Goal: Communication & Community: Answer question/provide support

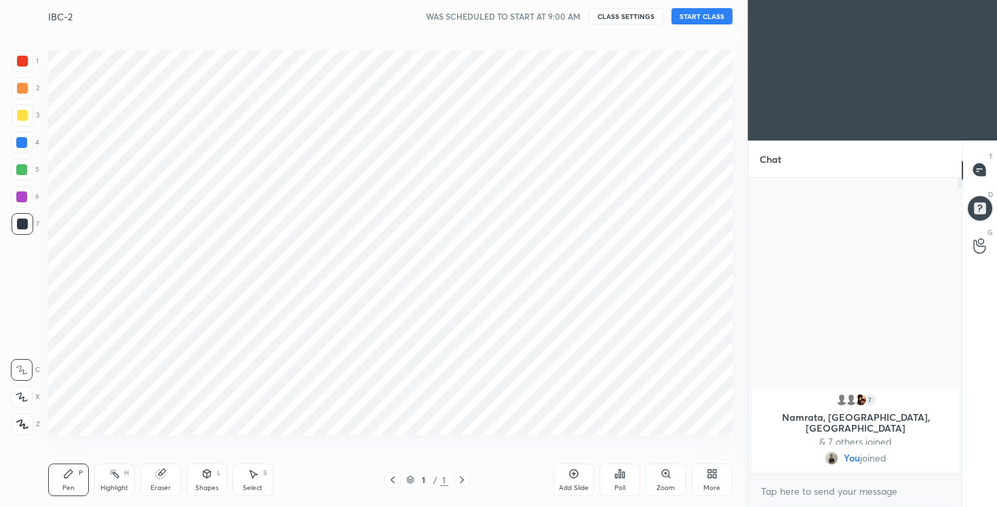
scroll to position [67433, 67159]
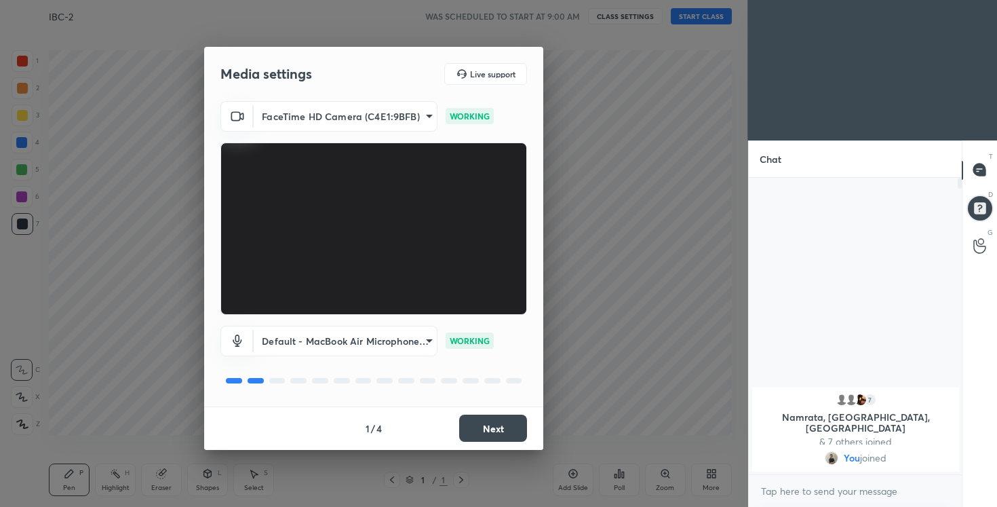
click at [502, 430] on button "Next" at bounding box center [493, 428] width 68 height 27
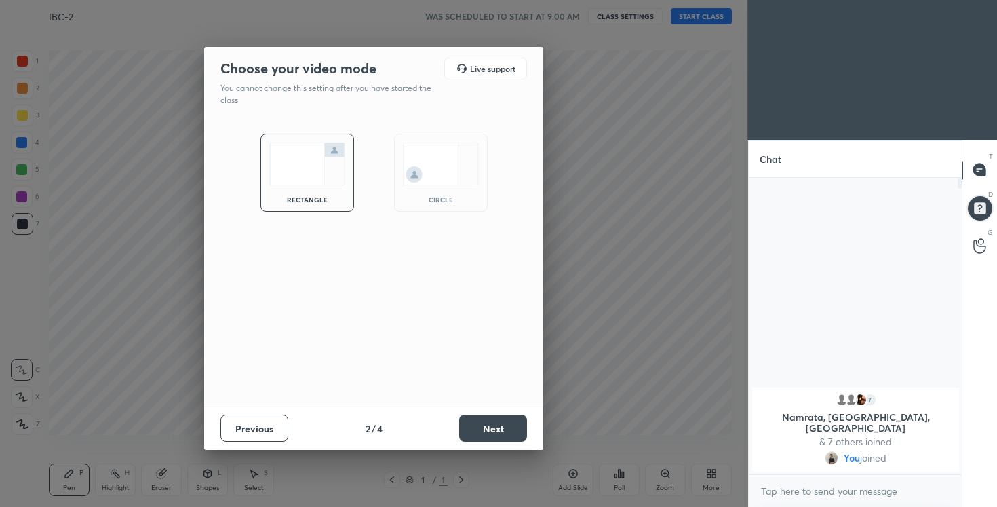
click at [502, 430] on button "Next" at bounding box center [493, 428] width 68 height 27
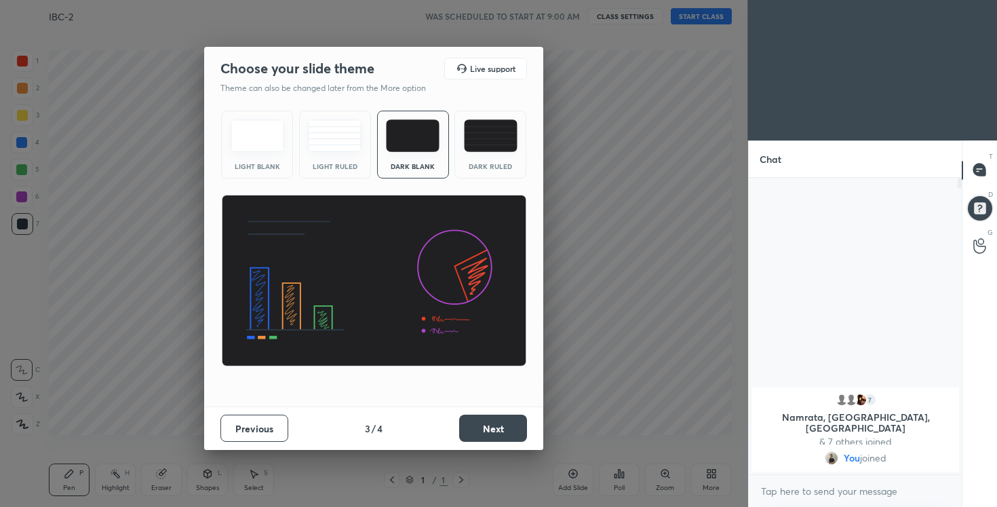
click at [502, 430] on button "Next" at bounding box center [493, 428] width 68 height 27
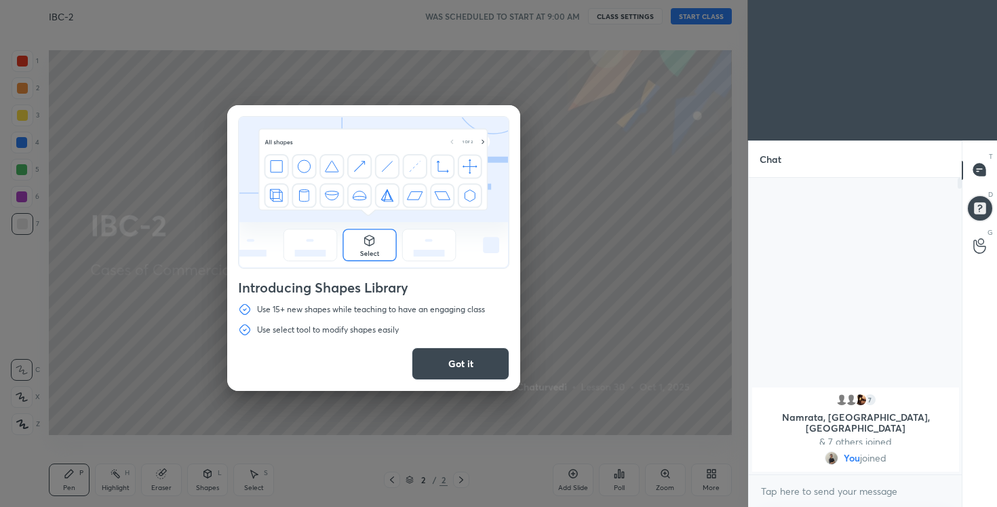
click at [495, 366] on button "Got it" at bounding box center [461, 363] width 98 height 33
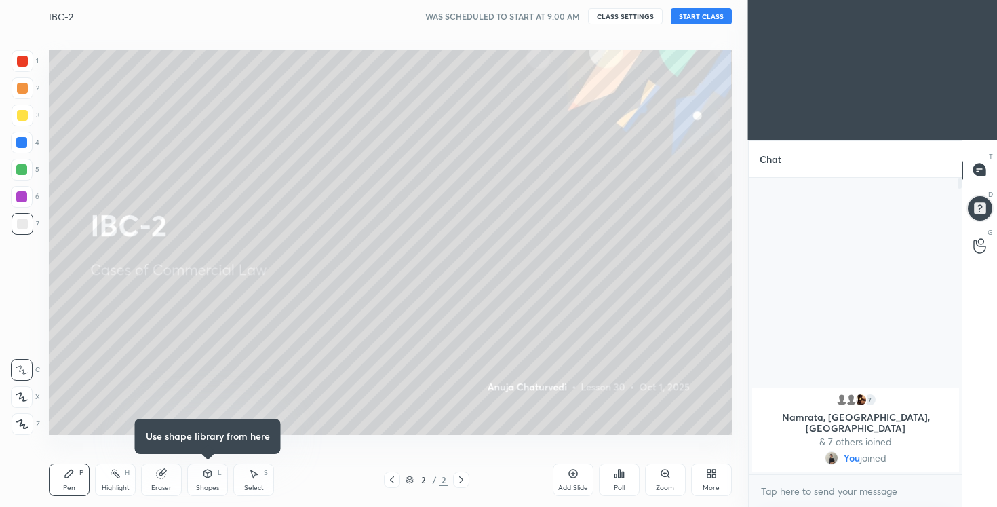
click at [714, 11] on button "START CLASS" at bounding box center [701, 16] width 61 height 16
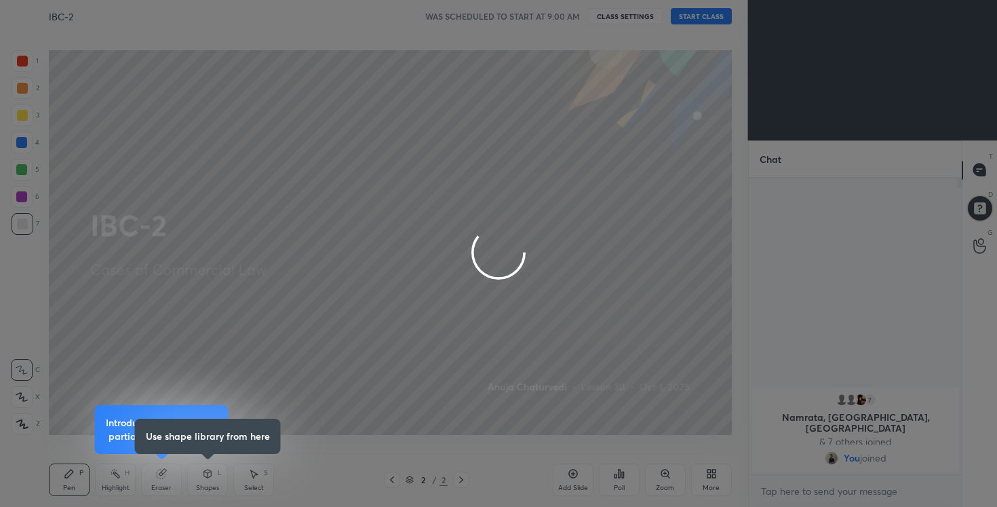
type textarea "x"
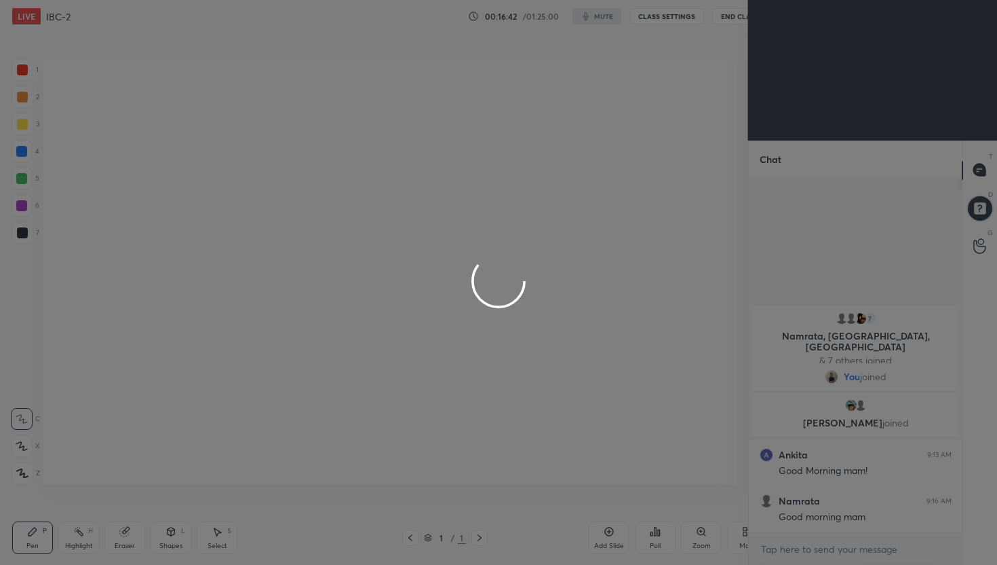
scroll to position [67375, 67159]
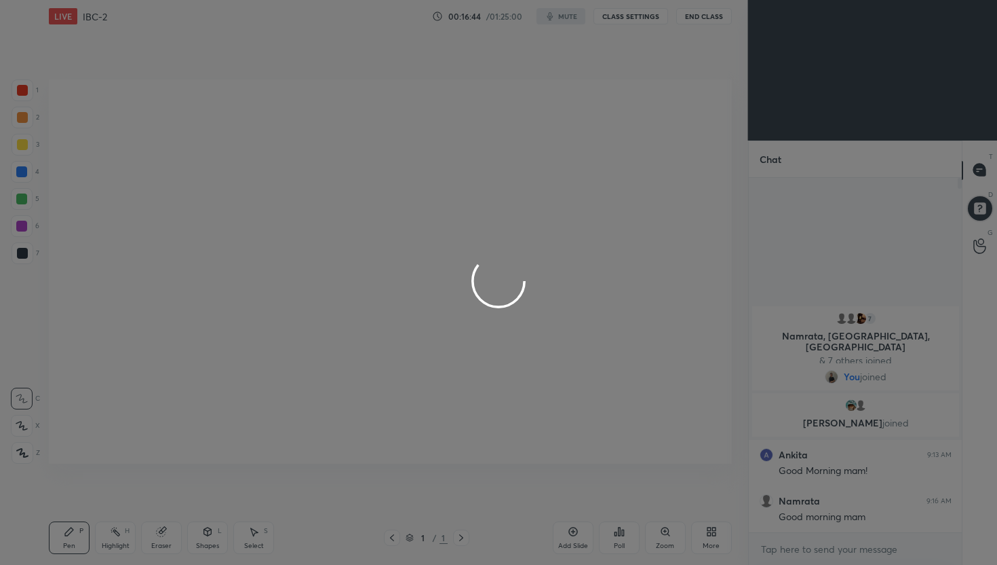
click at [715, 535] on div at bounding box center [498, 282] width 997 height 565
click at [791, 546] on div at bounding box center [498, 282] width 997 height 565
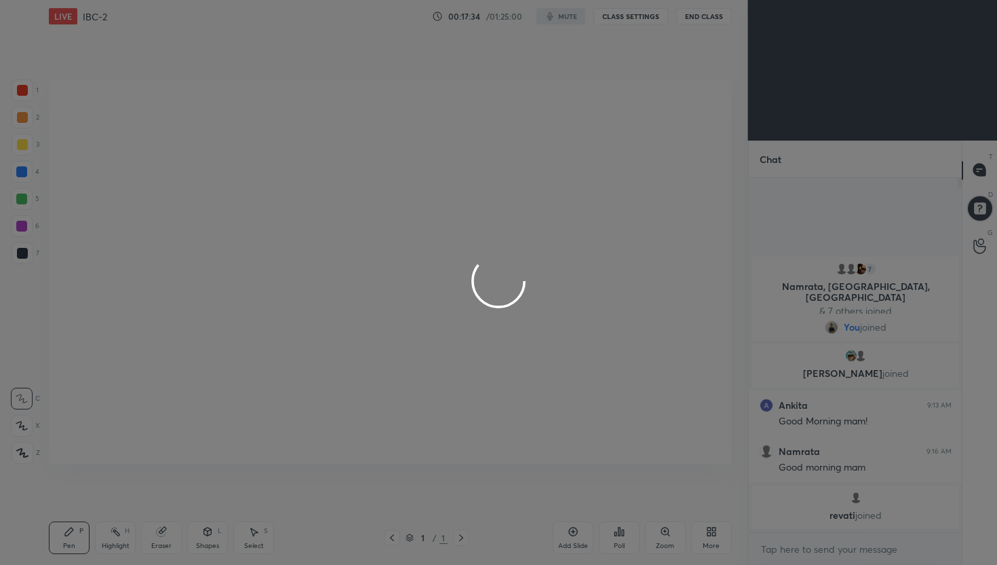
click at [814, 556] on div at bounding box center [498, 282] width 997 height 565
click at [988, 166] on div at bounding box center [498, 282] width 997 height 565
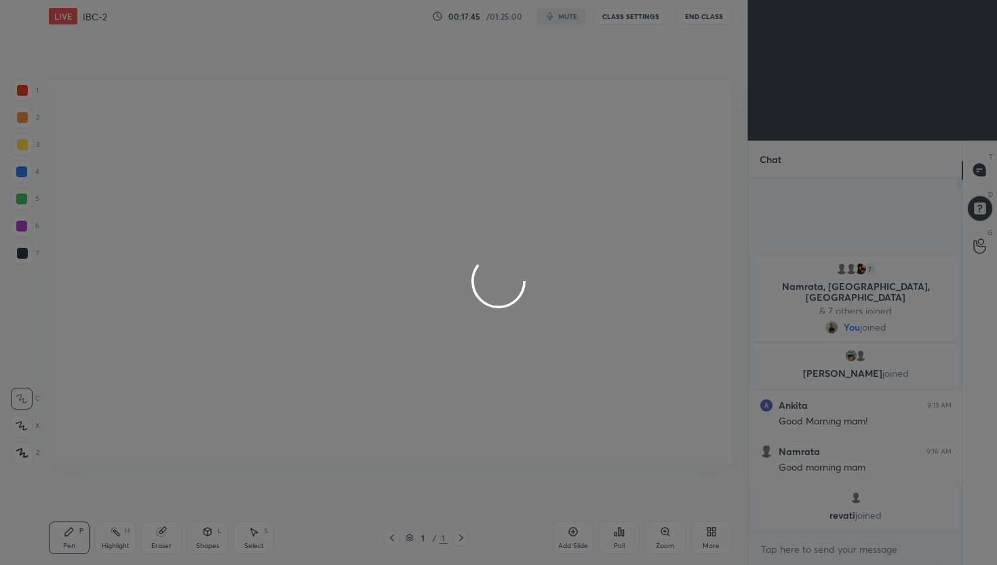
click at [240, 121] on div at bounding box center [498, 282] width 997 height 565
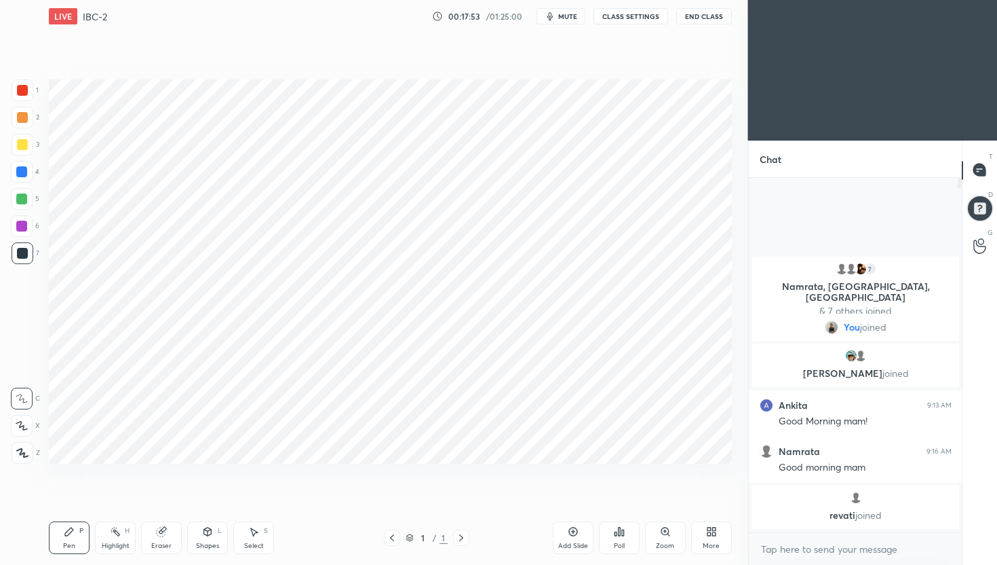
scroll to position [478, 693]
click at [705, 533] on div "More" at bounding box center [711, 537] width 41 height 33
click at [636, 435] on icon at bounding box center [635, 427] width 11 height 16
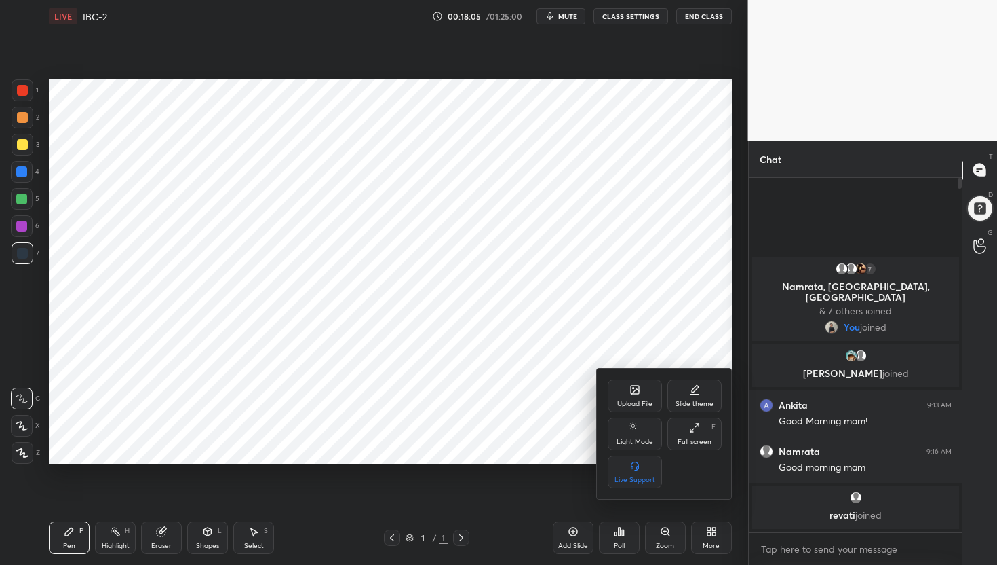
click at [828, 545] on div at bounding box center [498, 282] width 997 height 565
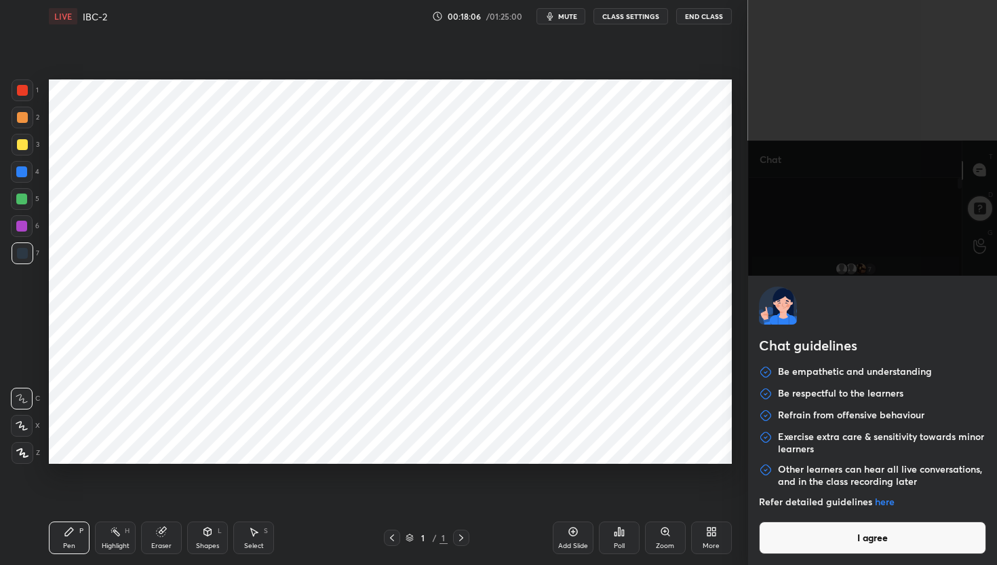
click at [823, 557] on body "1 2 3 4 5 6 7 C X Z C X Z E E Erase all H H LIVE IBC-2 00:18:06 / 01:25:00 mute…" at bounding box center [498, 282] width 997 height 565
click at [839, 546] on button "I agree" at bounding box center [873, 537] width 228 height 33
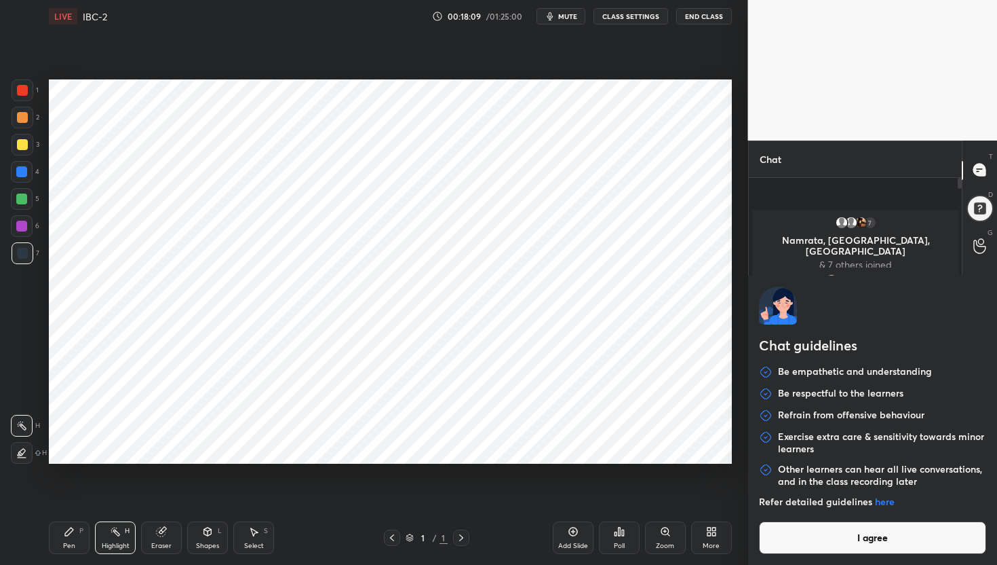
type textarea "x"
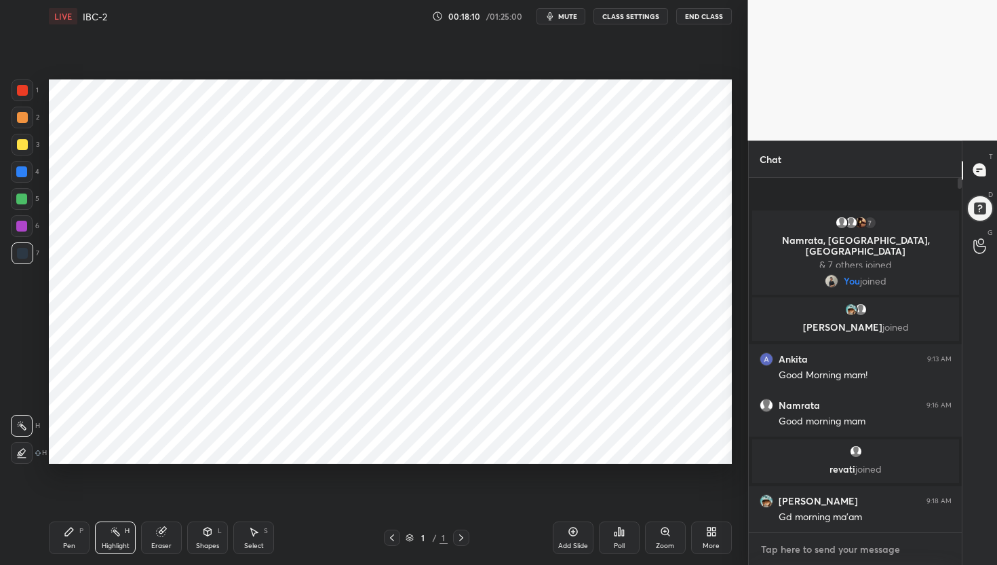
type textarea "h"
type textarea "x"
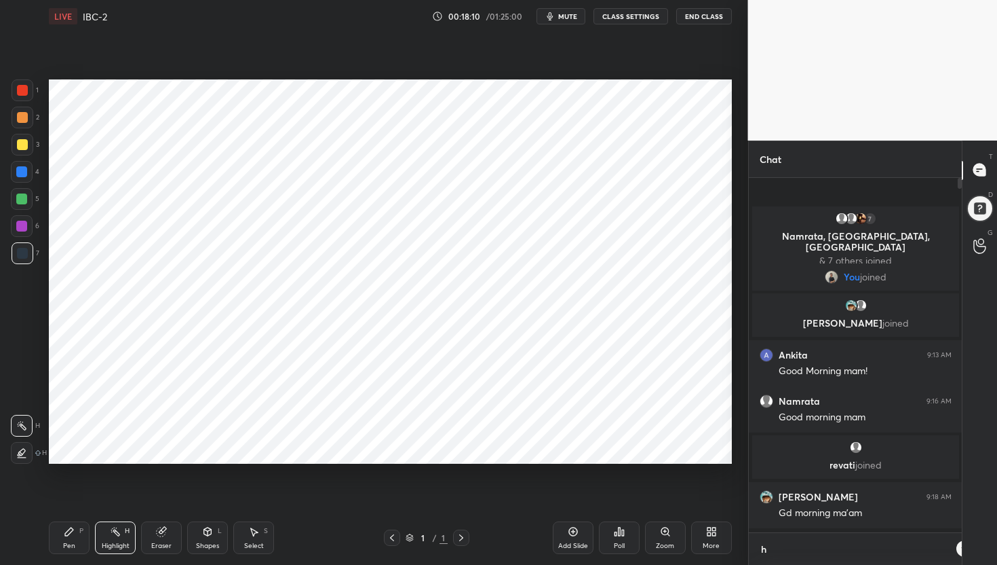
scroll to position [233, 209]
type textarea "hi"
type textarea "x"
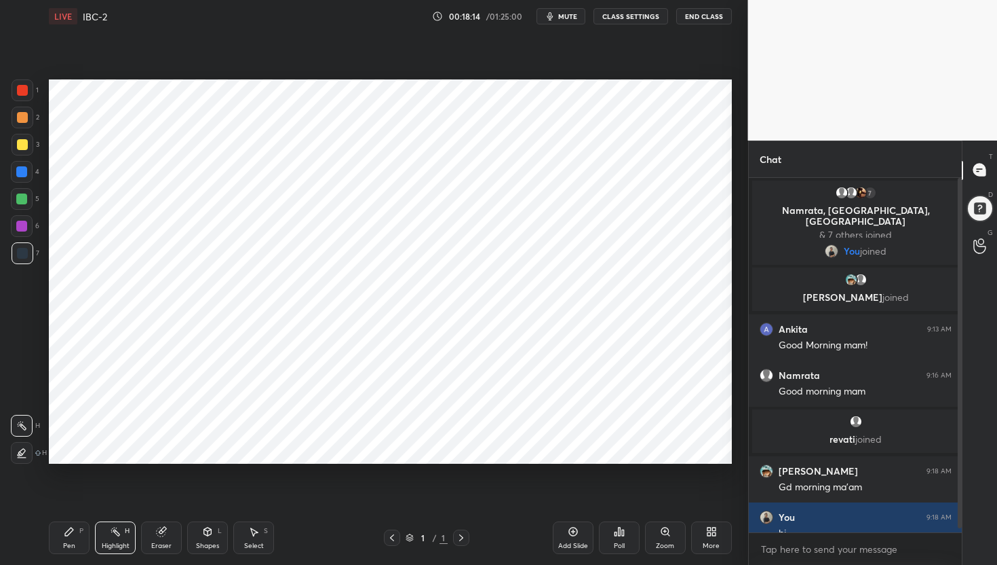
drag, startPoint x: 959, startPoint y: 481, endPoint x: 959, endPoint y: 546, distance: 64.5
click at [959, 524] on div at bounding box center [960, 353] width 4 height 350
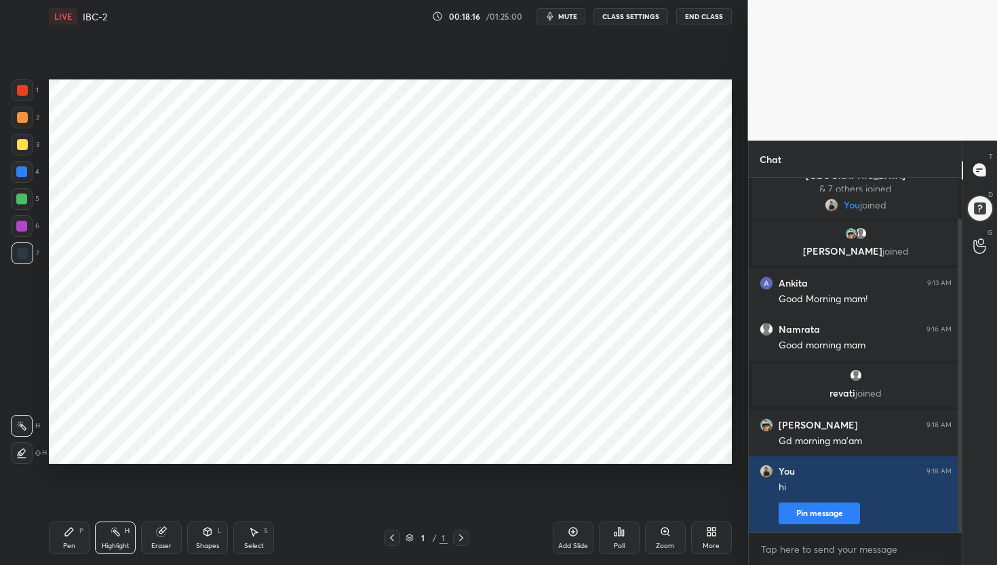
click at [711, 545] on div "More" at bounding box center [711, 545] width 17 height 7
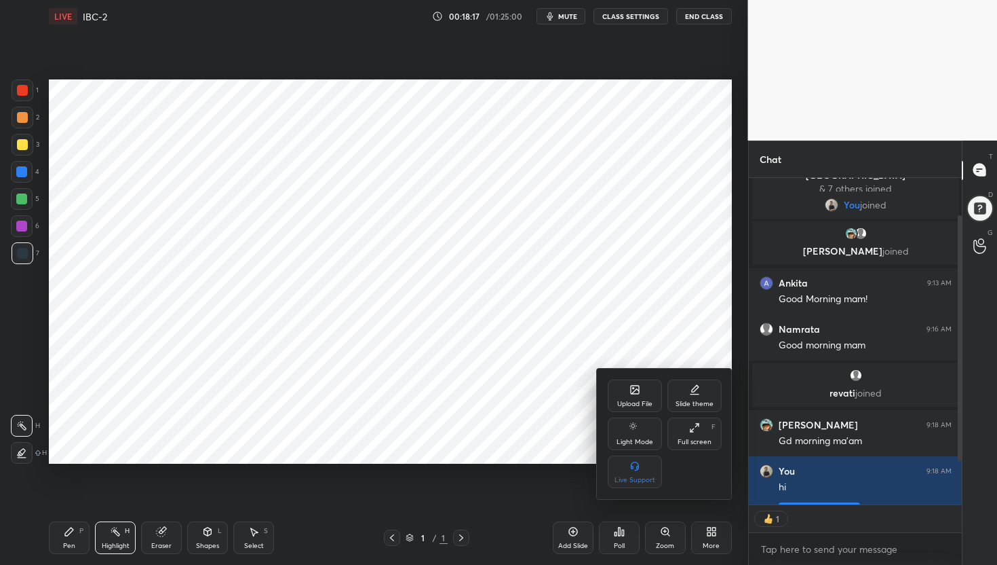
scroll to position [120, 0]
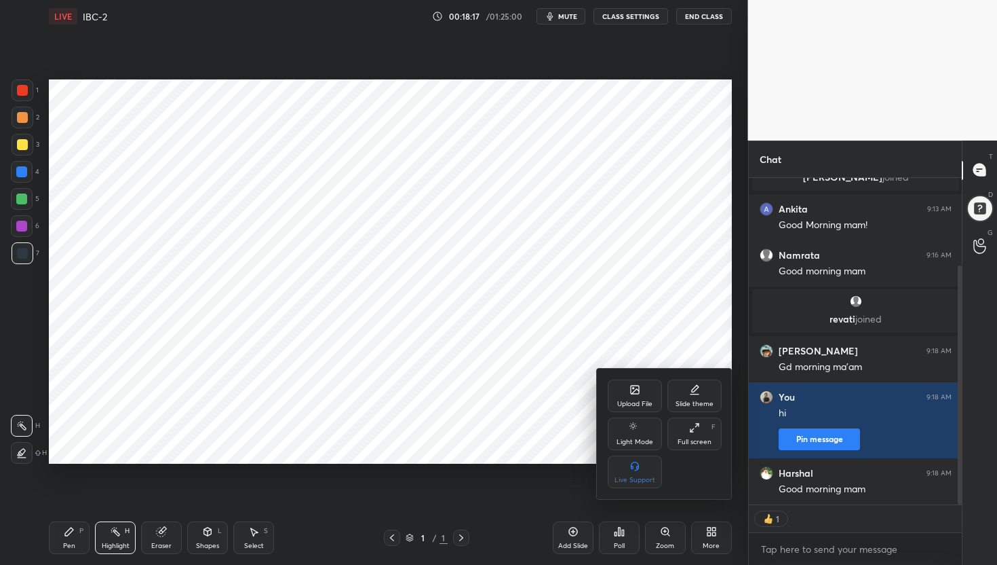
click at [632, 392] on icon at bounding box center [635, 391] width 7 height 5
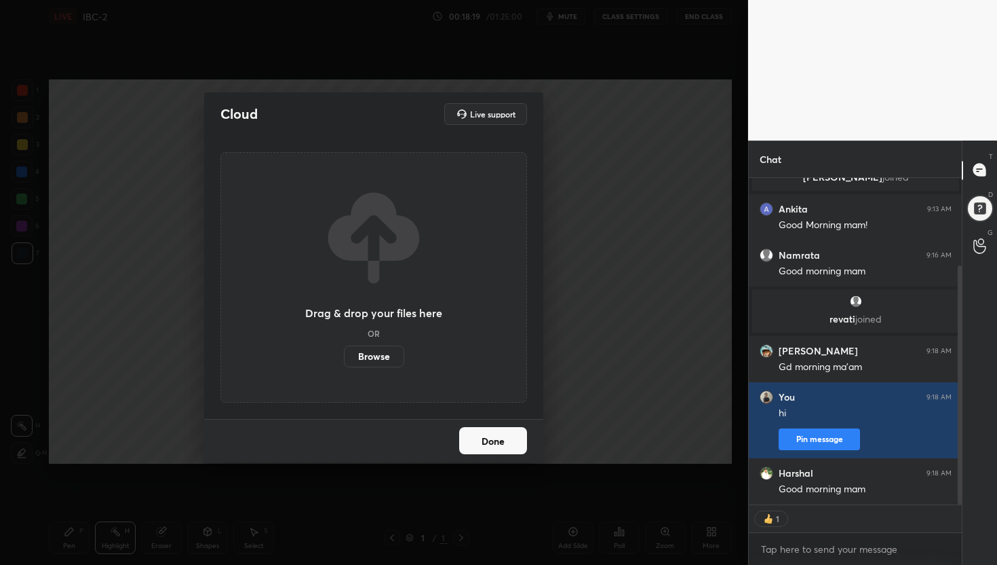
click at [385, 356] on label "Browse" at bounding box center [374, 356] width 60 height 22
click at [344, 356] on input "Browse" at bounding box center [344, 356] width 0 height 22
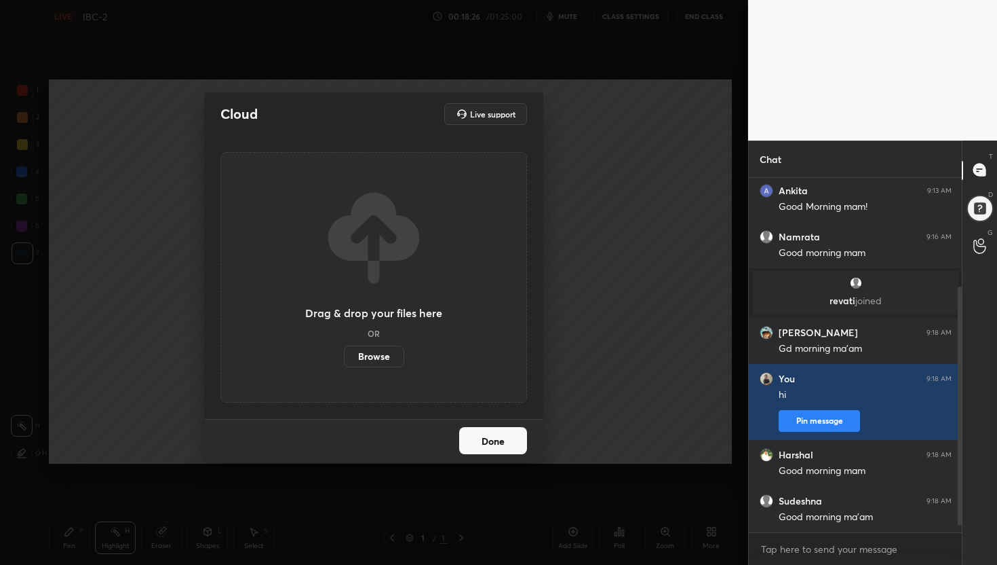
scroll to position [0, 0]
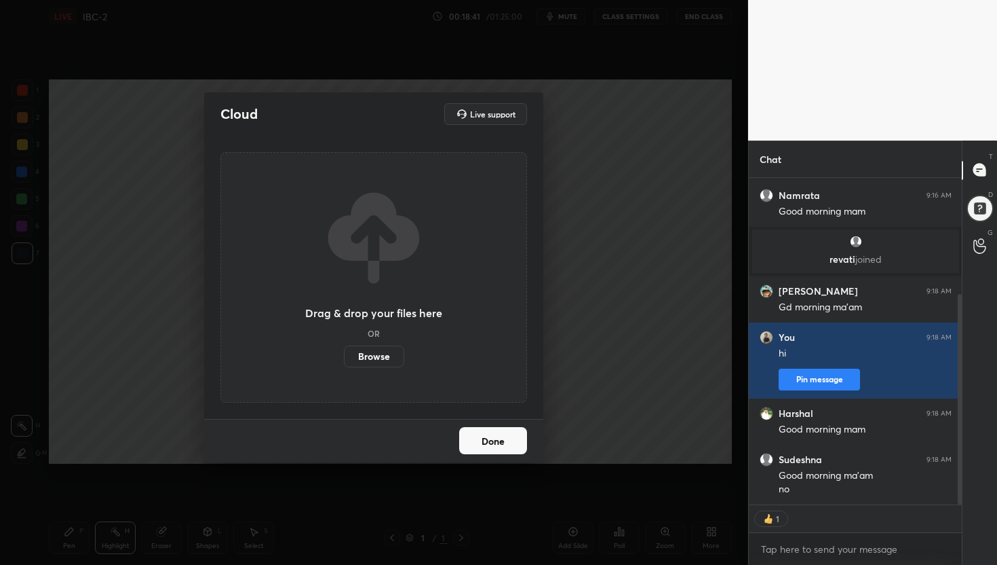
type textarea "x"
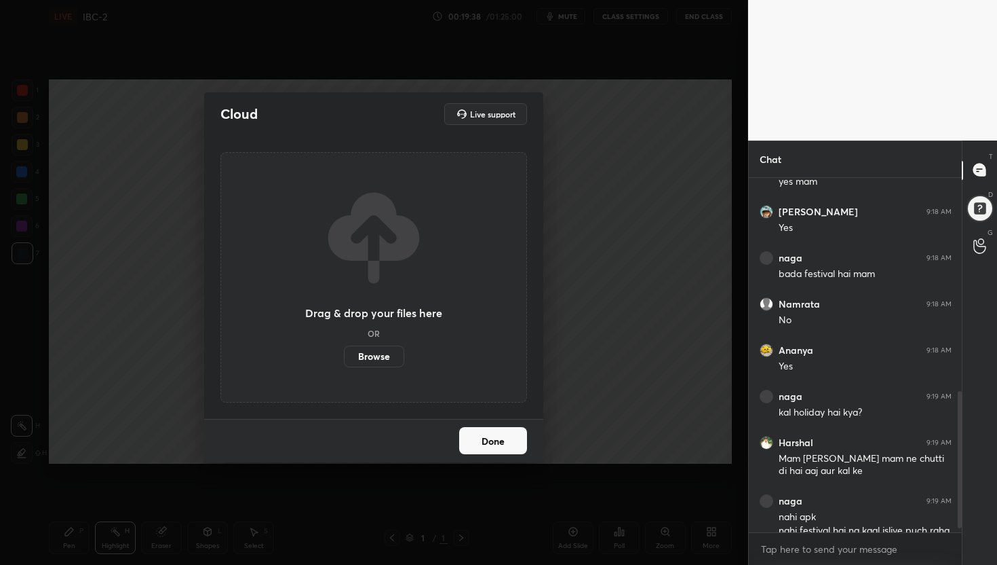
scroll to position [559, 0]
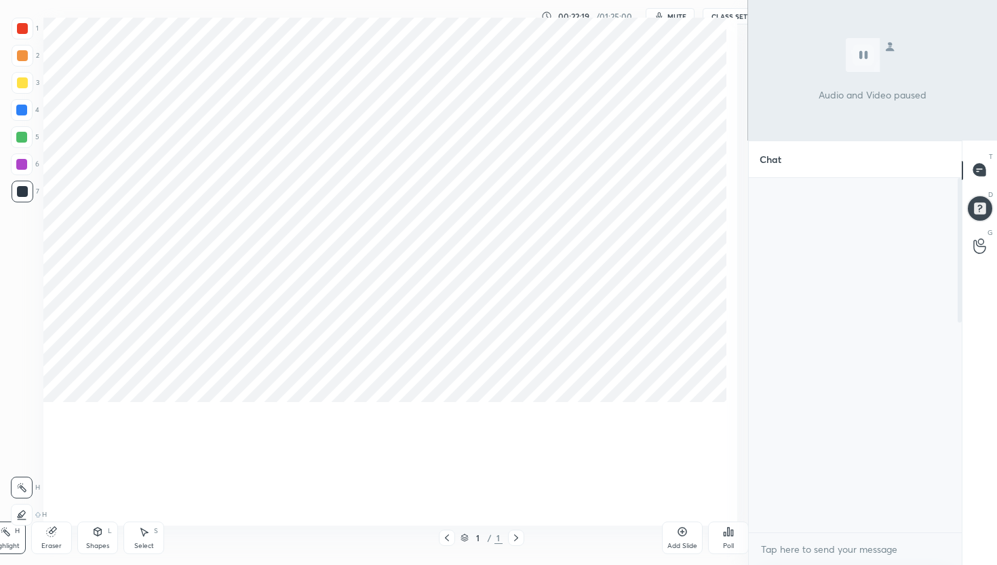
scroll to position [605, 0]
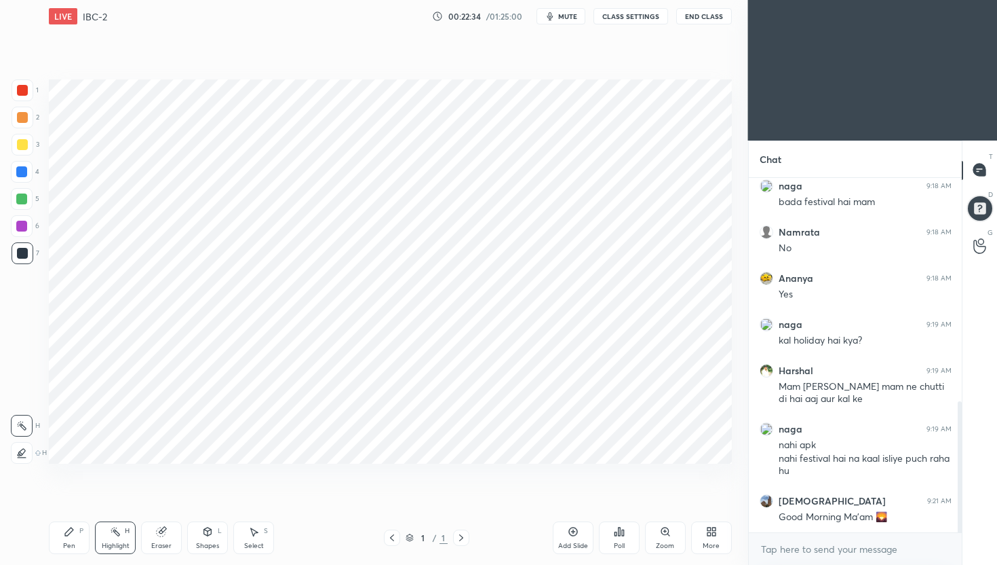
click at [717, 537] on div "More" at bounding box center [711, 537] width 41 height 33
click at [644, 392] on div "Upload File" at bounding box center [635, 395] width 54 height 33
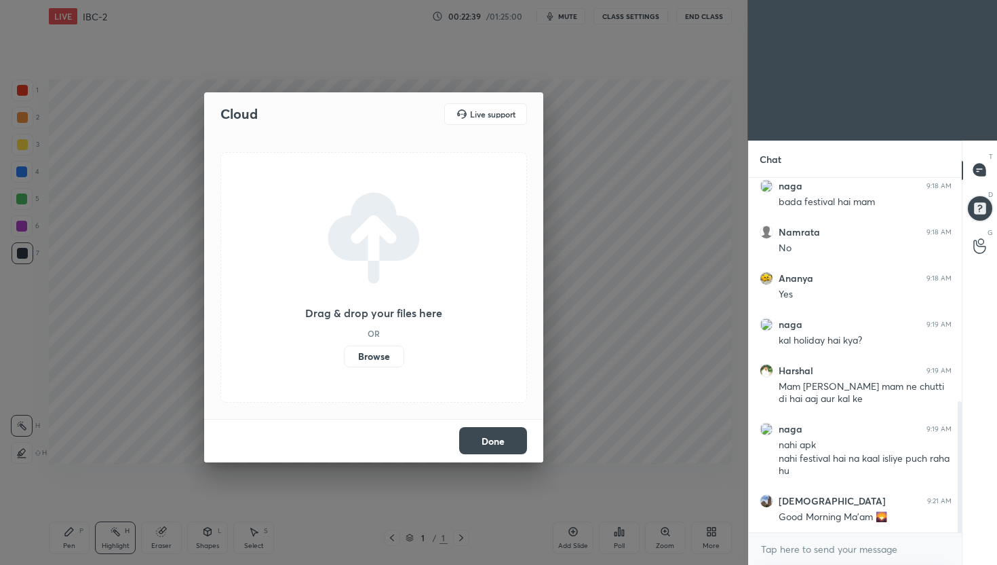
click at [380, 357] on label "Browse" at bounding box center [374, 356] width 60 height 22
click at [344, 357] on input "Browse" at bounding box center [344, 356] width 0 height 22
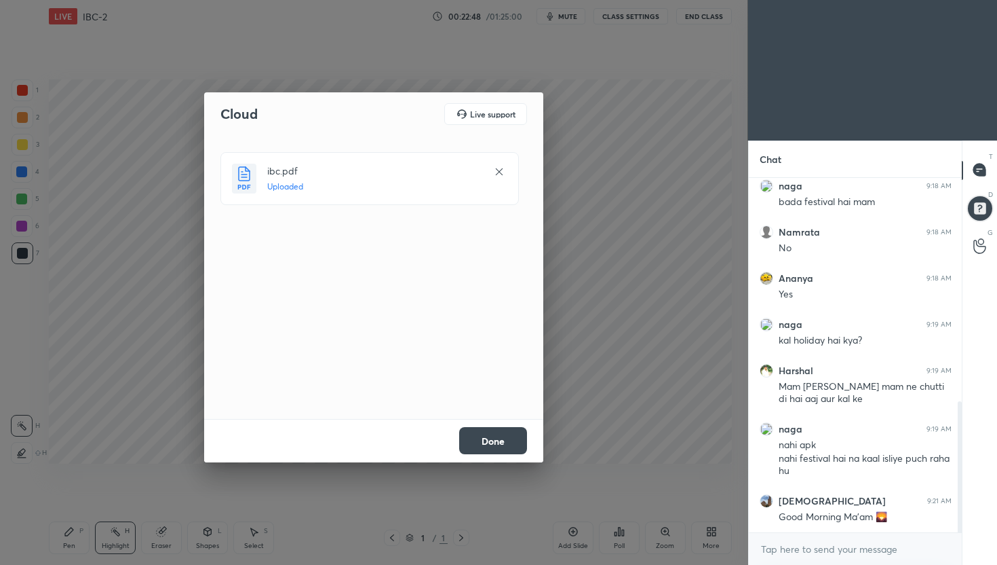
click at [495, 439] on button "Done" at bounding box center [493, 440] width 68 height 27
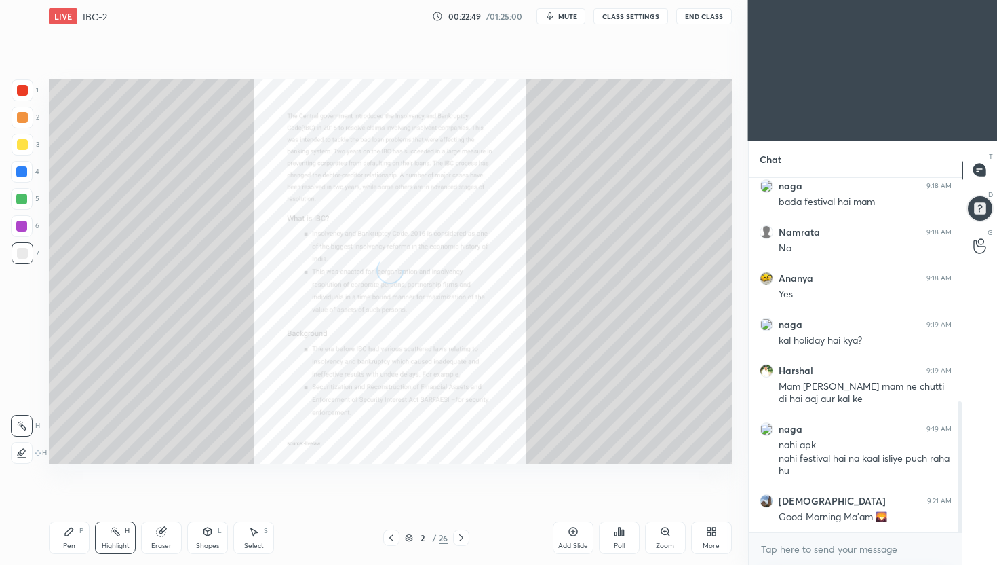
click at [710, 527] on icon at bounding box center [709, 528] width 3 height 3
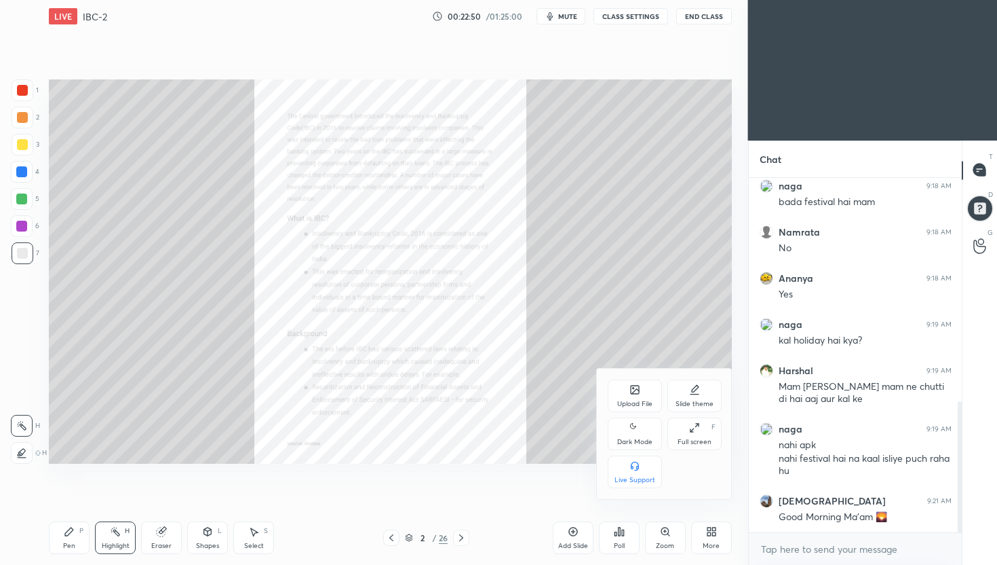
click at [641, 438] on div "Dark Mode" at bounding box center [634, 441] width 35 height 7
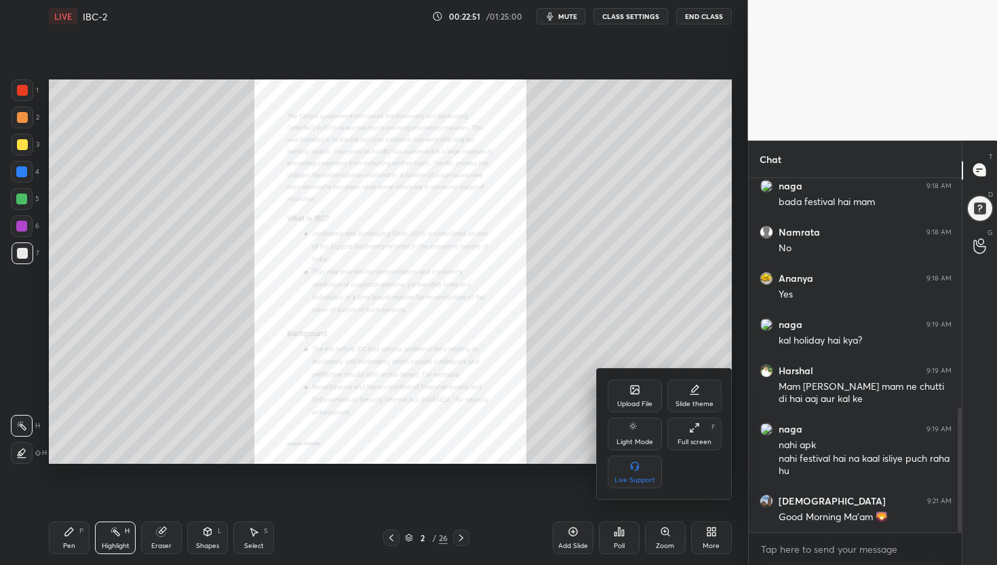
scroll to position [651, 0]
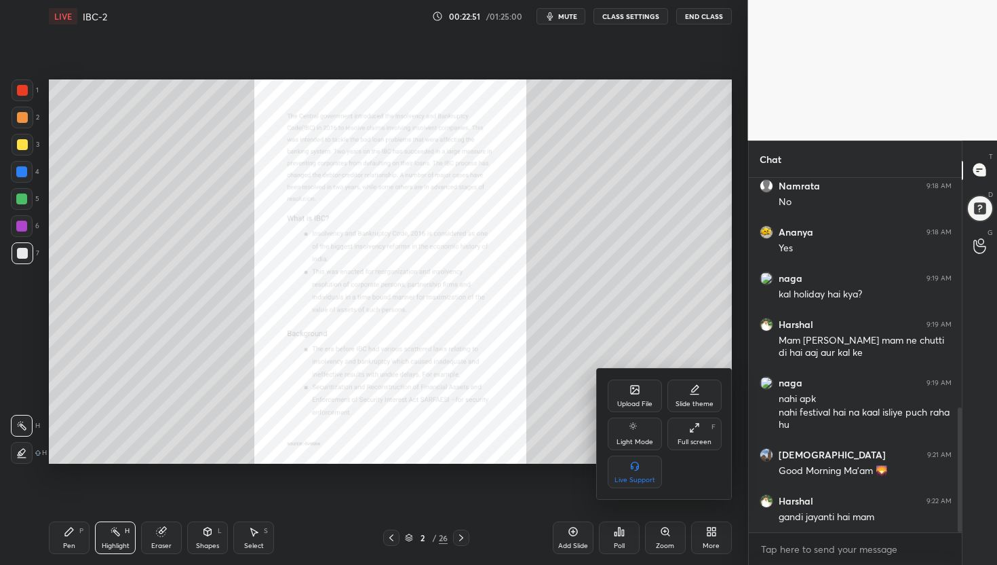
click at [597, 247] on div at bounding box center [498, 282] width 997 height 565
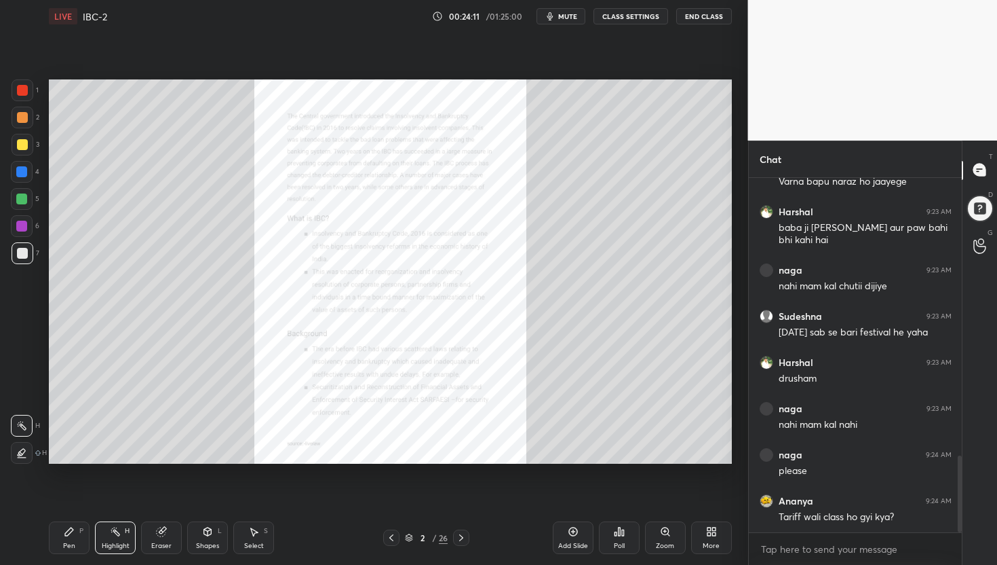
scroll to position [1291, 0]
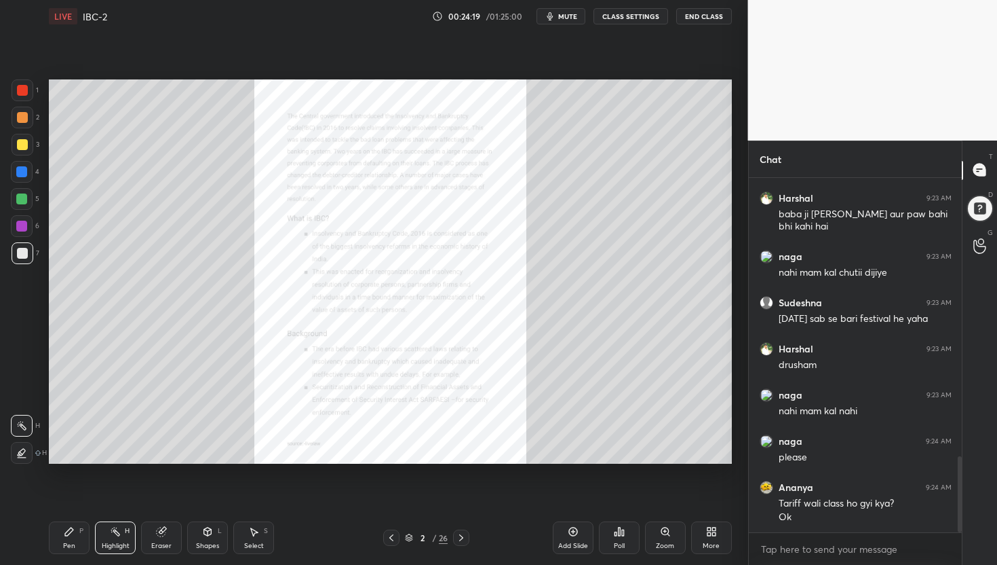
click at [21, 89] on div at bounding box center [22, 90] width 11 height 11
click at [70, 523] on div "Pen P" at bounding box center [69, 537] width 41 height 33
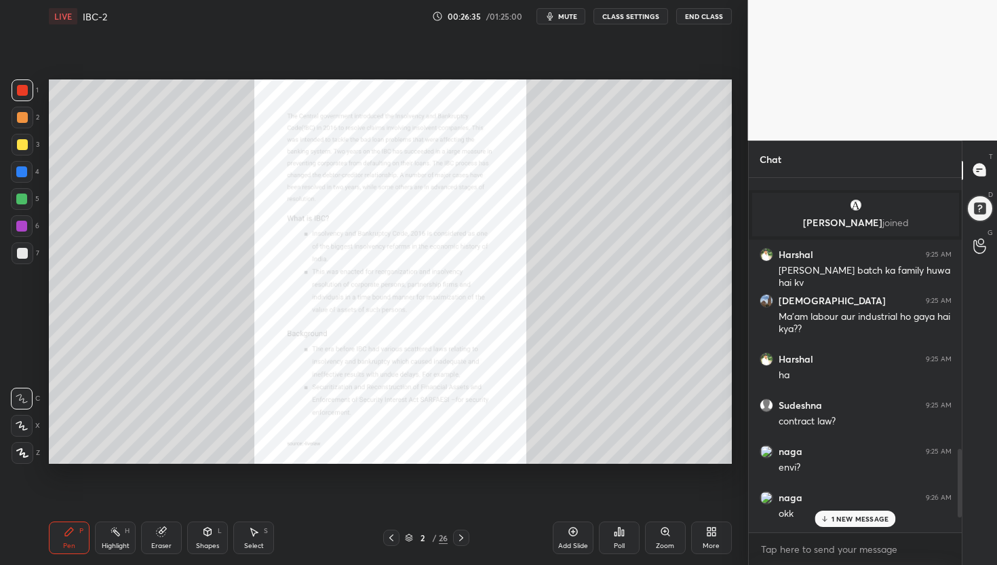
scroll to position [1498, 0]
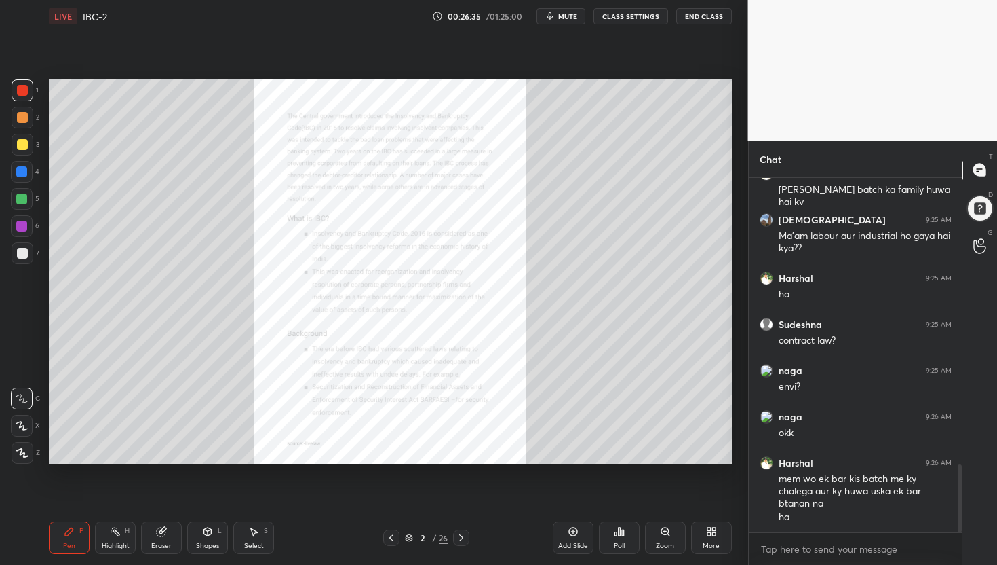
drag, startPoint x: 961, startPoint y: 487, endPoint x: 966, endPoint y: 527, distance: 39.6
click at [966, 527] on div "Chat [PERSON_NAME] joined [PERSON_NAME] 9:25 AM [PERSON_NAME] batch ka family h…" at bounding box center [873, 352] width 250 height 424
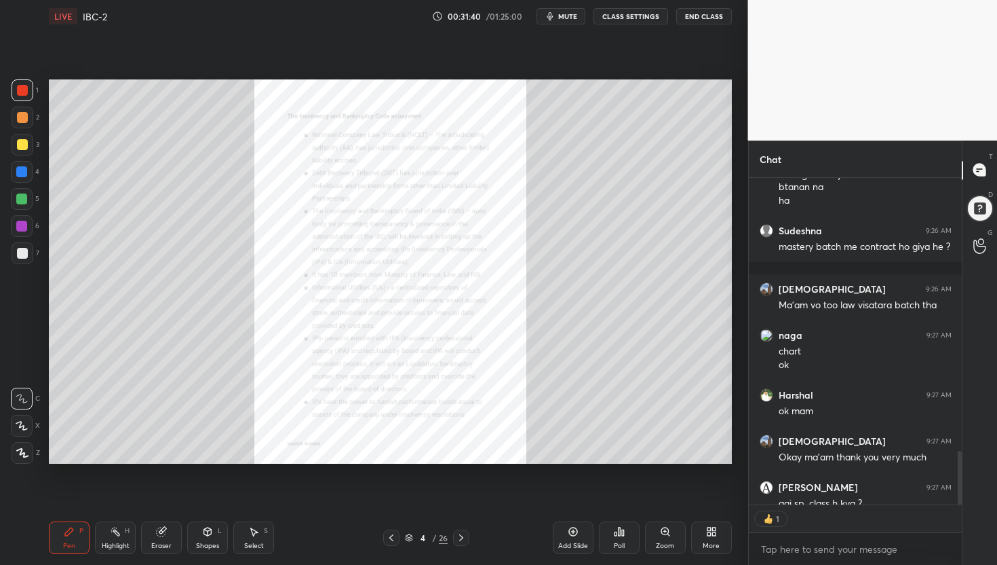
scroll to position [4, 5]
click at [672, 540] on div "Zoom" at bounding box center [665, 537] width 41 height 33
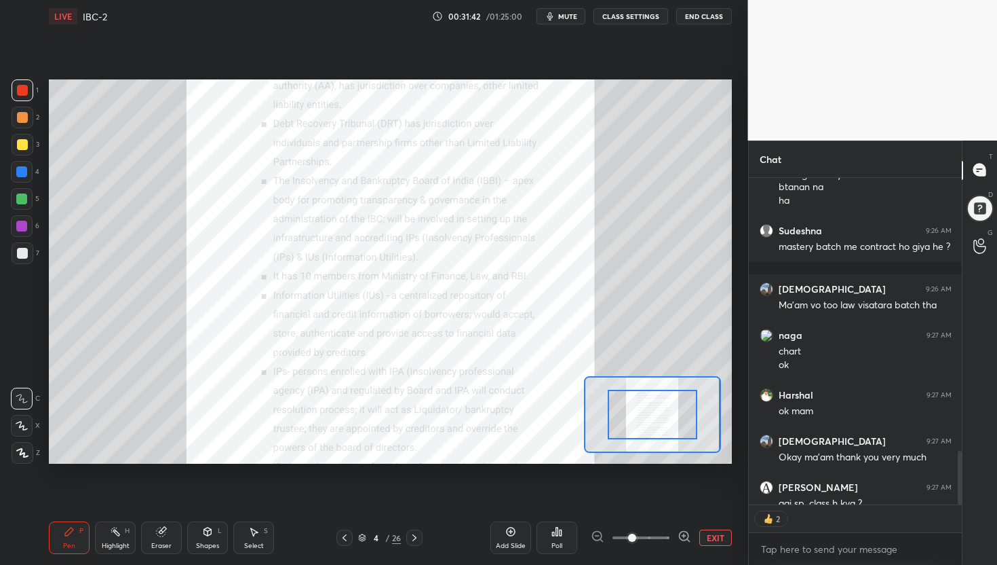
click at [686, 537] on icon at bounding box center [685, 536] width 14 height 14
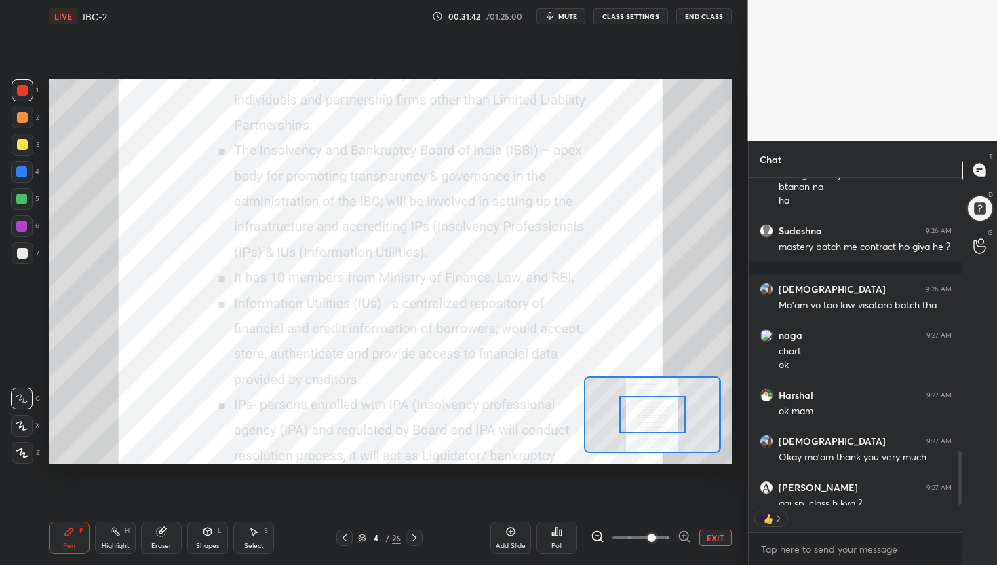
click at [686, 537] on icon at bounding box center [685, 536] width 14 height 14
click at [686, 537] on div at bounding box center [641, 537] width 100 height 16
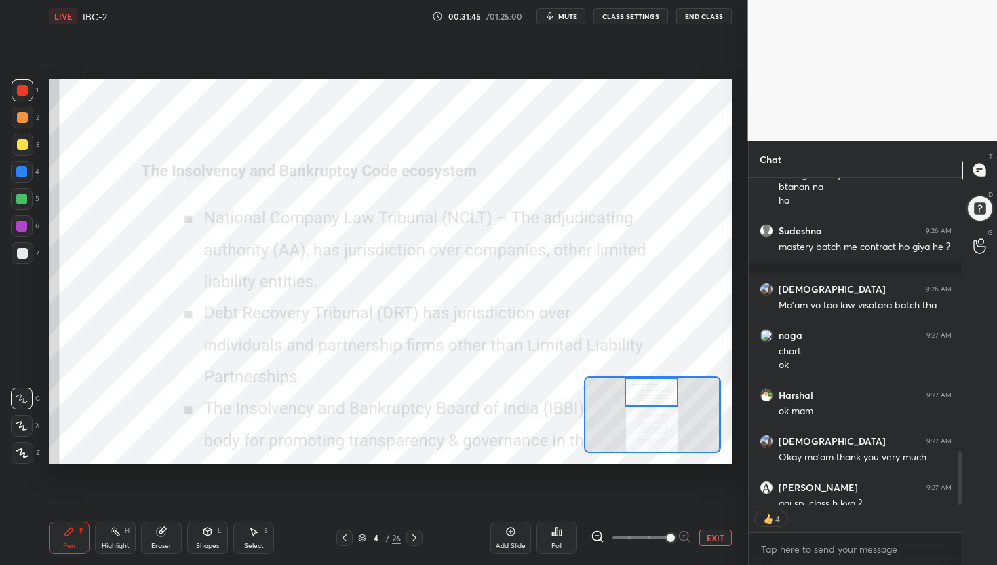
drag, startPoint x: 654, startPoint y: 422, endPoint x: 653, endPoint y: 393, distance: 29.2
click at [653, 393] on div at bounding box center [652, 392] width 54 height 30
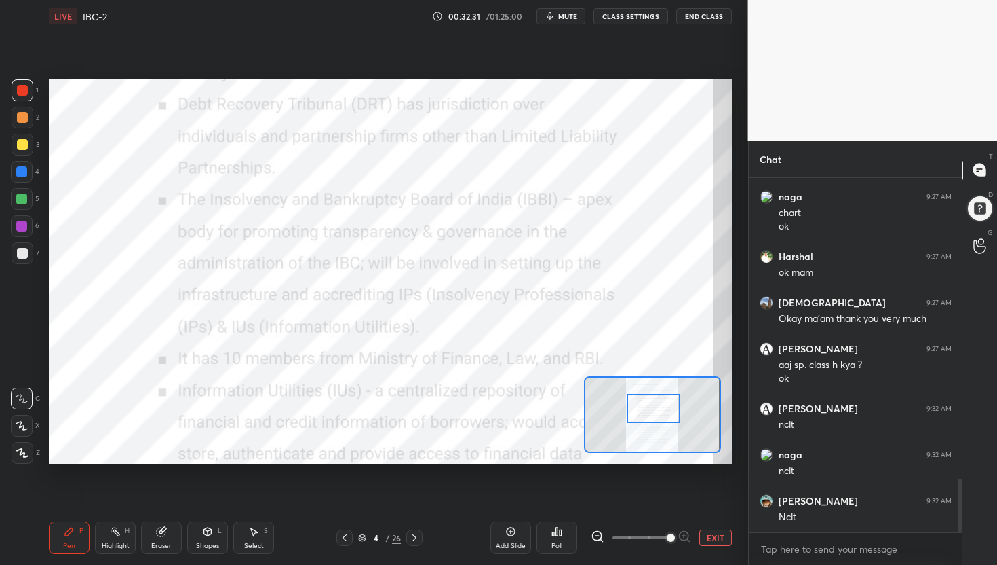
scroll to position [1998, 0]
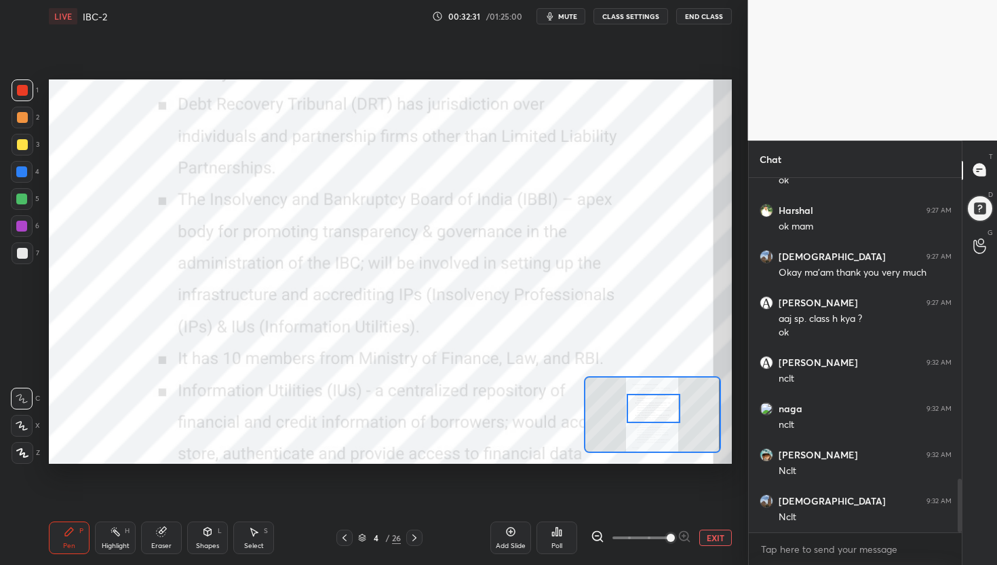
drag, startPoint x: 659, startPoint y: 390, endPoint x: 661, endPoint y: 406, distance: 16.4
click at [661, 406] on div at bounding box center [654, 409] width 54 height 30
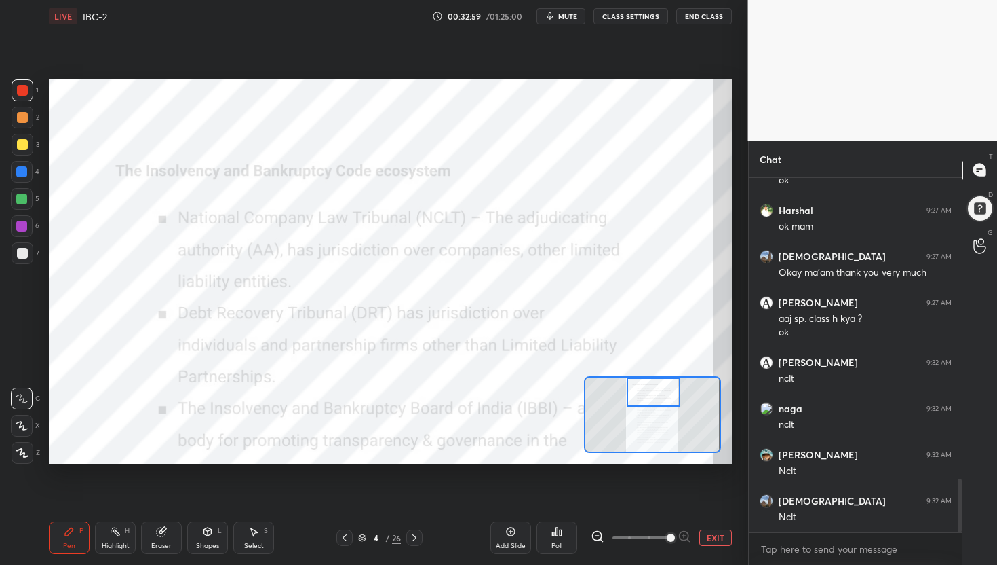
drag, startPoint x: 659, startPoint y: 419, endPoint x: 659, endPoint y: 396, distance: 23.1
click at [659, 396] on div at bounding box center [654, 392] width 54 height 30
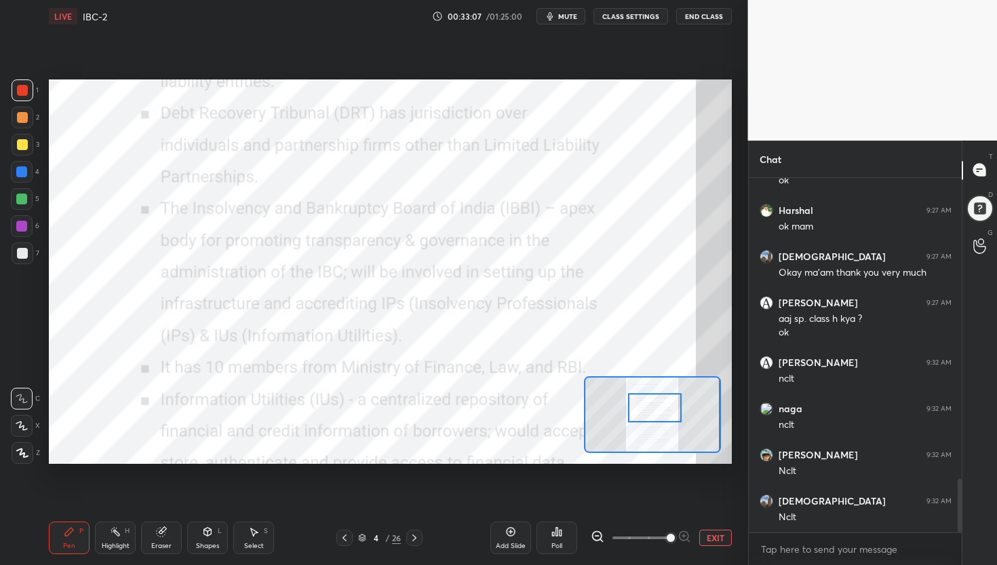
drag, startPoint x: 658, startPoint y: 398, endPoint x: 659, endPoint y: 415, distance: 16.3
click at [660, 415] on div at bounding box center [655, 408] width 54 height 30
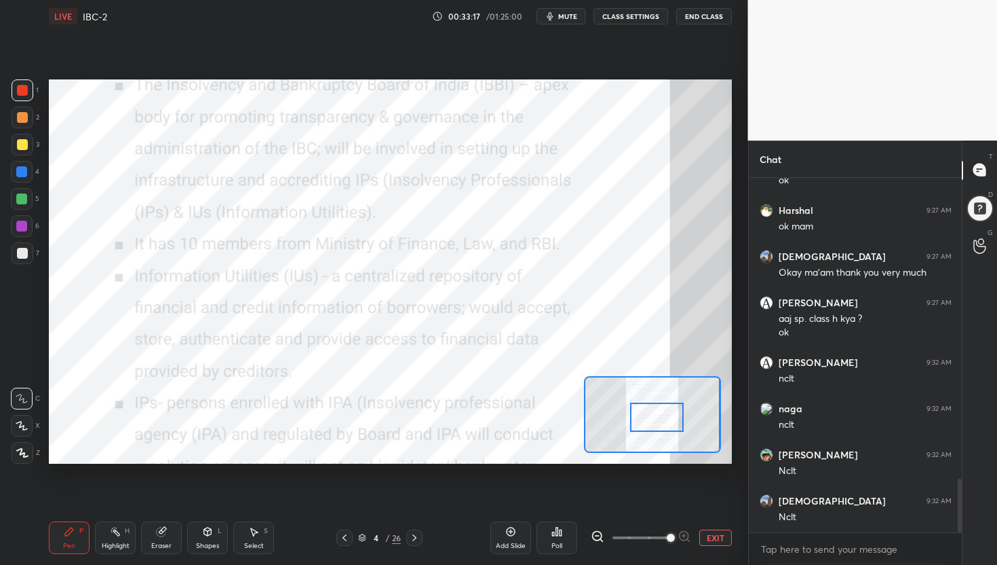
drag, startPoint x: 655, startPoint y: 415, endPoint x: 657, endPoint y: 423, distance: 9.1
click at [657, 423] on div at bounding box center [657, 417] width 54 height 30
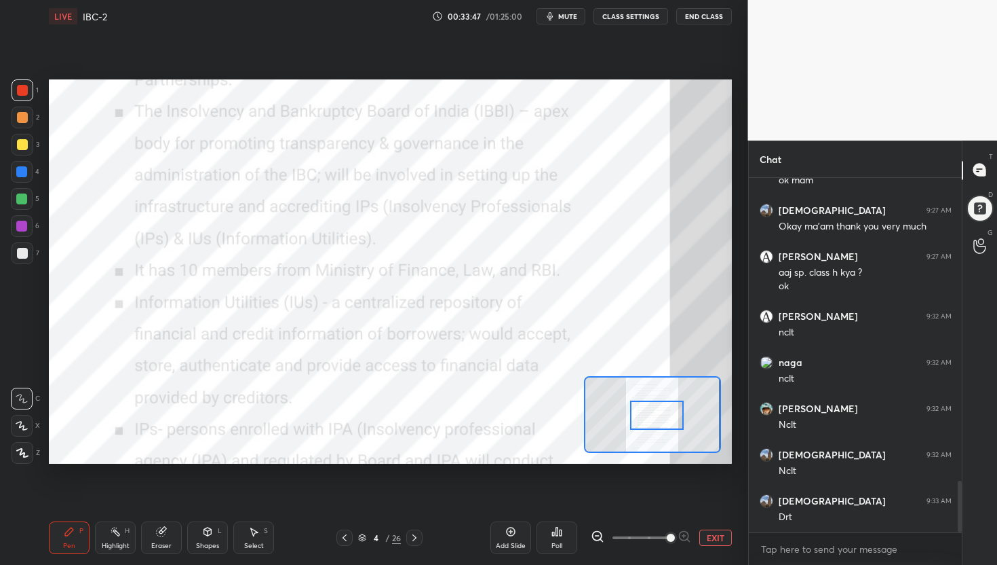
scroll to position [2091, 0]
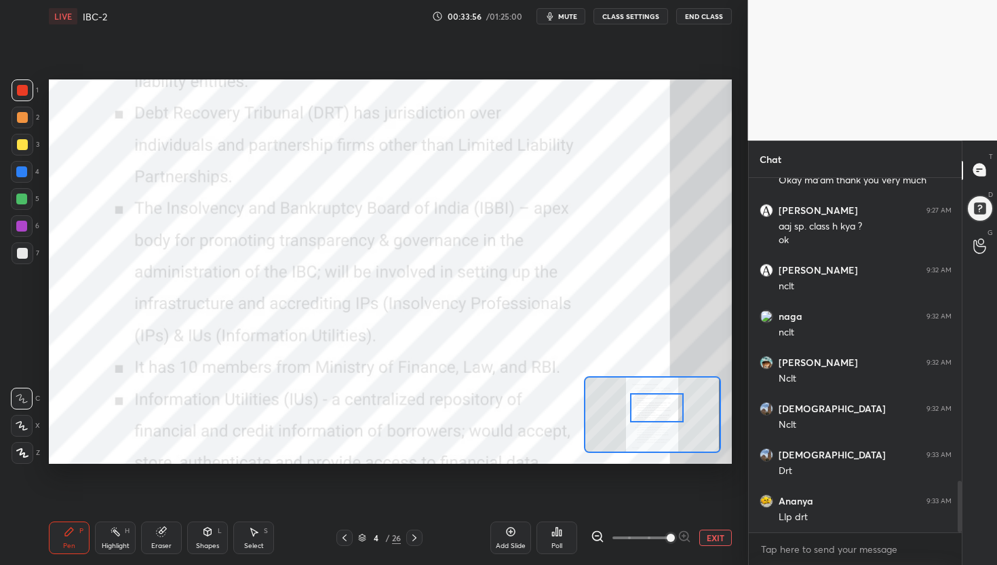
drag, startPoint x: 657, startPoint y: 423, endPoint x: 657, endPoint y: 415, distance: 8.8
click at [657, 415] on div at bounding box center [657, 408] width 54 height 30
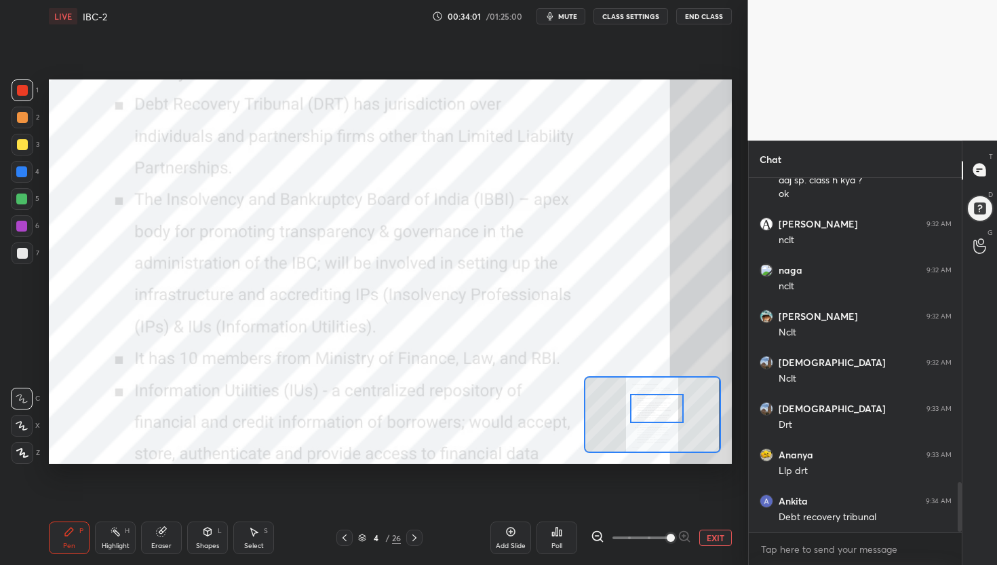
scroll to position [2183, 0]
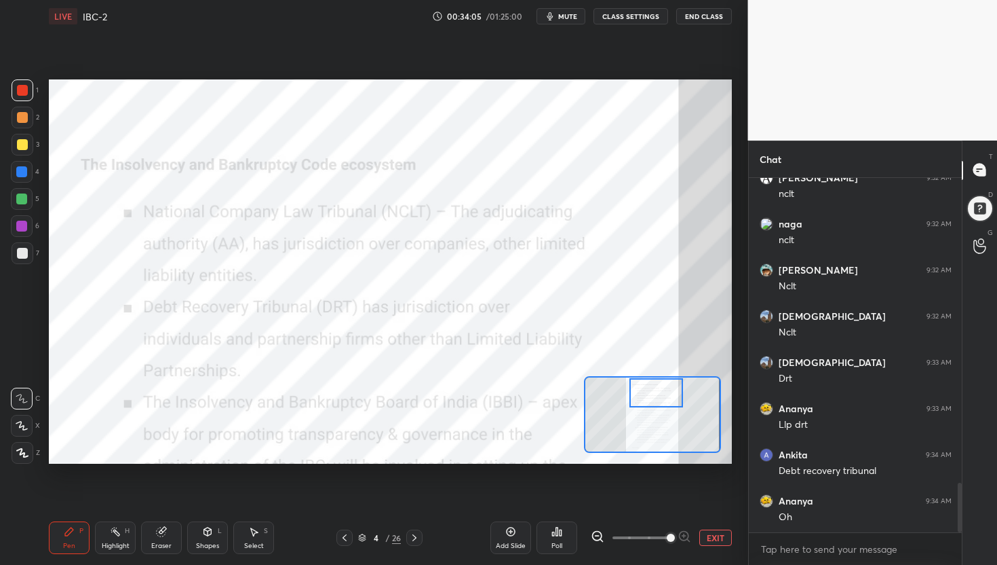
drag, startPoint x: 662, startPoint y: 405, endPoint x: 661, endPoint y: 390, distance: 14.9
click at [661, 390] on div at bounding box center [657, 393] width 54 height 30
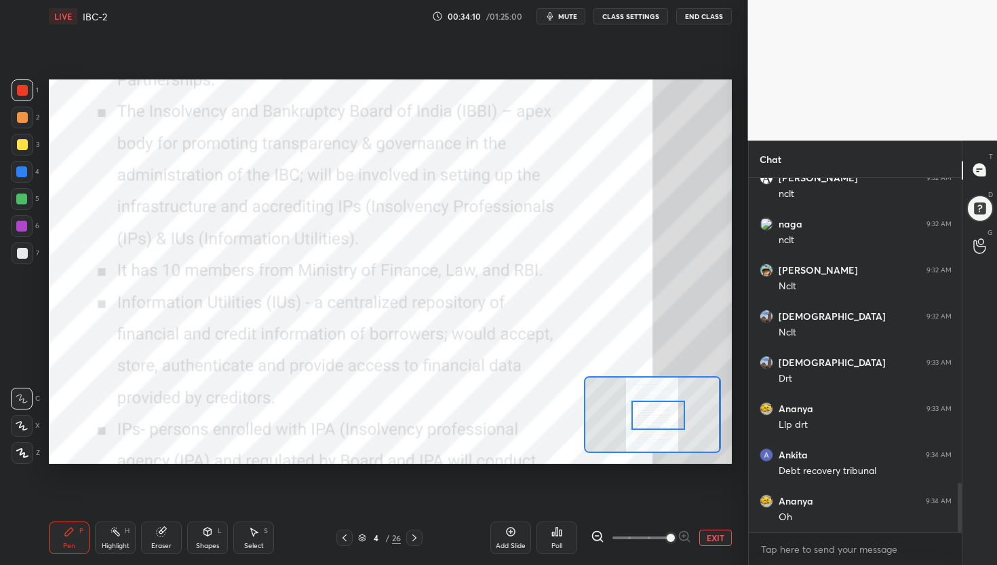
drag, startPoint x: 662, startPoint y: 395, endPoint x: 664, endPoint y: 417, distance: 21.8
click at [664, 417] on div at bounding box center [659, 415] width 54 height 30
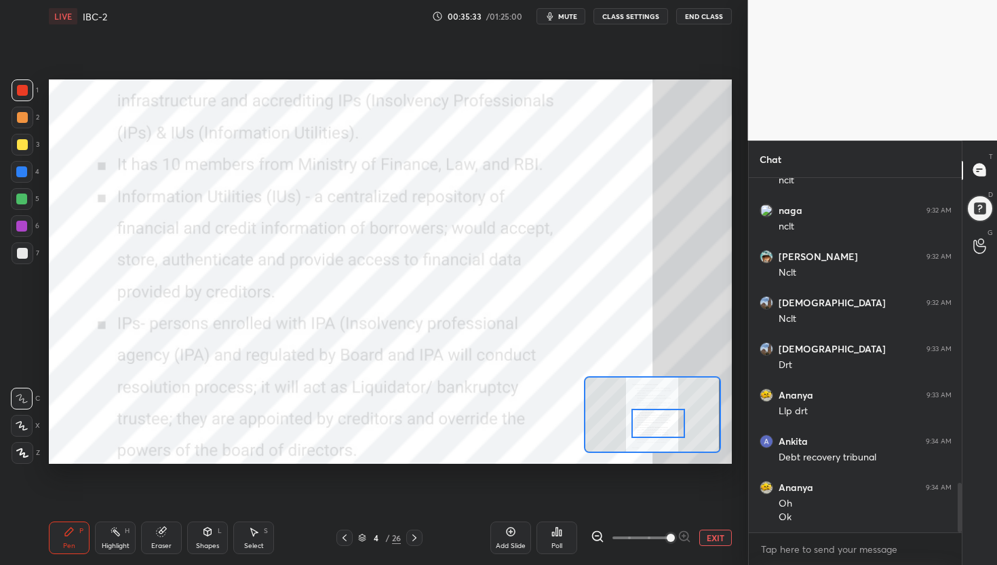
drag, startPoint x: 660, startPoint y: 420, endPoint x: 660, endPoint y: 428, distance: 8.1
click at [660, 428] on div at bounding box center [659, 423] width 54 height 30
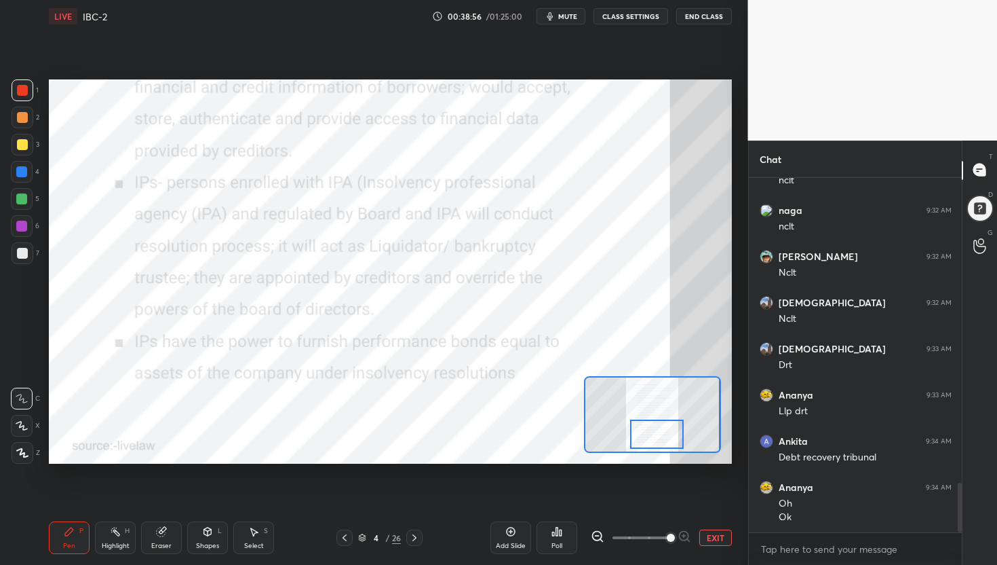
drag, startPoint x: 662, startPoint y: 428, endPoint x: 660, endPoint y: 438, distance: 9.7
click at [660, 438] on div at bounding box center [657, 434] width 54 height 30
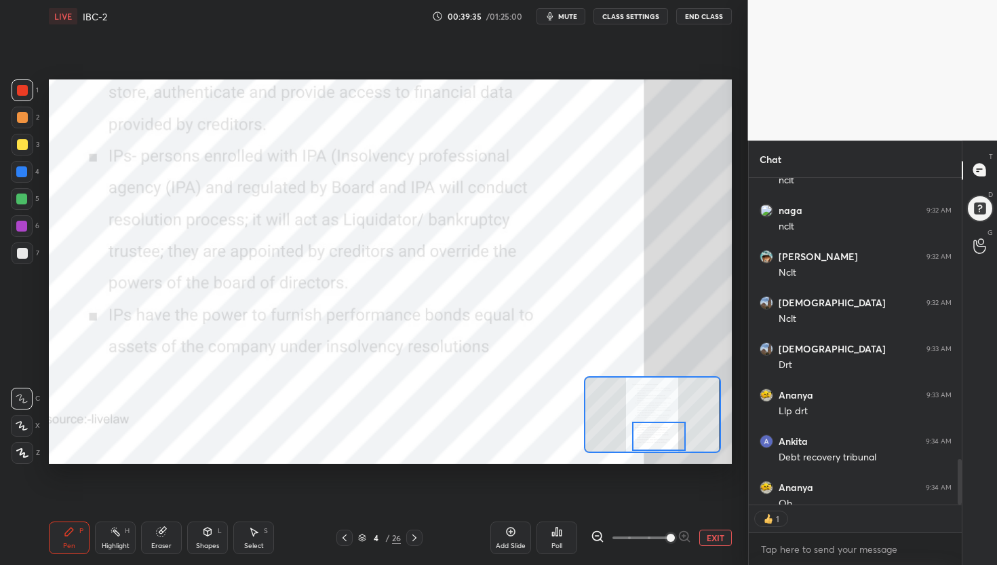
scroll to position [4, 5]
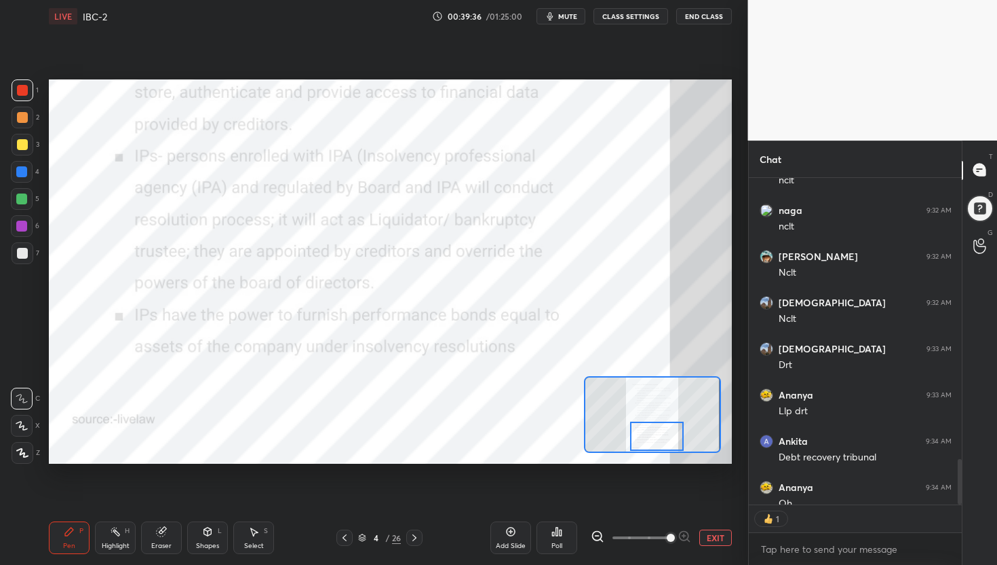
drag, startPoint x: 660, startPoint y: 420, endPoint x: 661, endPoint y: 449, distance: 28.5
click at [661, 449] on div at bounding box center [657, 436] width 54 height 30
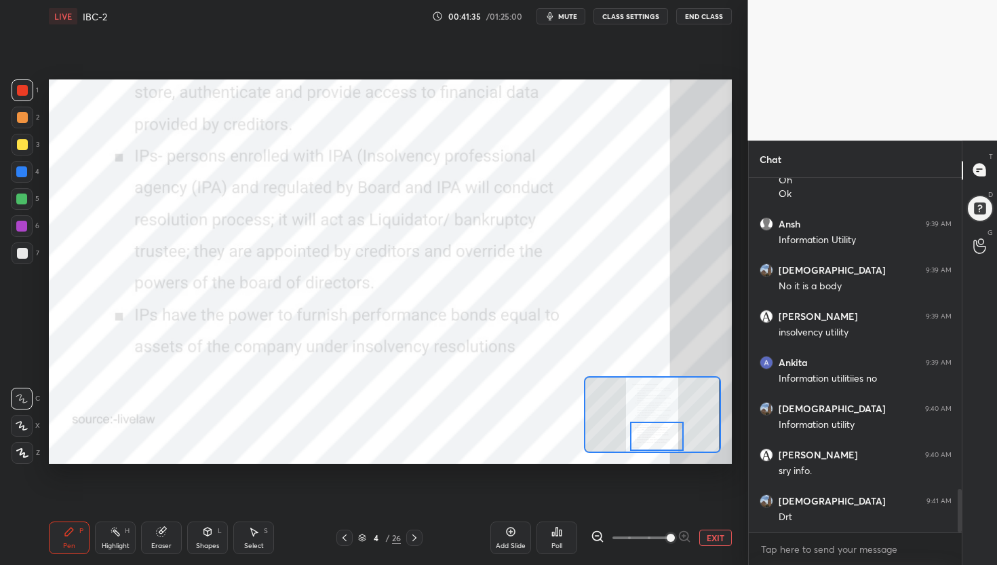
scroll to position [2612, 0]
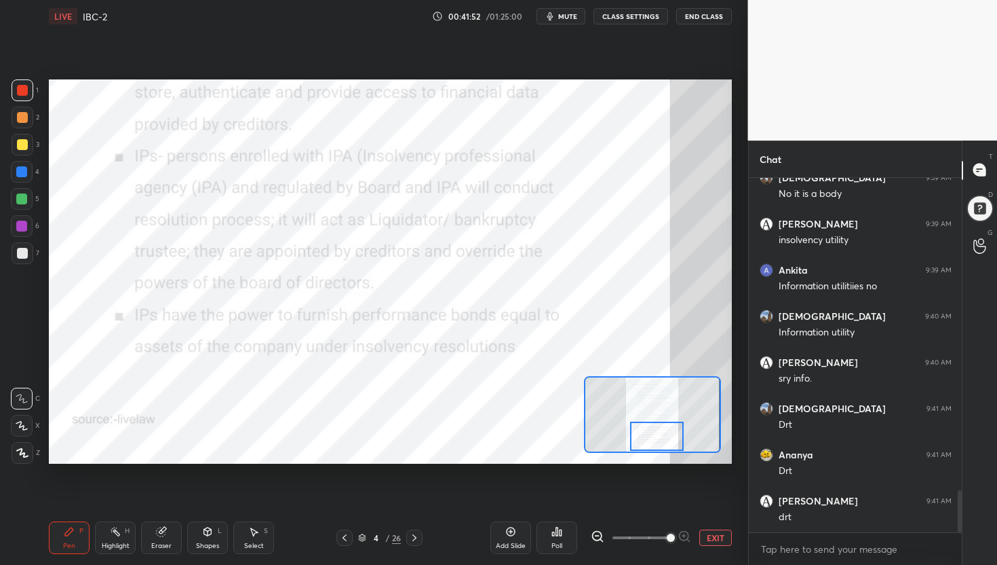
click at [613, 411] on div "Setting up your live class Poll for secs No correct answer Start poll" at bounding box center [390, 271] width 683 height 384
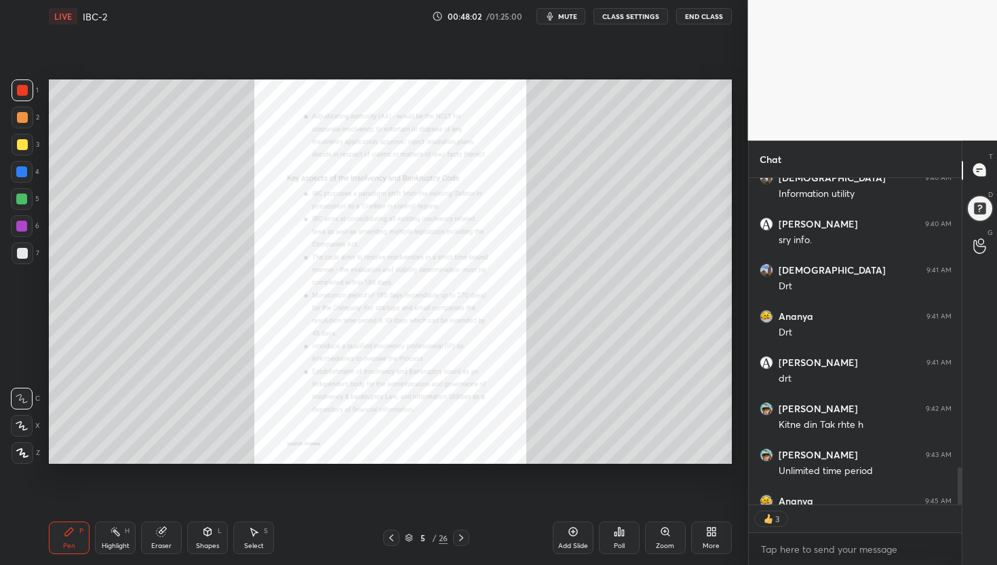
scroll to position [2750, 0]
click at [671, 532] on div "Zoom" at bounding box center [665, 537] width 41 height 33
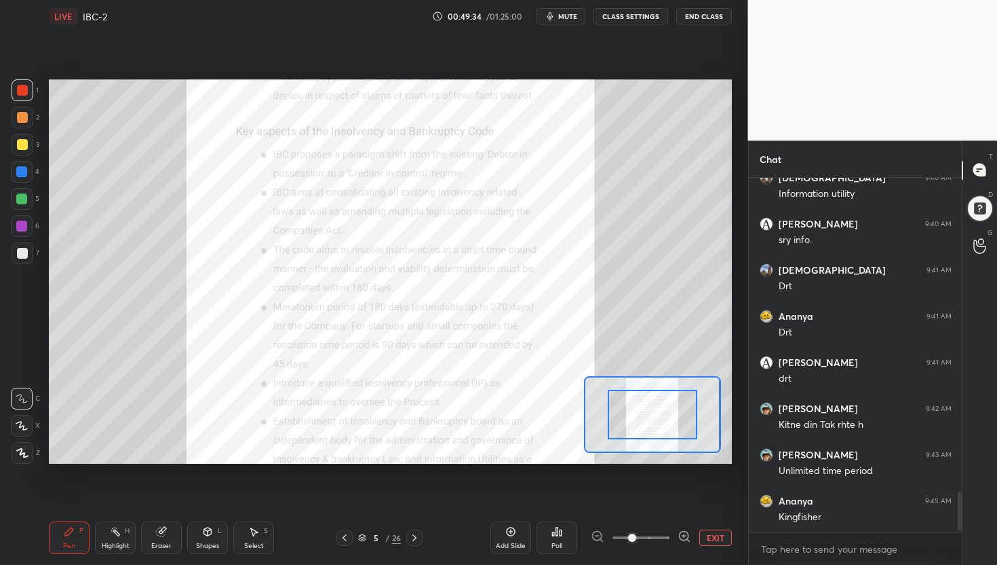
click at [682, 535] on icon at bounding box center [683, 535] width 3 height 0
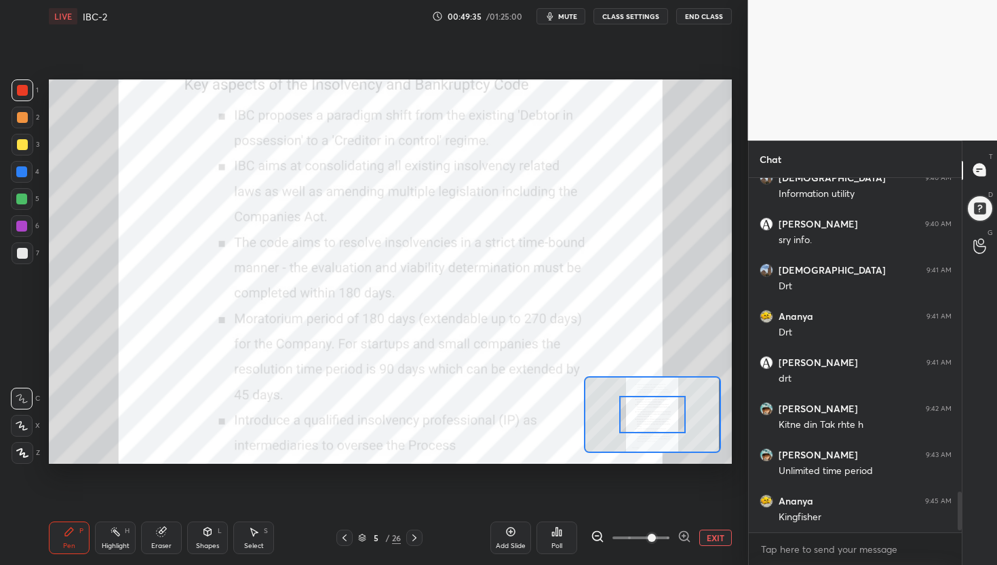
click at [682, 535] on icon at bounding box center [683, 535] width 3 height 0
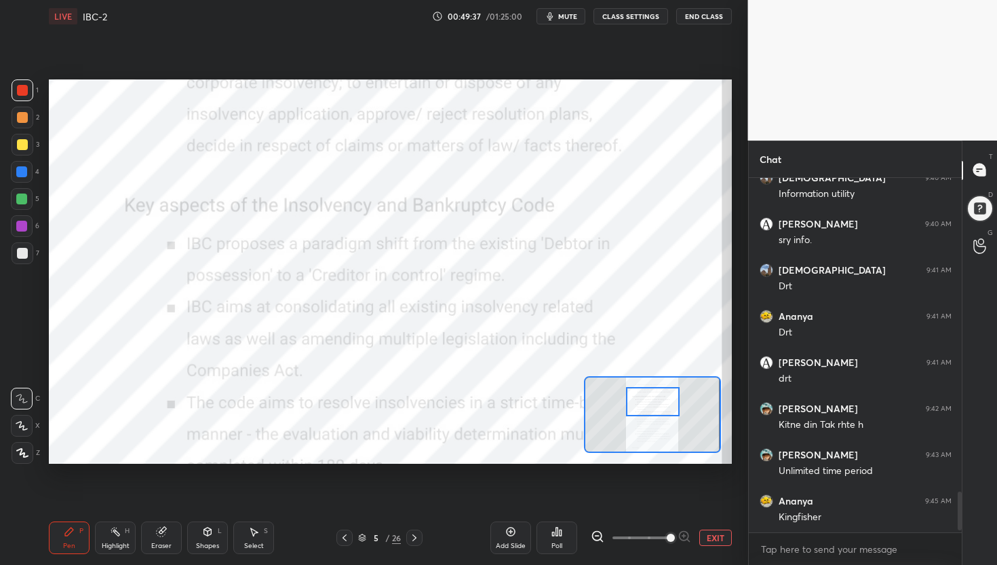
drag, startPoint x: 660, startPoint y: 419, endPoint x: 660, endPoint y: 405, distance: 14.3
click at [660, 405] on div at bounding box center [653, 402] width 54 height 30
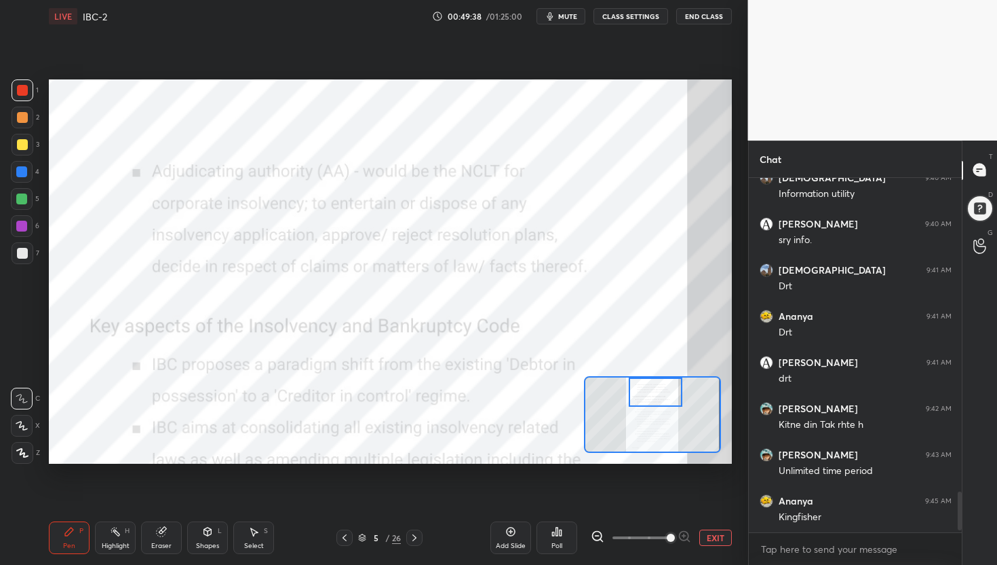
drag, startPoint x: 660, startPoint y: 404, endPoint x: 663, endPoint y: 386, distance: 18.5
click at [663, 385] on div at bounding box center [656, 392] width 54 height 30
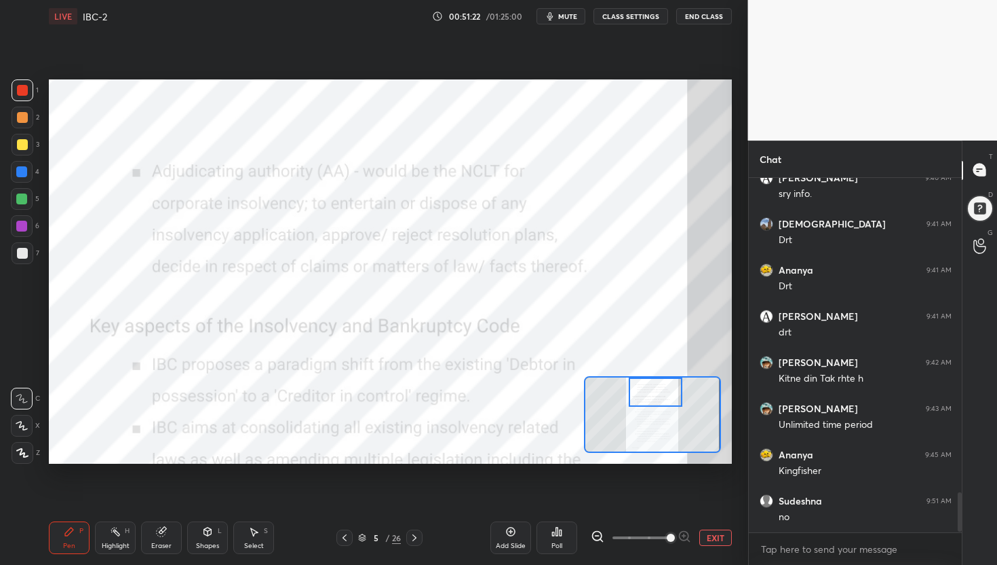
scroll to position [2842, 0]
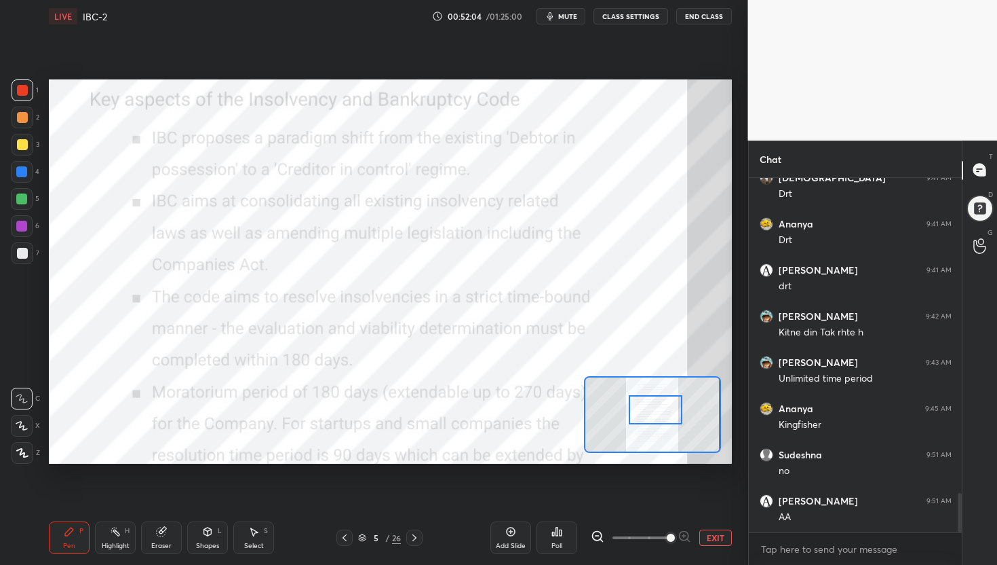
drag, startPoint x: 662, startPoint y: 394, endPoint x: 662, endPoint y: 409, distance: 15.6
click at [662, 410] on div at bounding box center [656, 410] width 54 height 30
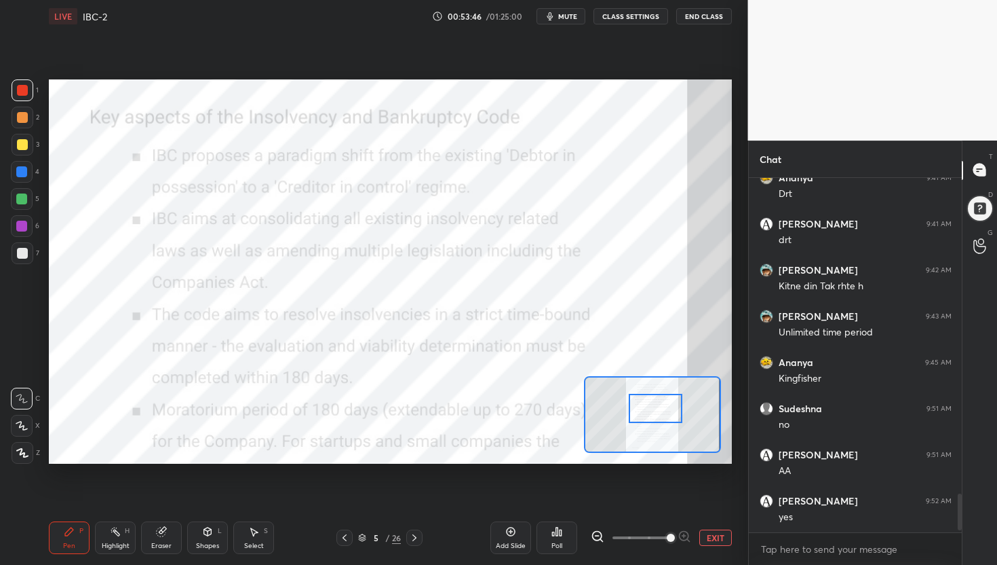
scroll to position [4, 5]
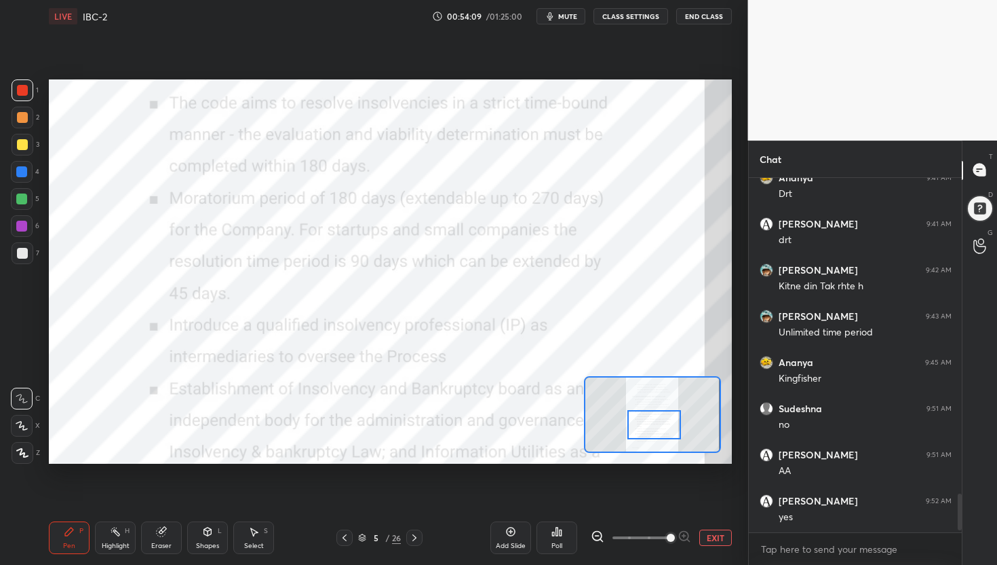
drag, startPoint x: 667, startPoint y: 406, endPoint x: 666, endPoint y: 423, distance: 16.3
click at [666, 423] on div at bounding box center [655, 425] width 54 height 30
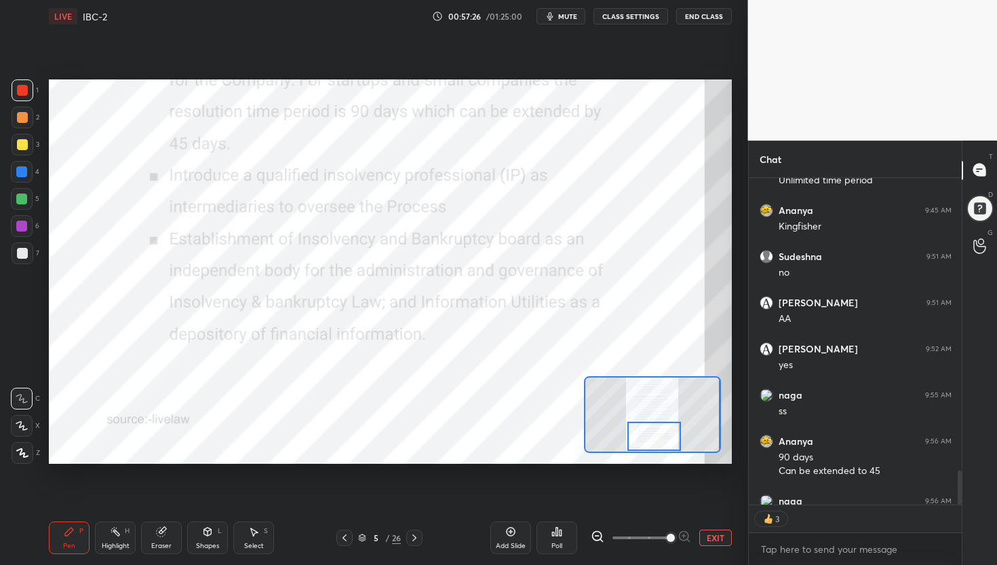
drag, startPoint x: 656, startPoint y: 421, endPoint x: 652, endPoint y: 444, distance: 23.4
click at [653, 445] on div at bounding box center [655, 436] width 54 height 30
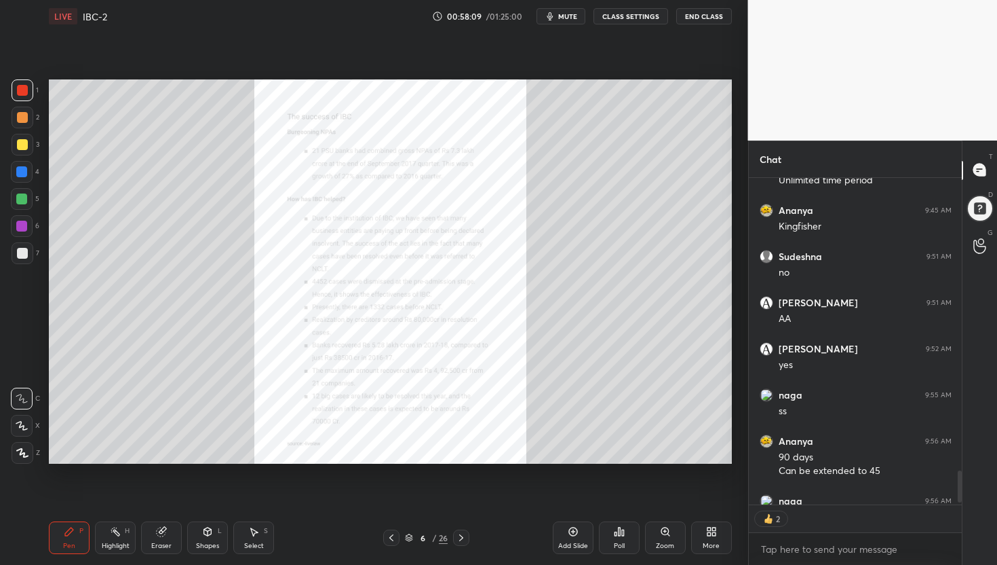
click at [660, 539] on div "Zoom" at bounding box center [665, 537] width 41 height 33
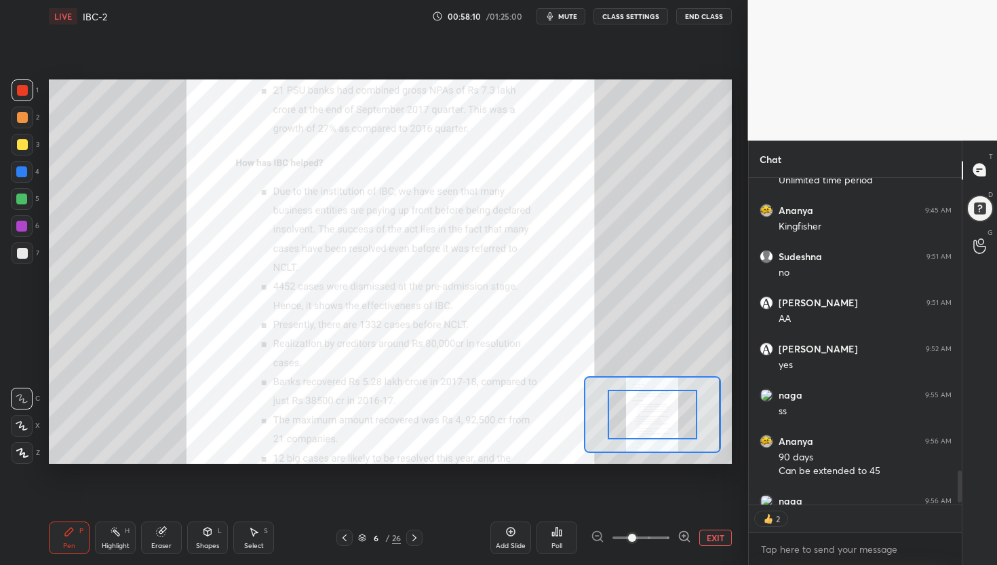
click at [692, 532] on div "EXIT" at bounding box center [661, 537] width 141 height 16
click at [685, 541] on icon at bounding box center [685, 536] width 14 height 14
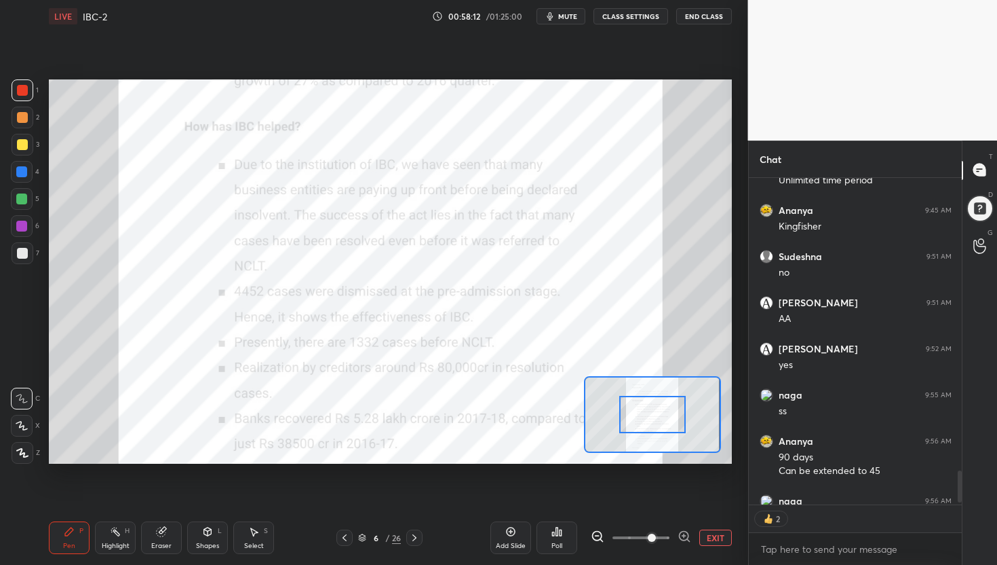
click at [685, 541] on icon at bounding box center [685, 536] width 14 height 14
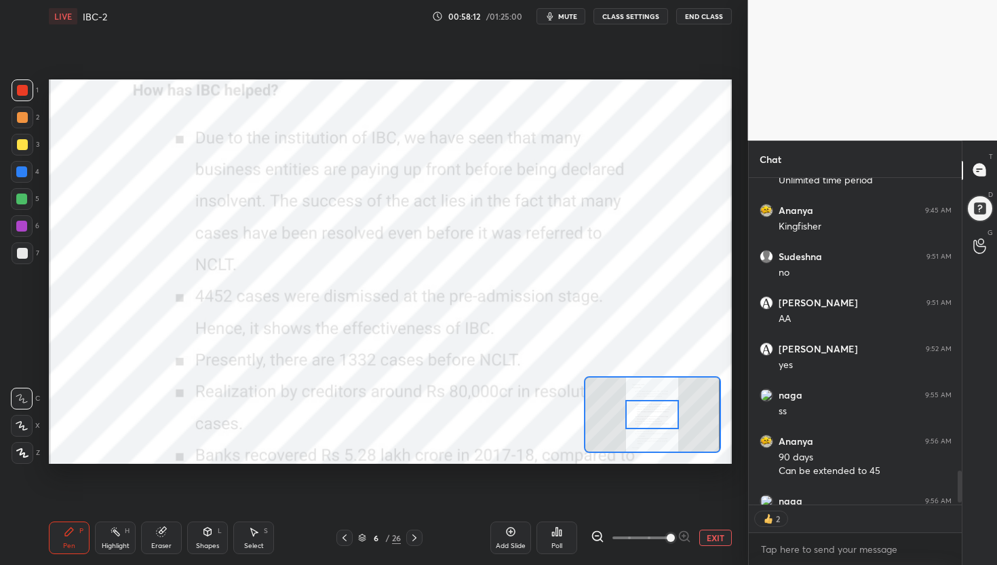
click at [685, 541] on div at bounding box center [641, 537] width 100 height 16
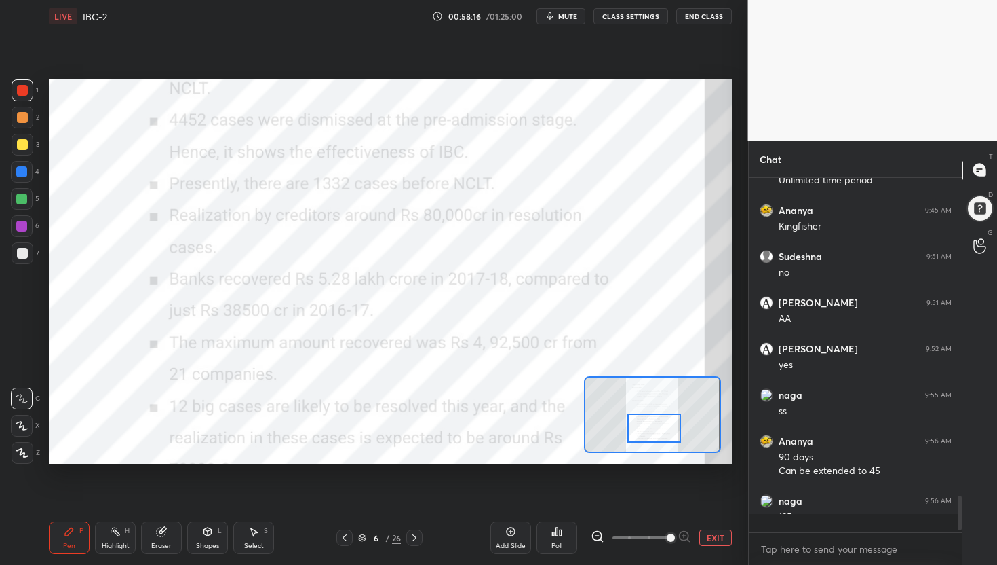
scroll to position [3041, 0]
drag, startPoint x: 651, startPoint y: 410, endPoint x: 653, endPoint y: 422, distance: 12.4
click at [653, 423] on div at bounding box center [655, 428] width 54 height 30
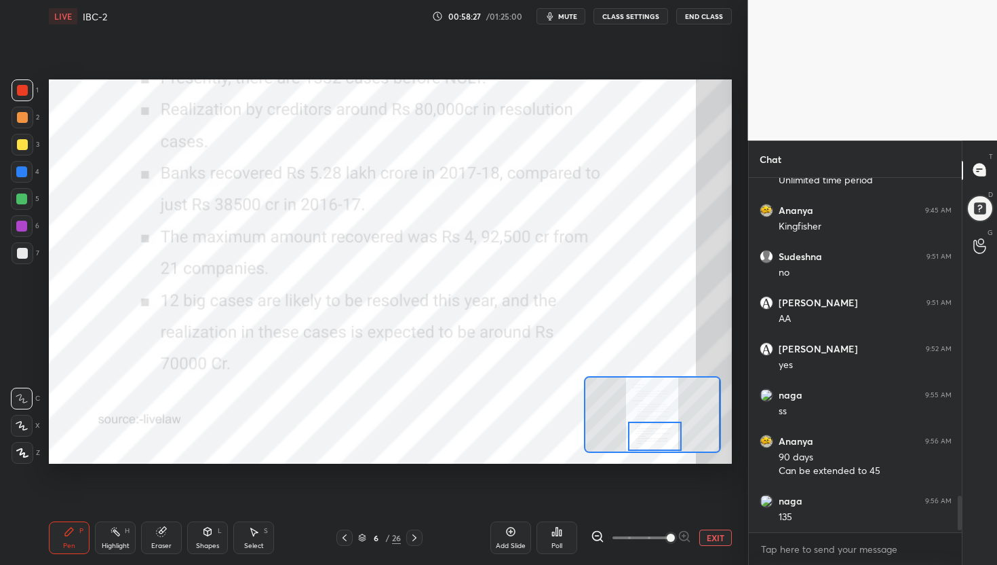
click at [653, 434] on div at bounding box center [655, 436] width 54 height 30
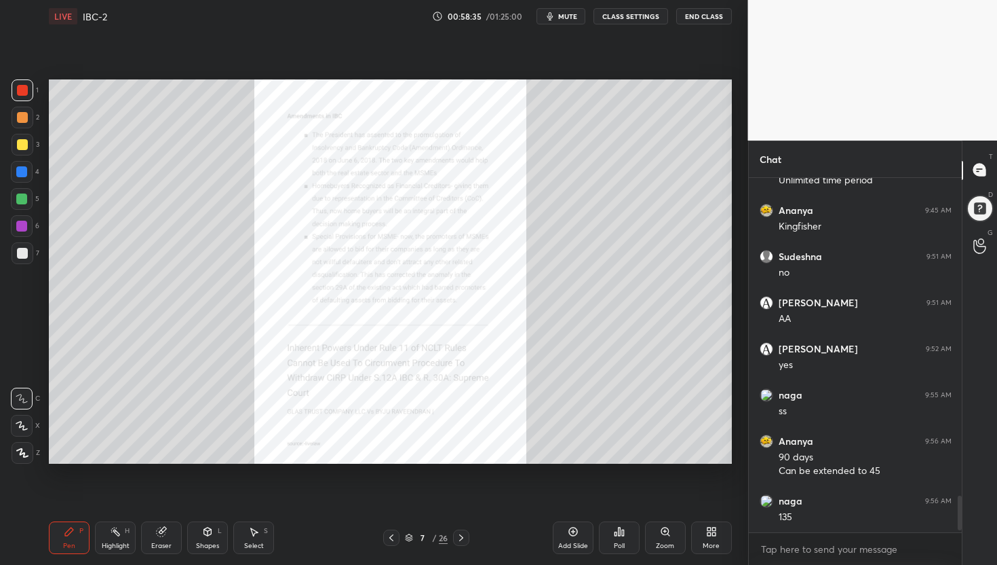
click at [670, 542] on div "Zoom" at bounding box center [665, 545] width 18 height 7
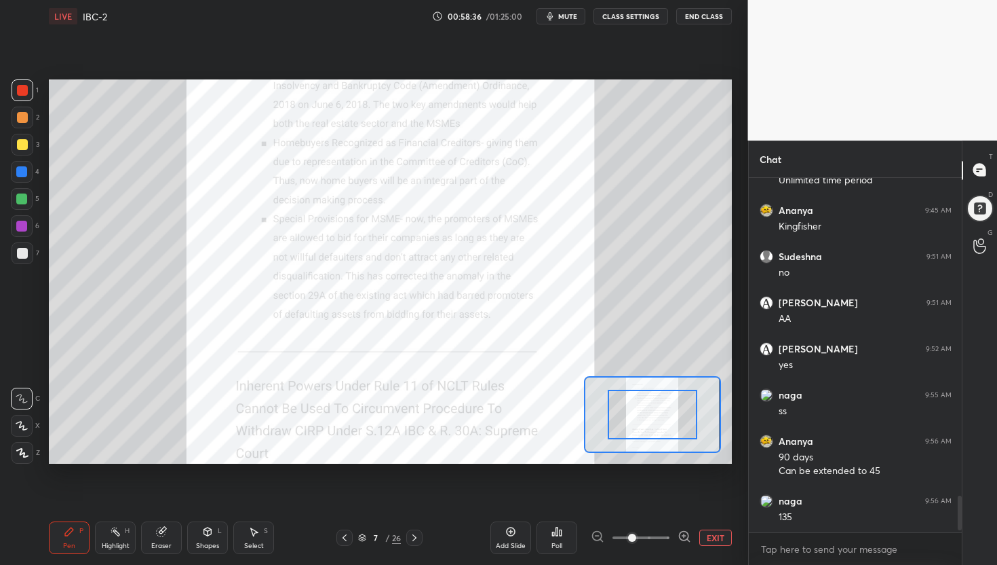
click at [686, 533] on icon at bounding box center [685, 536] width 14 height 14
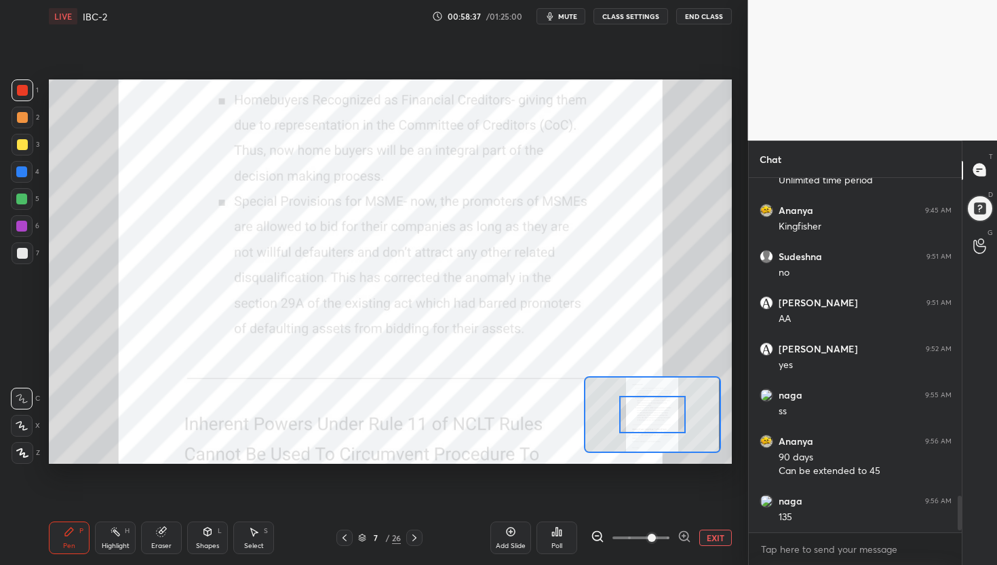
click at [686, 533] on icon at bounding box center [685, 536] width 14 height 14
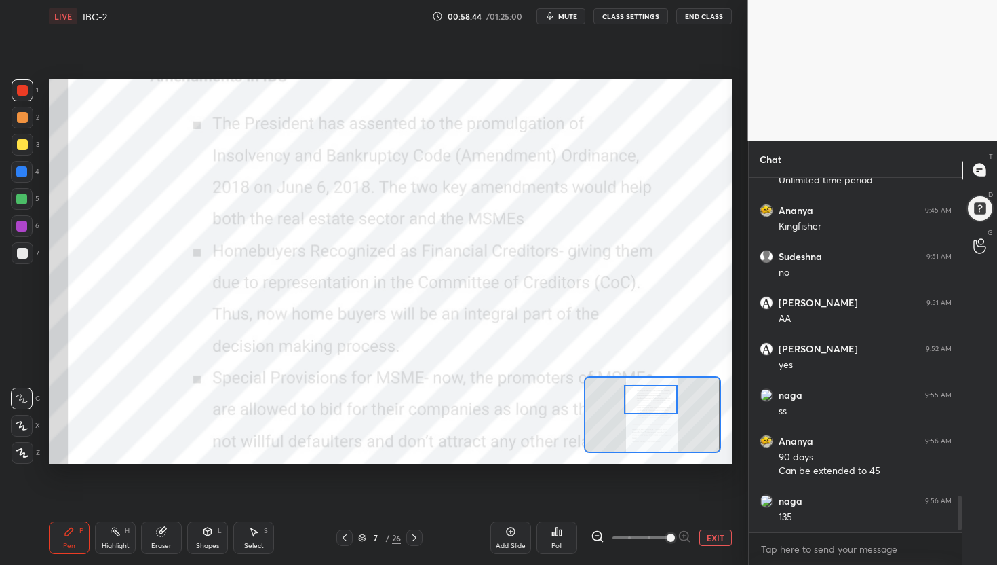
drag, startPoint x: 667, startPoint y: 410, endPoint x: 665, endPoint y: 395, distance: 15.1
click at [665, 395] on div at bounding box center [651, 400] width 54 height 30
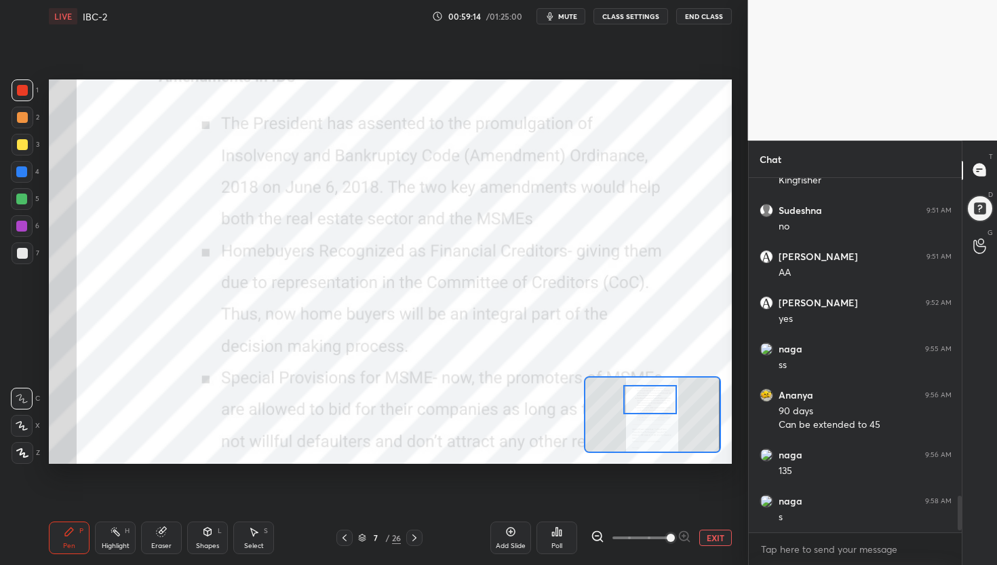
scroll to position [3145, 0]
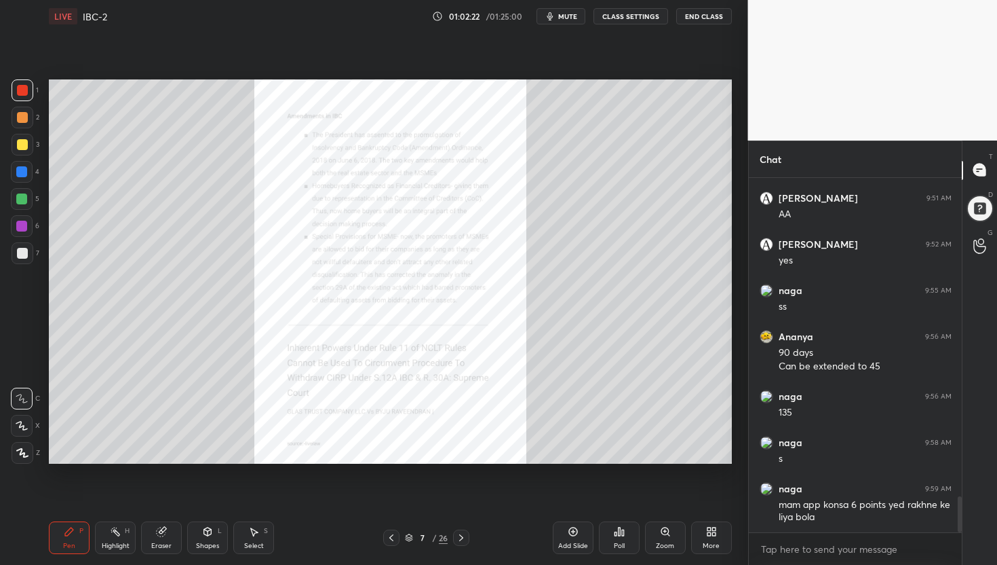
click at [665, 525] on div "Zoom" at bounding box center [665, 537] width 41 height 33
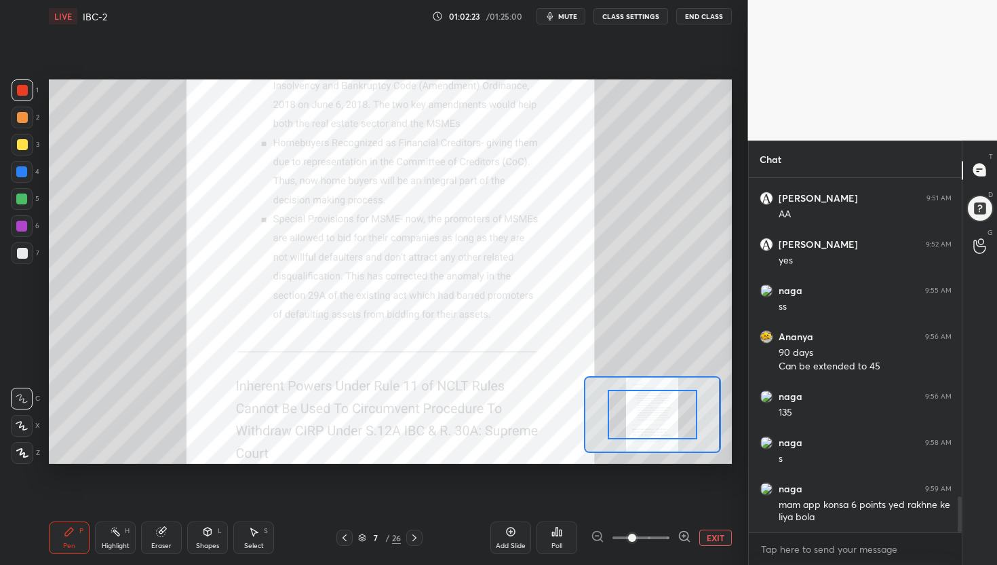
click at [683, 540] on icon at bounding box center [685, 536] width 14 height 14
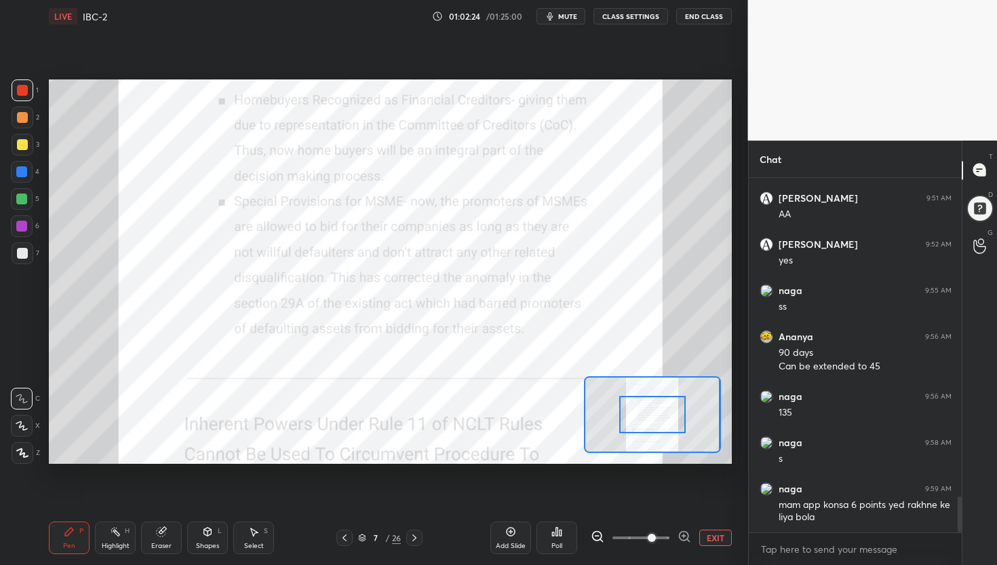
click at [683, 540] on icon at bounding box center [685, 536] width 14 height 14
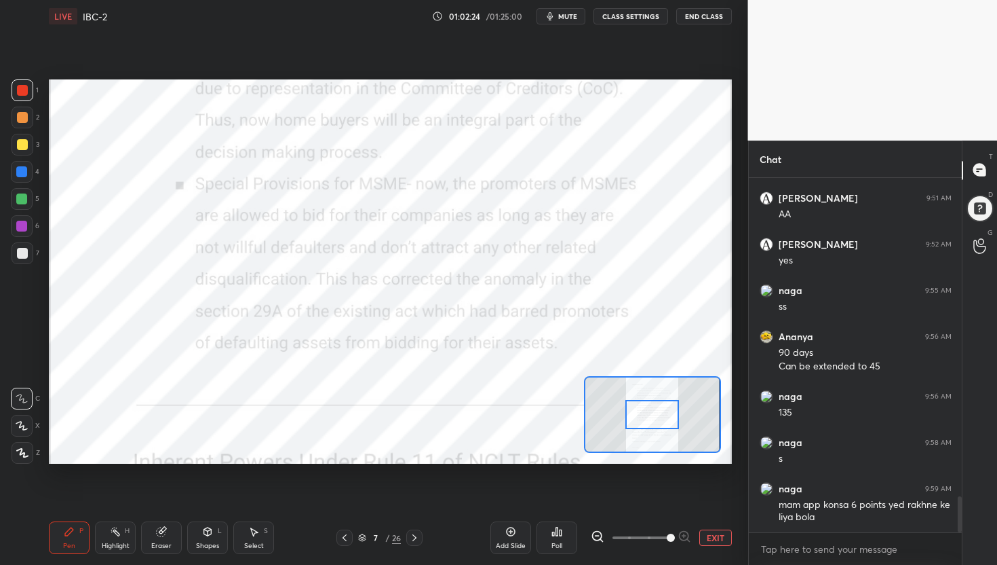
click at [675, 540] on span at bounding box center [671, 537] width 8 height 8
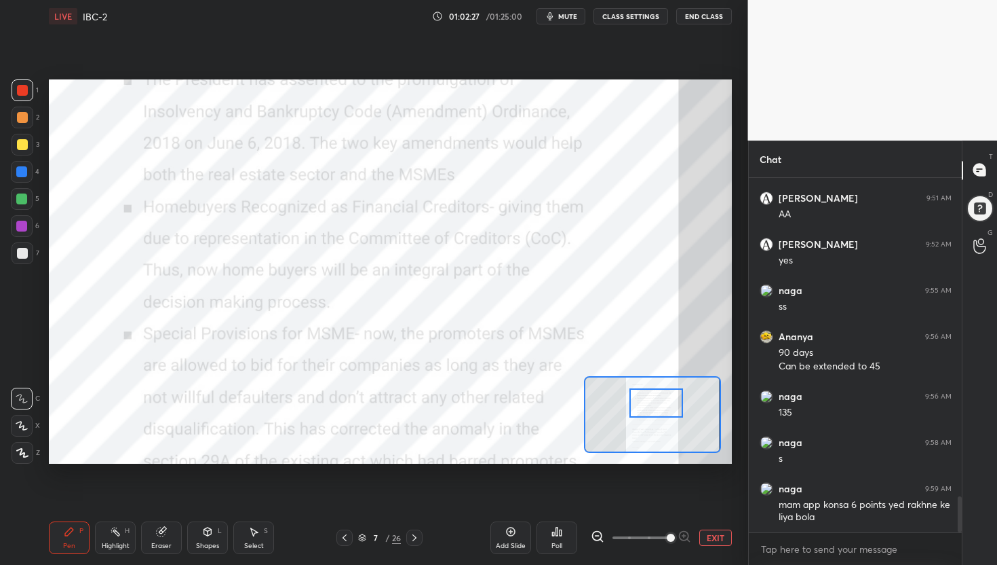
drag, startPoint x: 667, startPoint y: 419, endPoint x: 671, endPoint y: 407, distance: 12.2
click at [671, 407] on div at bounding box center [657, 403] width 54 height 30
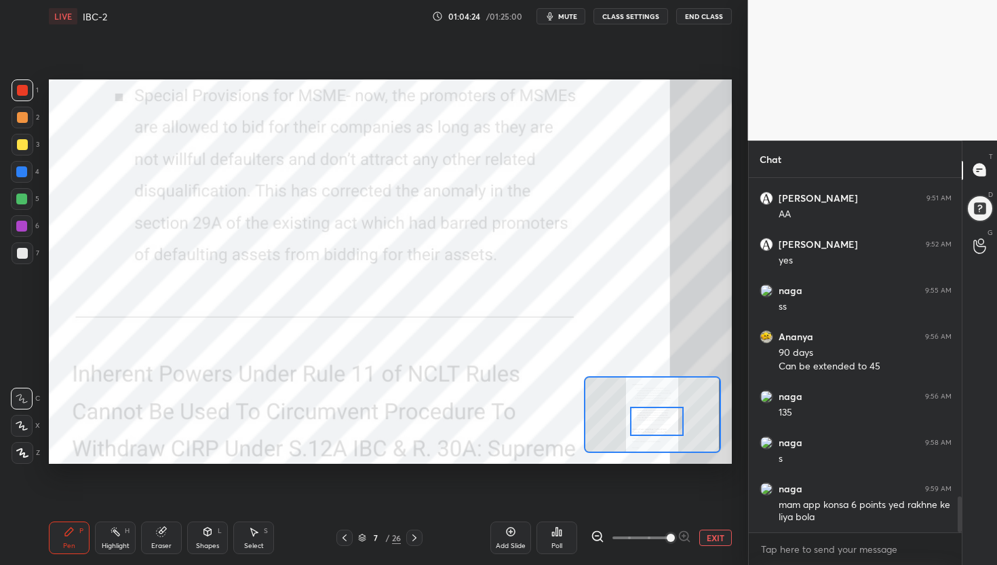
drag, startPoint x: 668, startPoint y: 411, endPoint x: 668, endPoint y: 429, distance: 18.3
click at [668, 429] on div at bounding box center [657, 421] width 54 height 30
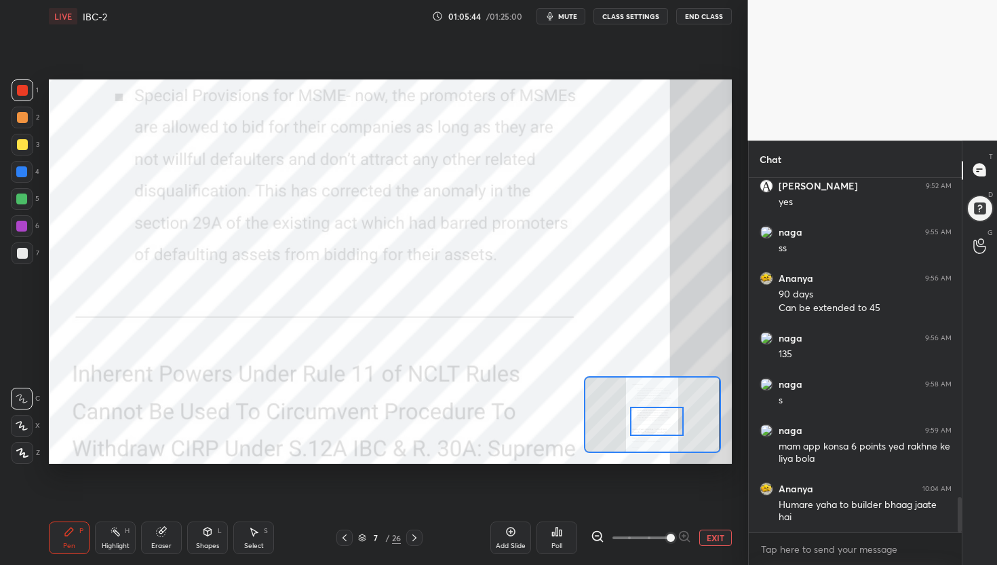
scroll to position [4, 5]
click at [162, 67] on div "Setting up your live class Poll for secs No correct answer Start poll" at bounding box center [390, 272] width 694 height 478
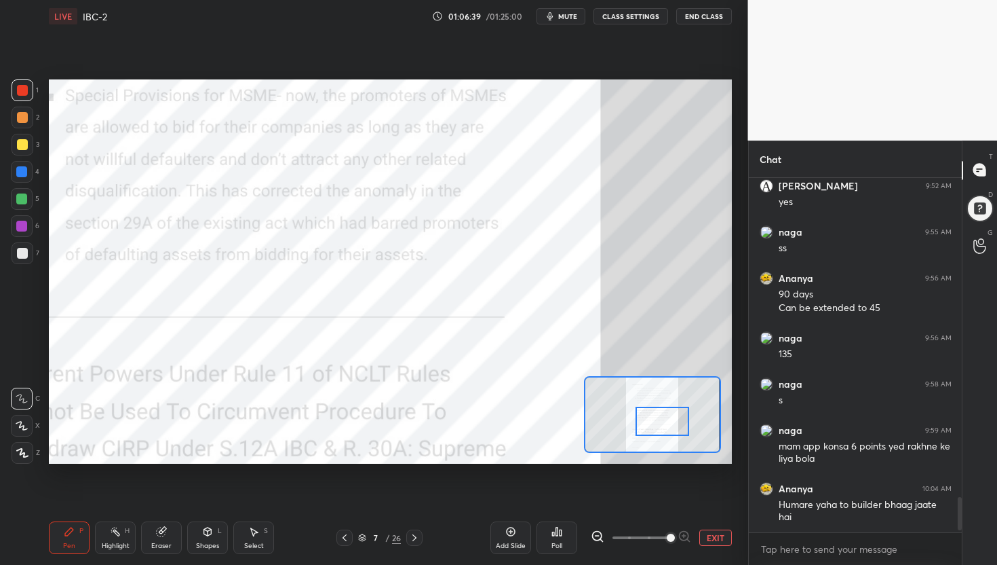
click at [668, 427] on div at bounding box center [663, 421] width 54 height 30
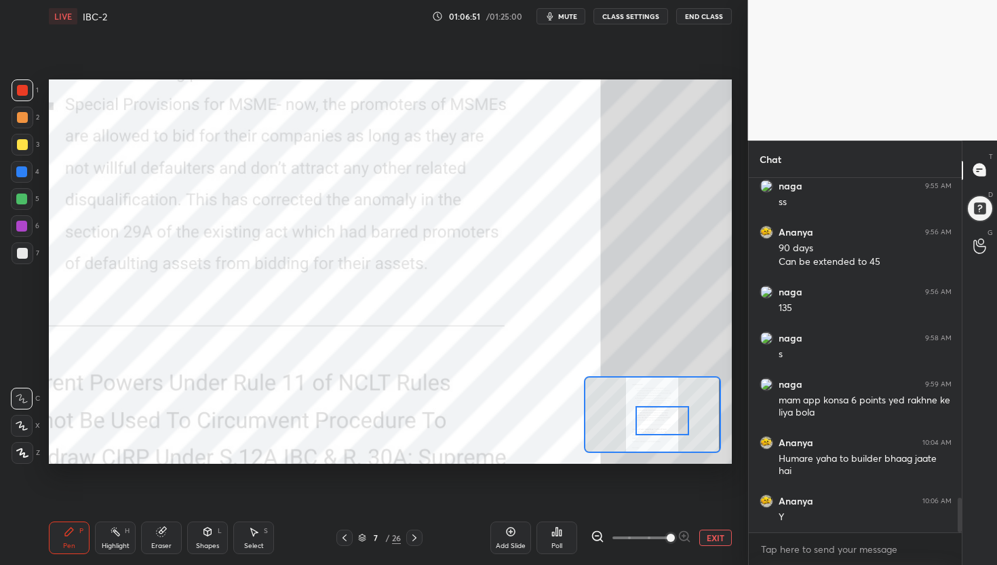
scroll to position [3296, 0]
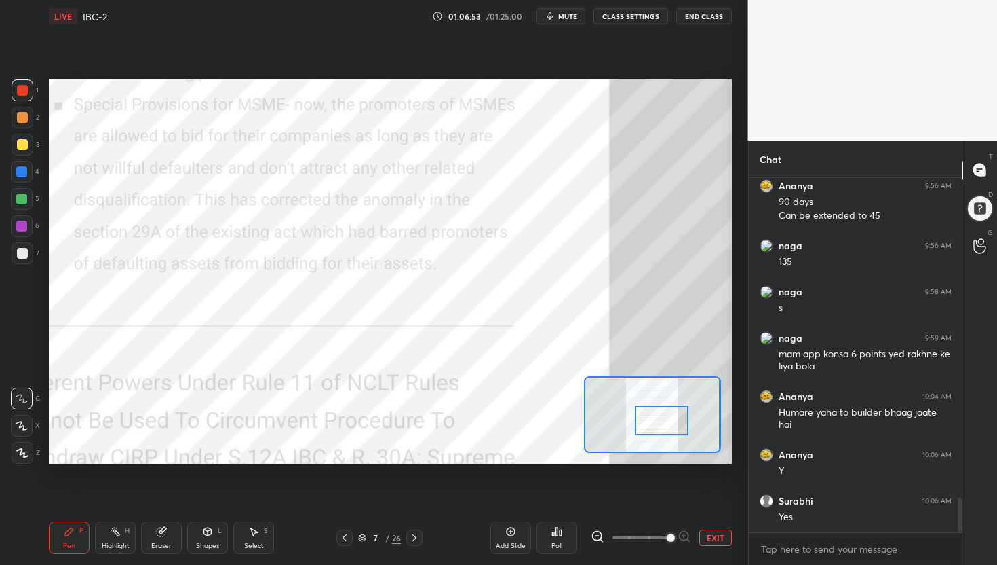
click at [683, 419] on div at bounding box center [662, 421] width 54 height 30
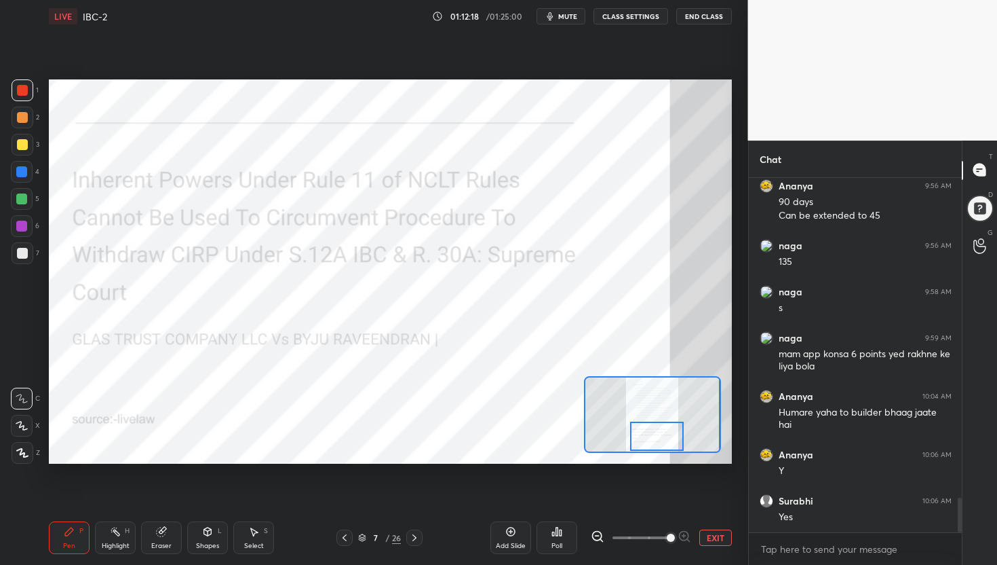
drag, startPoint x: 666, startPoint y: 417, endPoint x: 660, endPoint y: 439, distance: 22.6
click at [660, 438] on div at bounding box center [657, 436] width 54 height 30
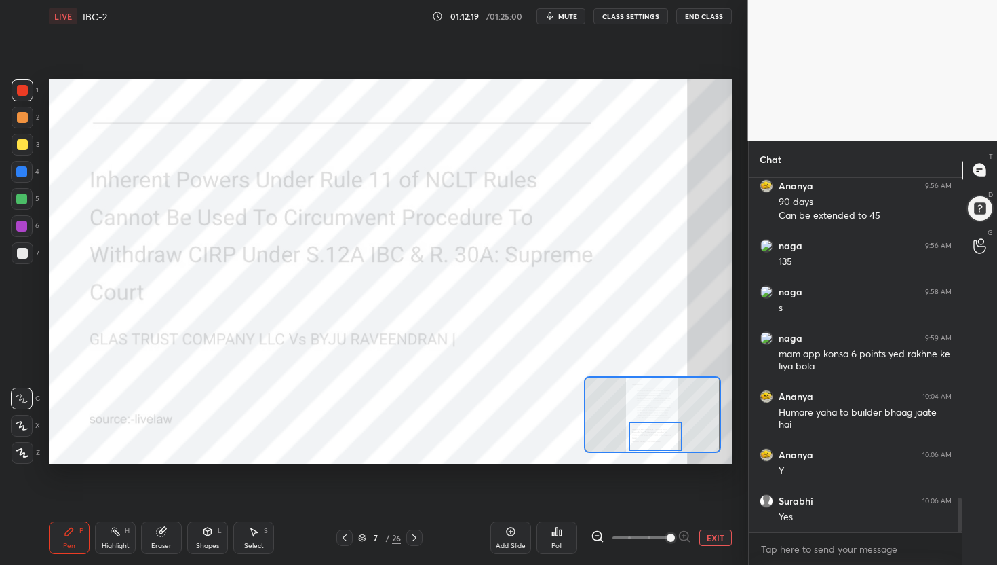
click at [660, 439] on div at bounding box center [656, 436] width 54 height 30
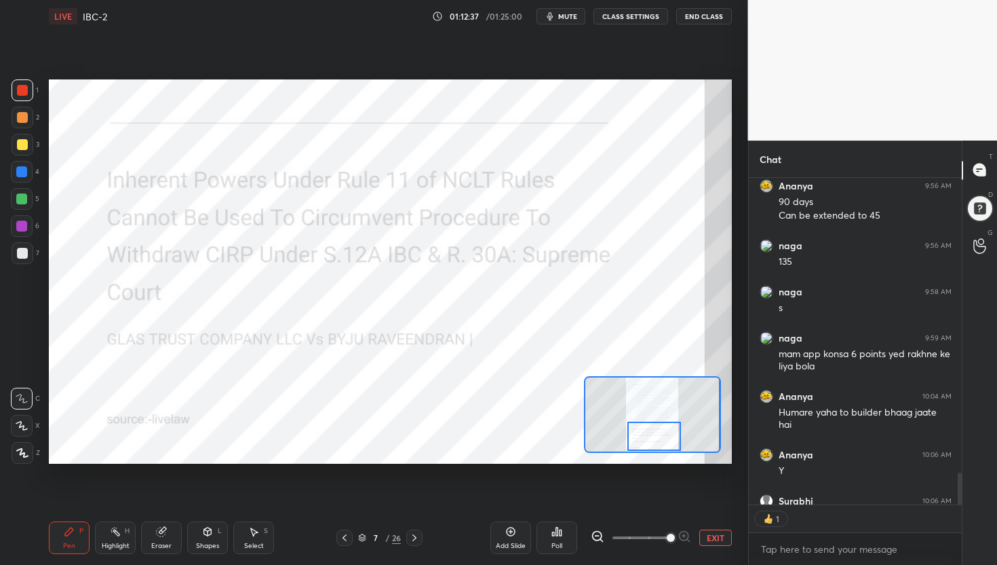
click at [666, 443] on div at bounding box center [655, 436] width 54 height 30
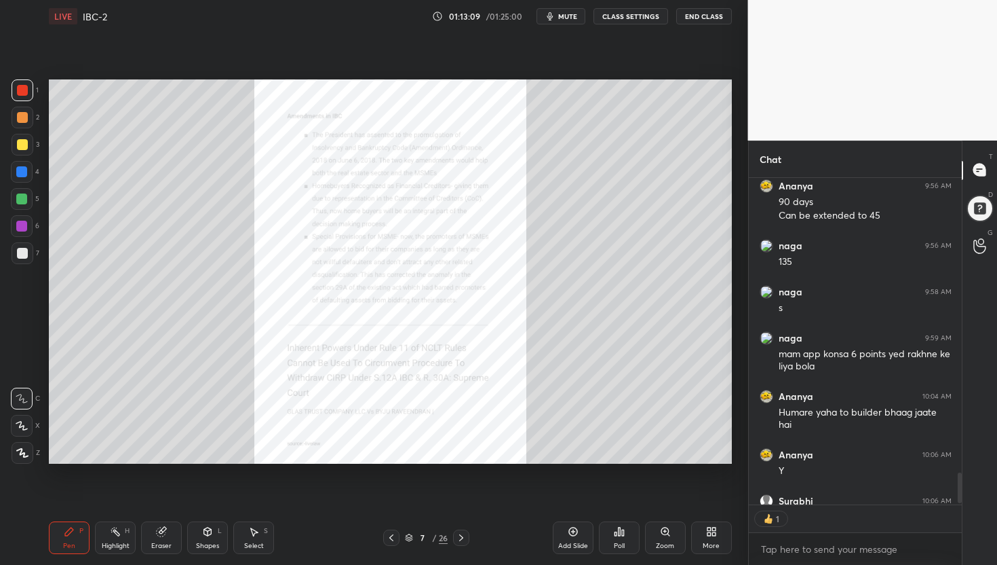
click at [673, 538] on div "Zoom" at bounding box center [665, 537] width 41 height 33
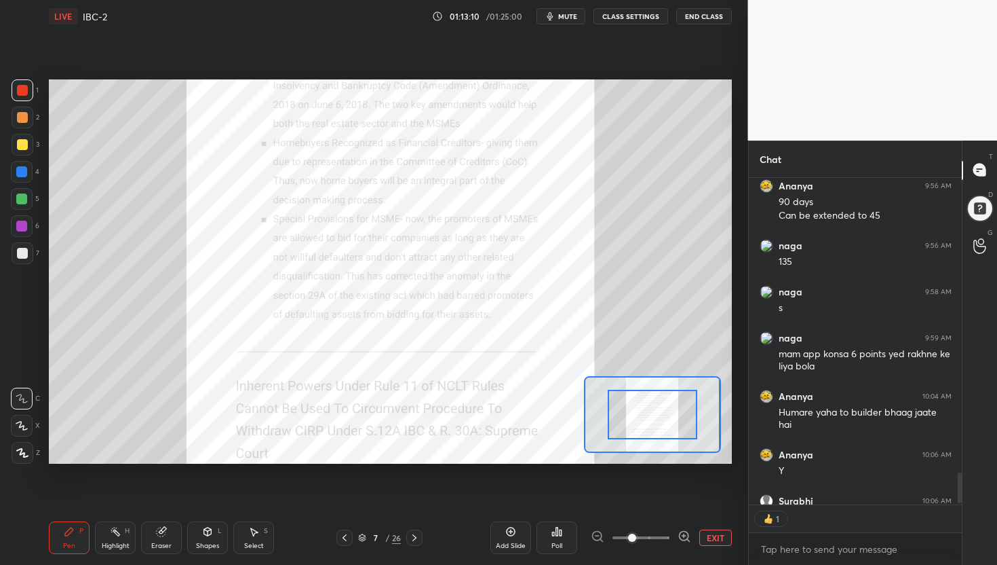
click at [689, 535] on icon at bounding box center [685, 536] width 14 height 14
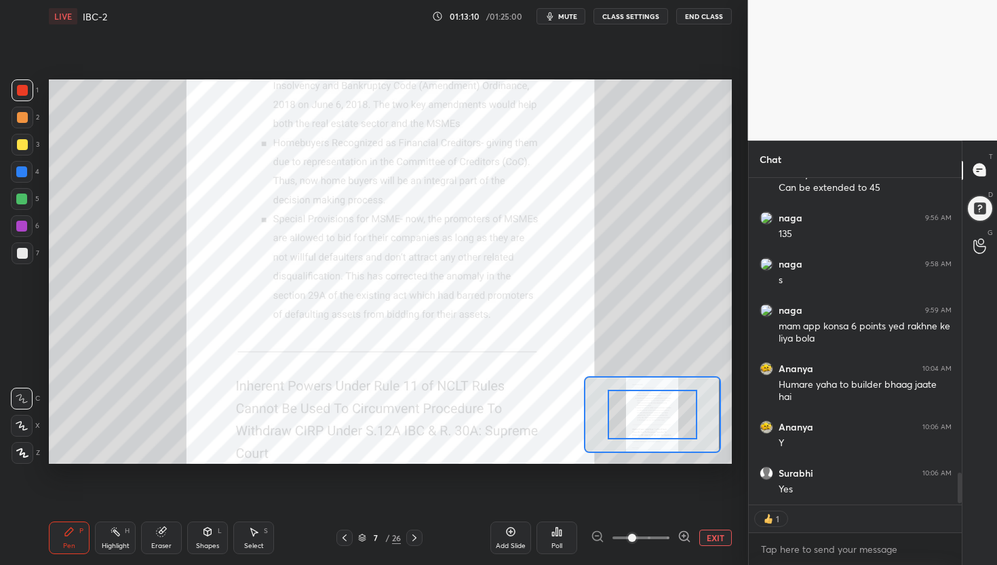
click at [689, 535] on icon at bounding box center [685, 536] width 14 height 14
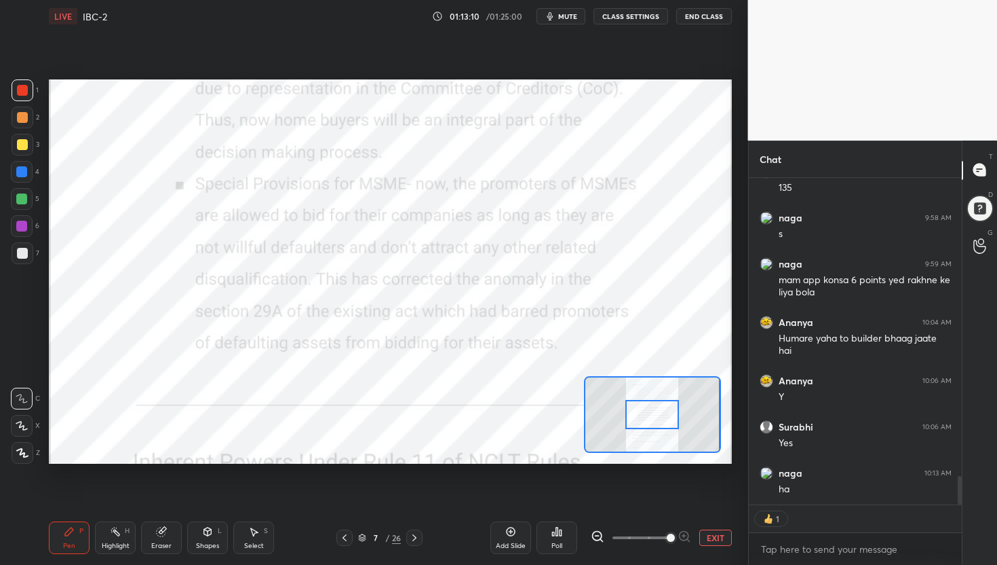
click at [689, 535] on div at bounding box center [641, 537] width 100 height 16
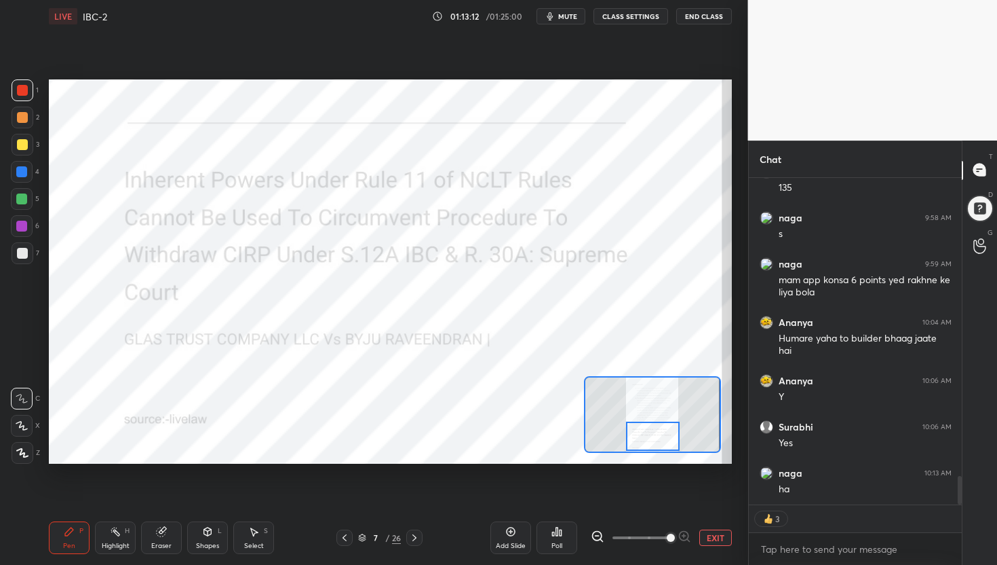
drag, startPoint x: 662, startPoint y: 405, endPoint x: 662, endPoint y: 434, distance: 28.5
click at [662, 434] on div at bounding box center [653, 436] width 54 height 30
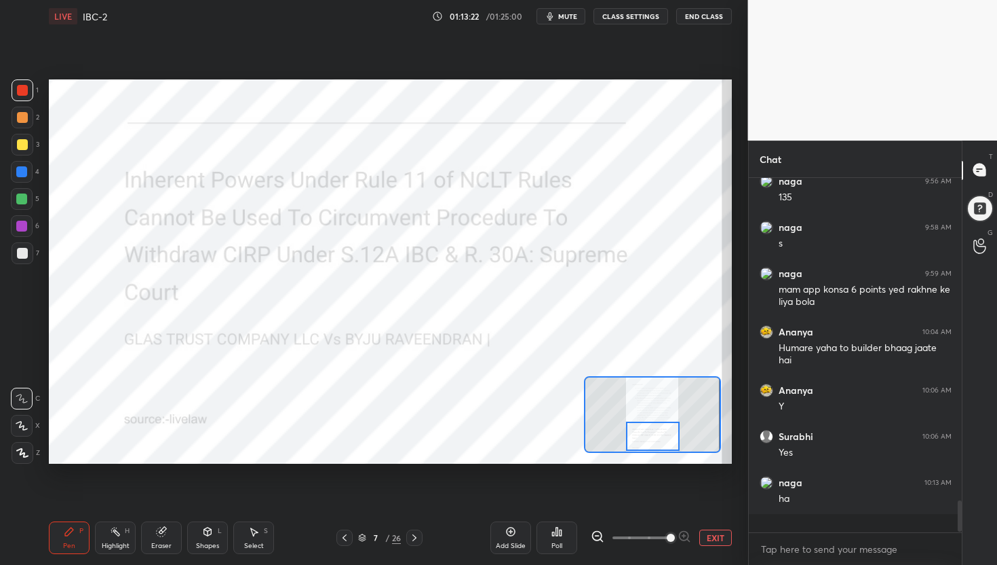
scroll to position [3342, 0]
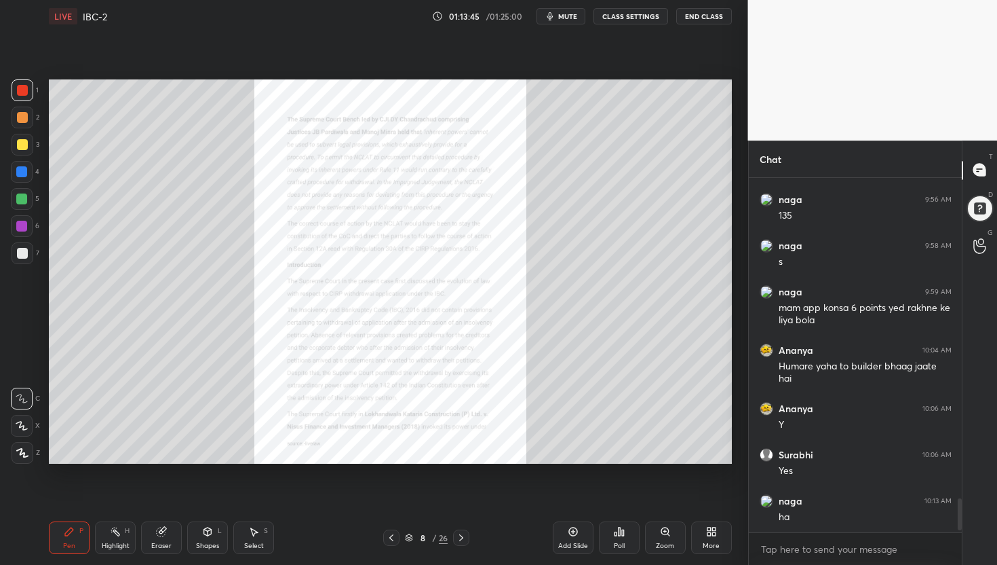
click at [676, 546] on div "Zoom" at bounding box center [665, 537] width 41 height 33
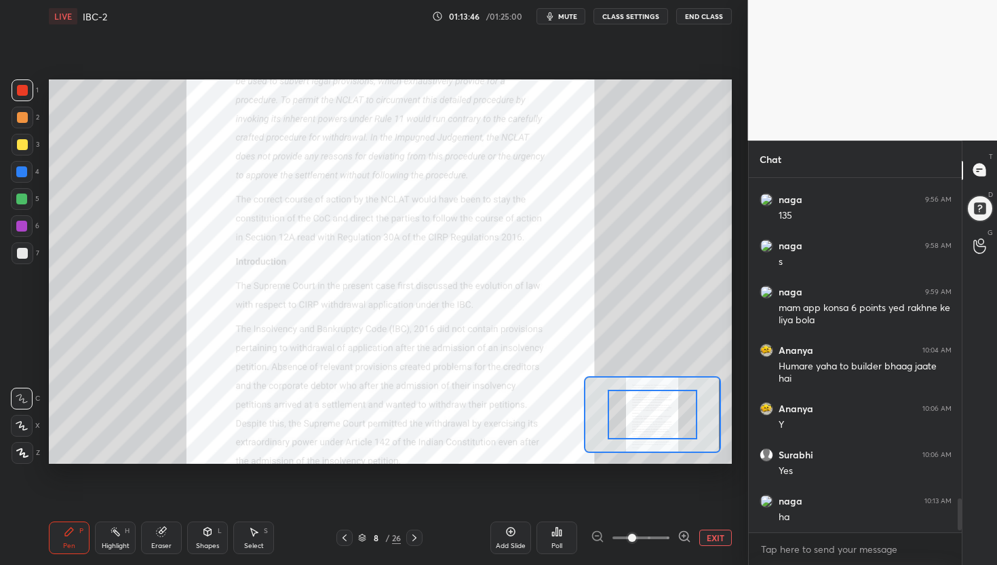
click at [685, 538] on icon at bounding box center [685, 536] width 14 height 14
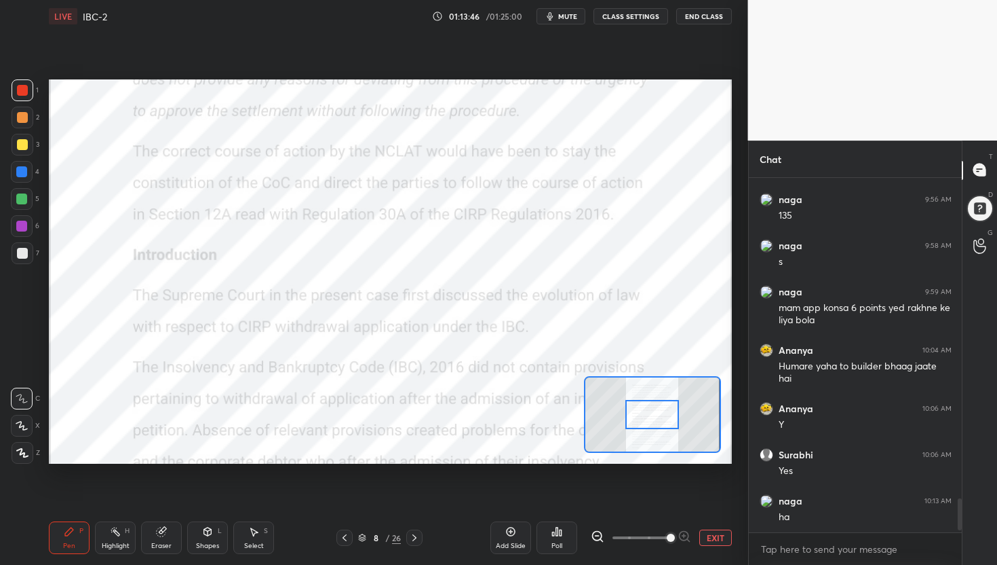
click at [685, 538] on div at bounding box center [641, 537] width 100 height 16
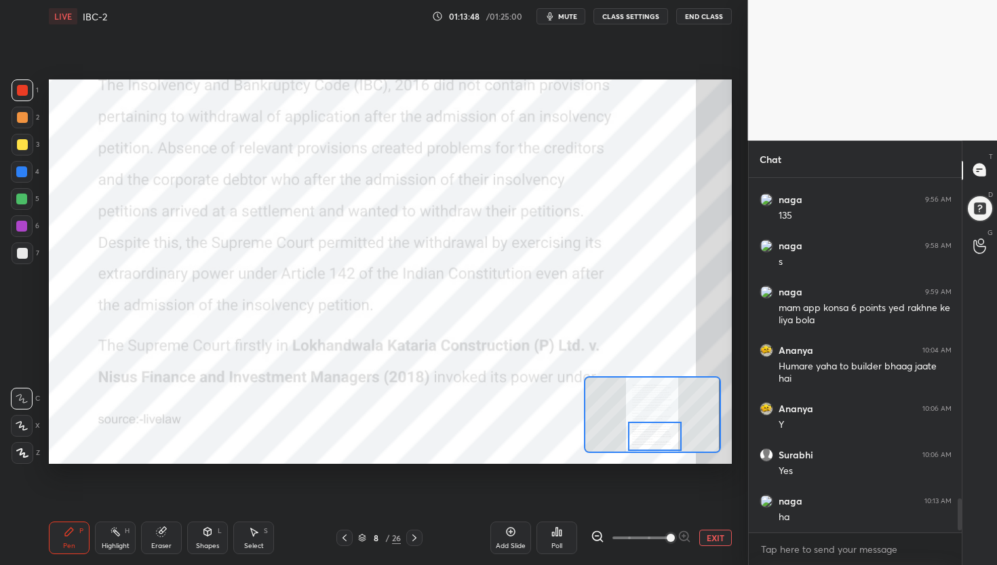
drag, startPoint x: 656, startPoint y: 411, endPoint x: 659, endPoint y: 472, distance: 60.5
click at [659, 472] on div "Setting up your live class Poll for secs No correct answer Start poll" at bounding box center [390, 272] width 694 height 478
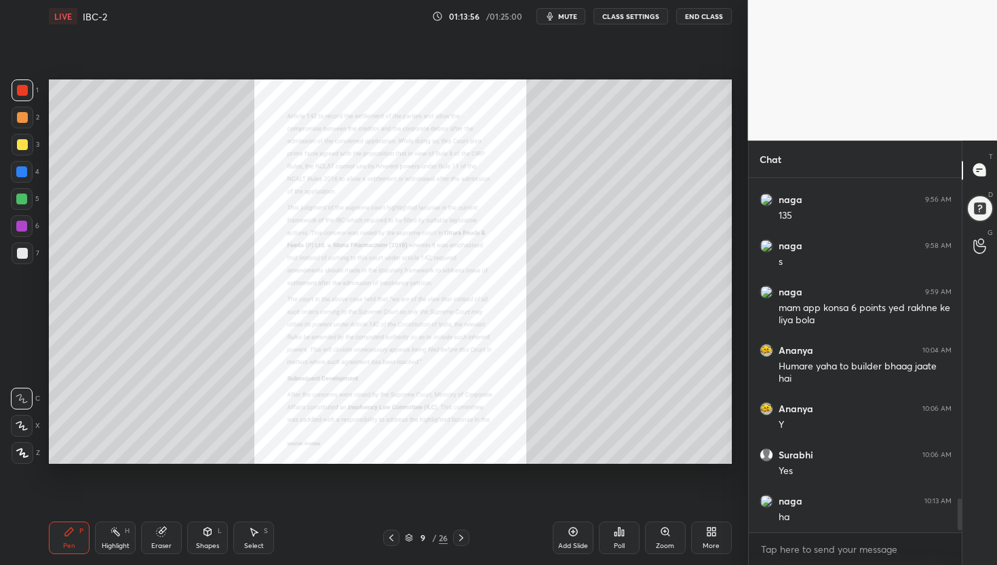
click at [662, 533] on icon at bounding box center [665, 530] width 7 height 7
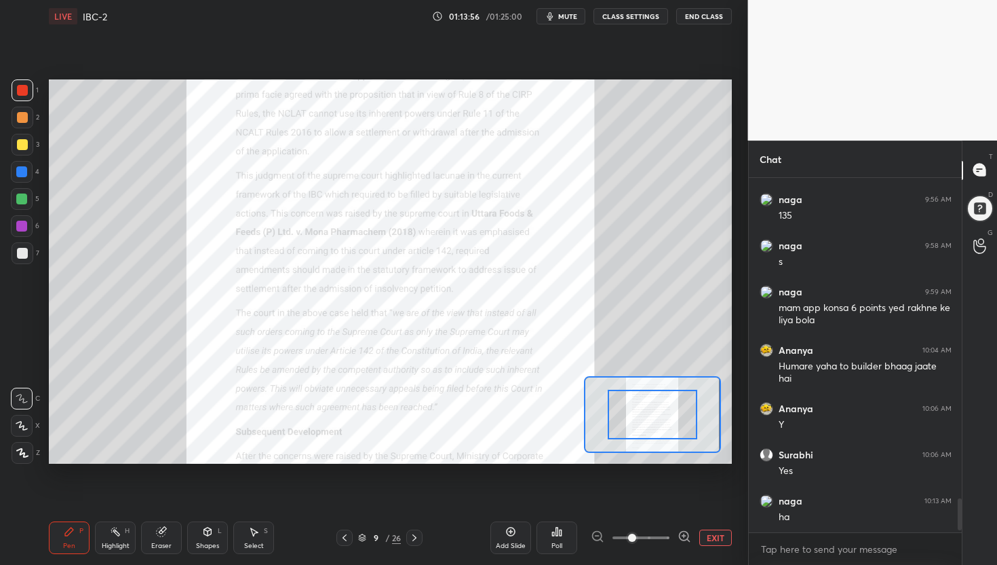
click at [662, 533] on span at bounding box center [641, 537] width 57 height 20
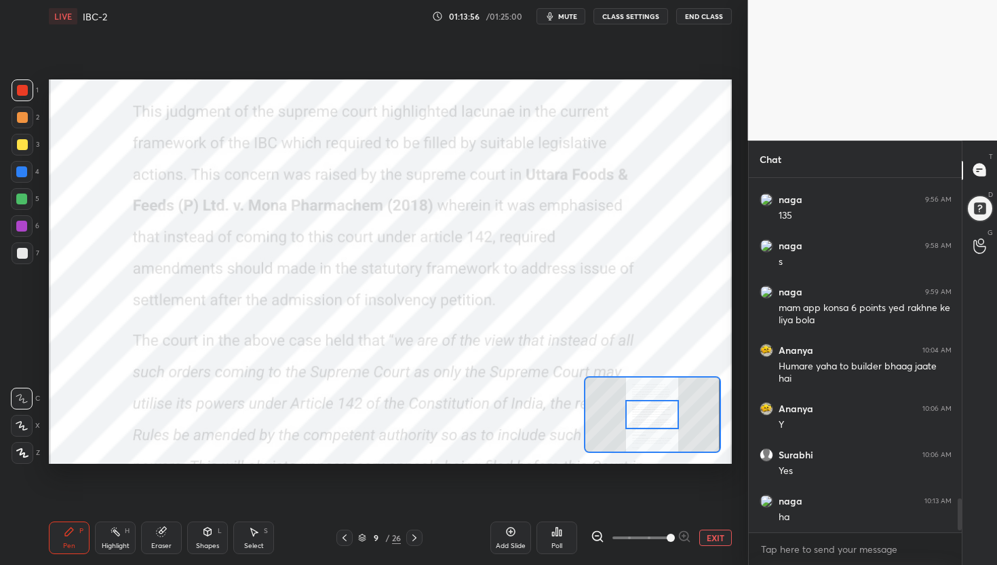
click at [667, 533] on span at bounding box center [671, 537] width 8 height 8
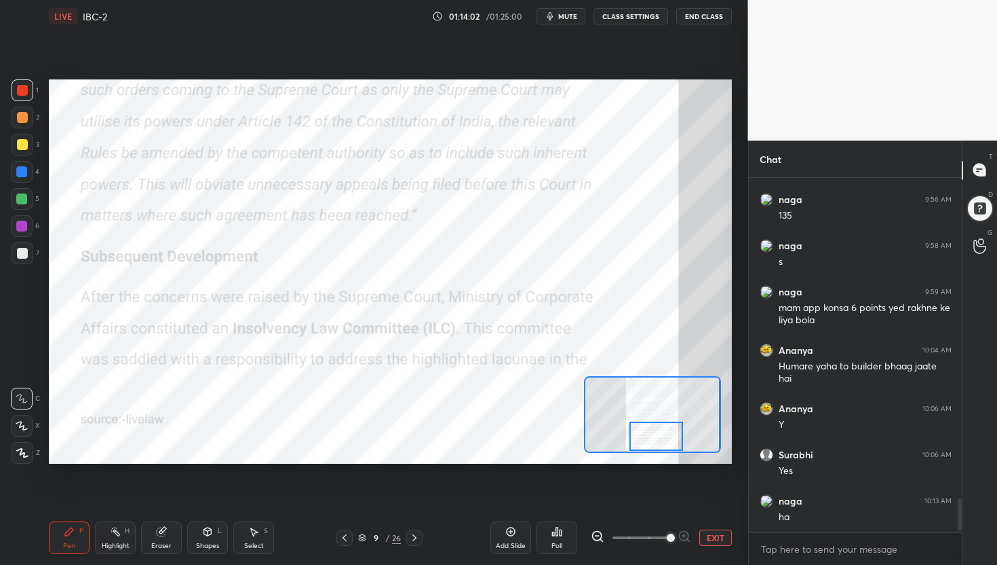
drag, startPoint x: 654, startPoint y: 428, endPoint x: 658, endPoint y: 474, distance: 46.3
click at [658, 474] on div "Setting up your live class Poll for secs No correct answer Start poll" at bounding box center [390, 272] width 694 height 478
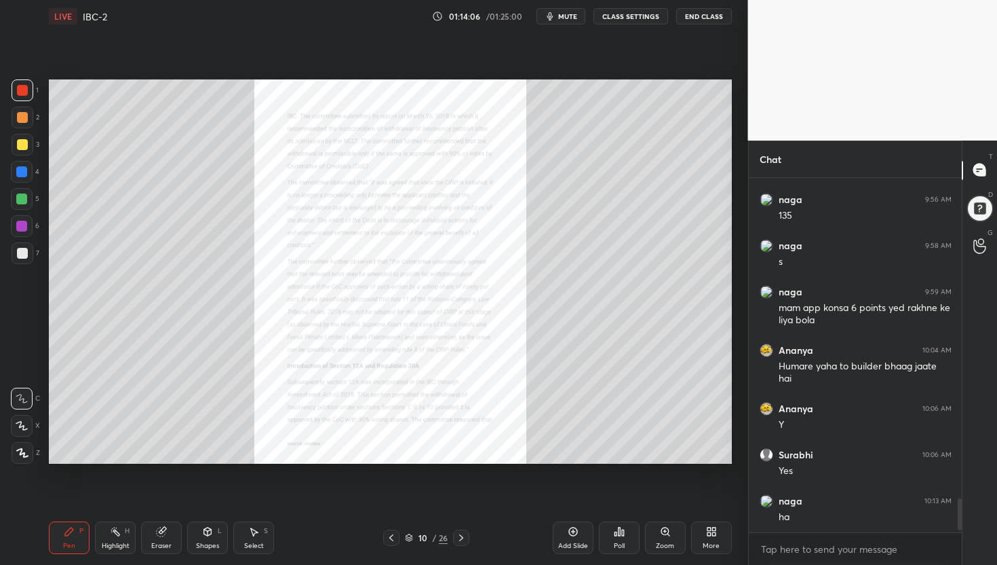
click at [661, 518] on div "Add Slide Poll Zoom More" at bounding box center [642, 537] width 179 height 76
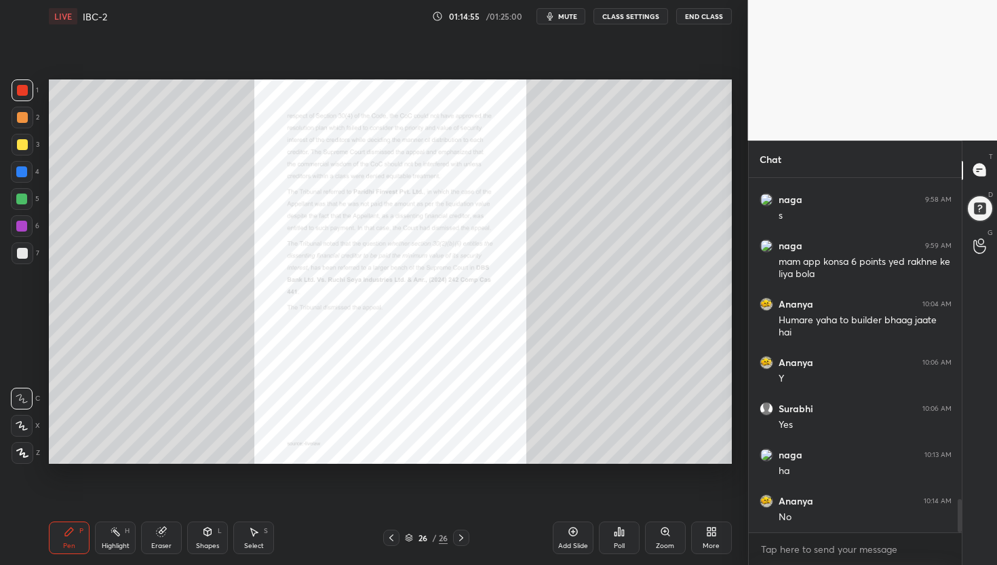
click at [663, 536] on icon at bounding box center [665, 531] width 11 height 11
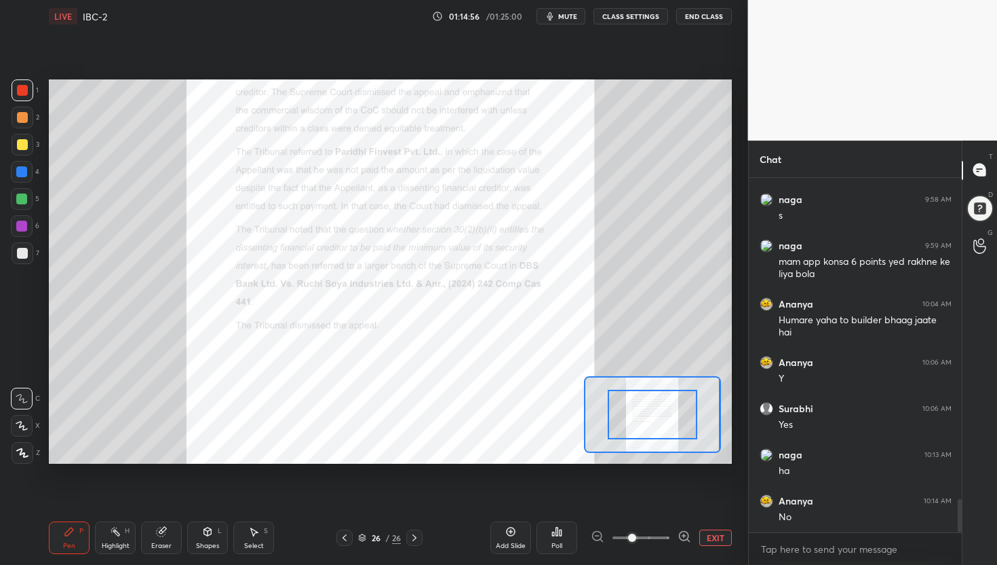
click at [684, 535] on icon at bounding box center [685, 536] width 14 height 14
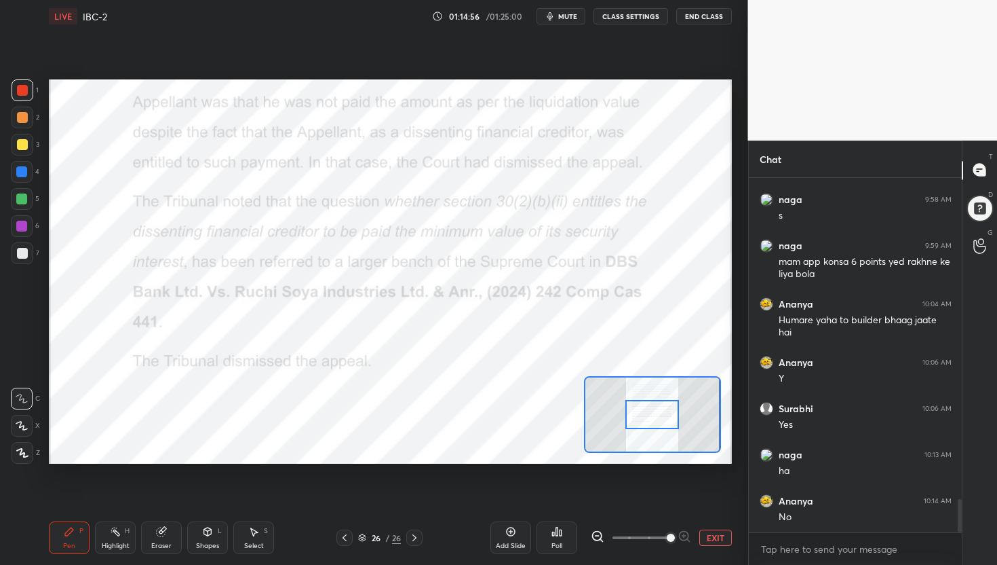
click at [675, 535] on span at bounding box center [671, 537] width 8 height 8
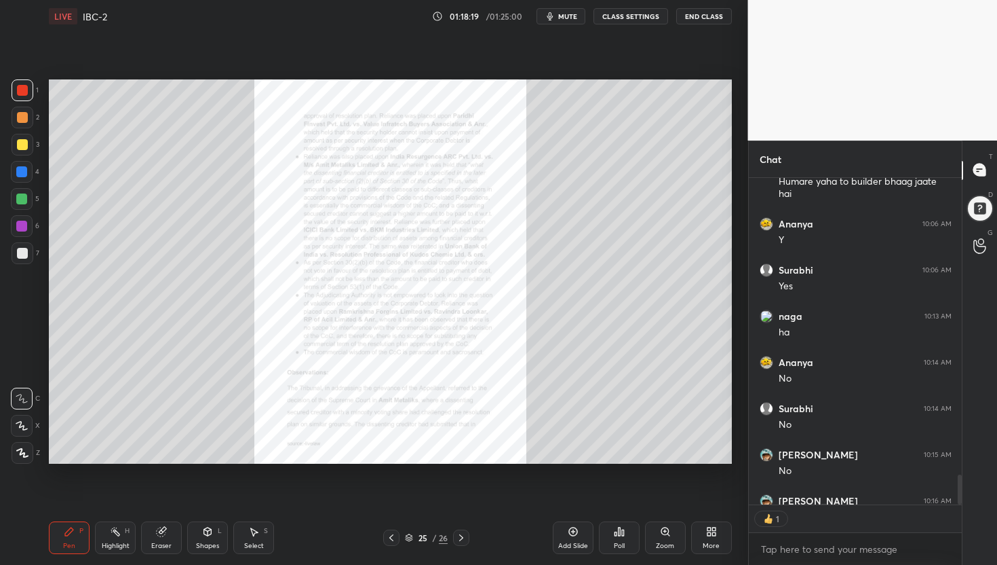
scroll to position [4, 5]
click at [665, 542] on div "Zoom" at bounding box center [665, 545] width 18 height 7
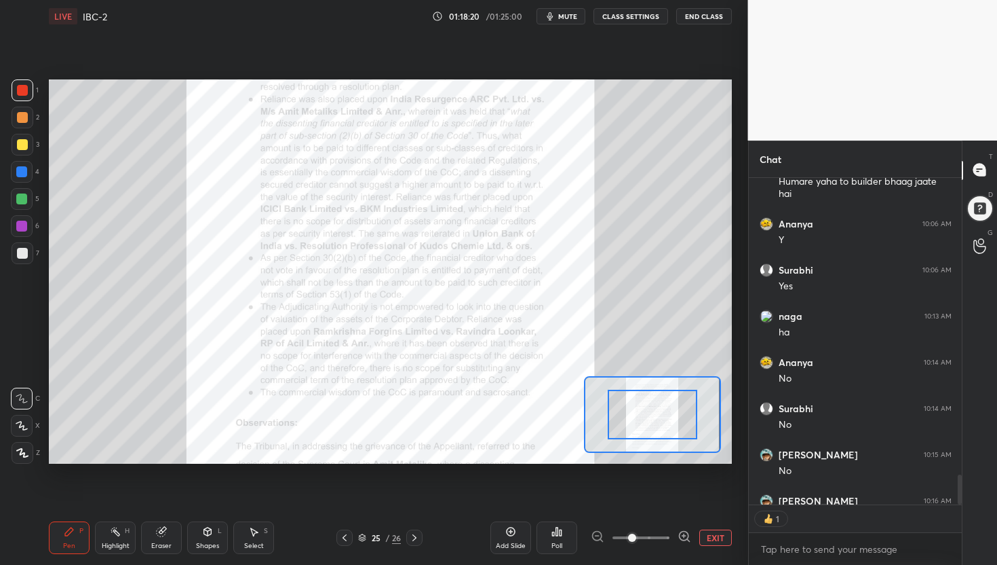
click at [682, 530] on icon at bounding box center [685, 536] width 14 height 14
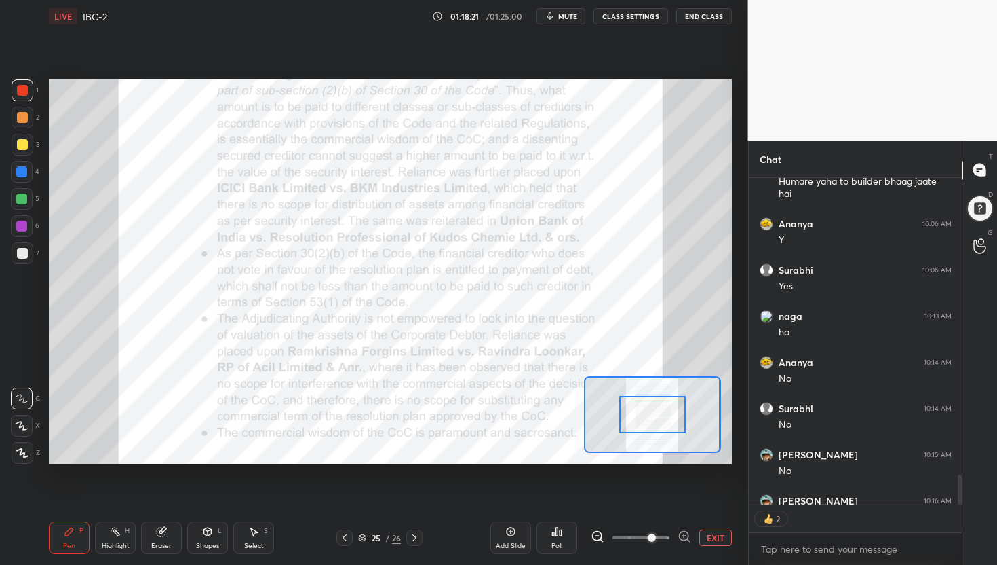
click at [682, 530] on icon at bounding box center [685, 536] width 14 height 14
click at [656, 533] on span at bounding box center [652, 537] width 8 height 8
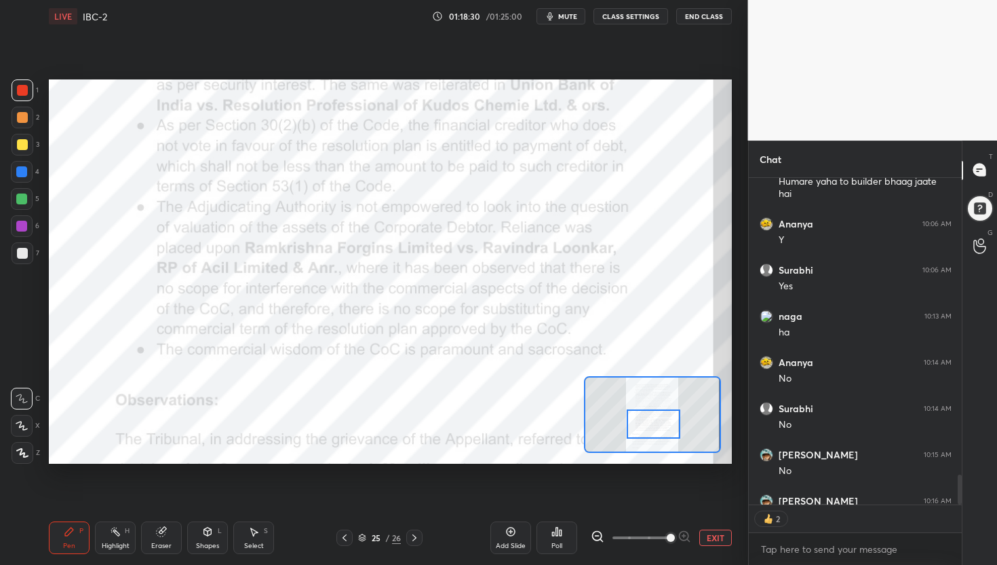
scroll to position [3526, 0]
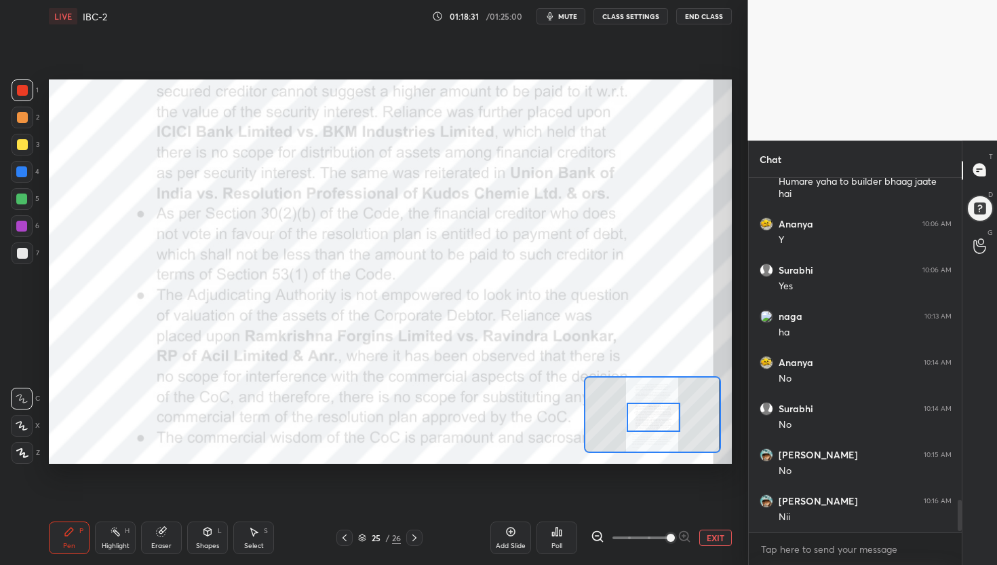
click at [653, 415] on div at bounding box center [654, 417] width 54 height 30
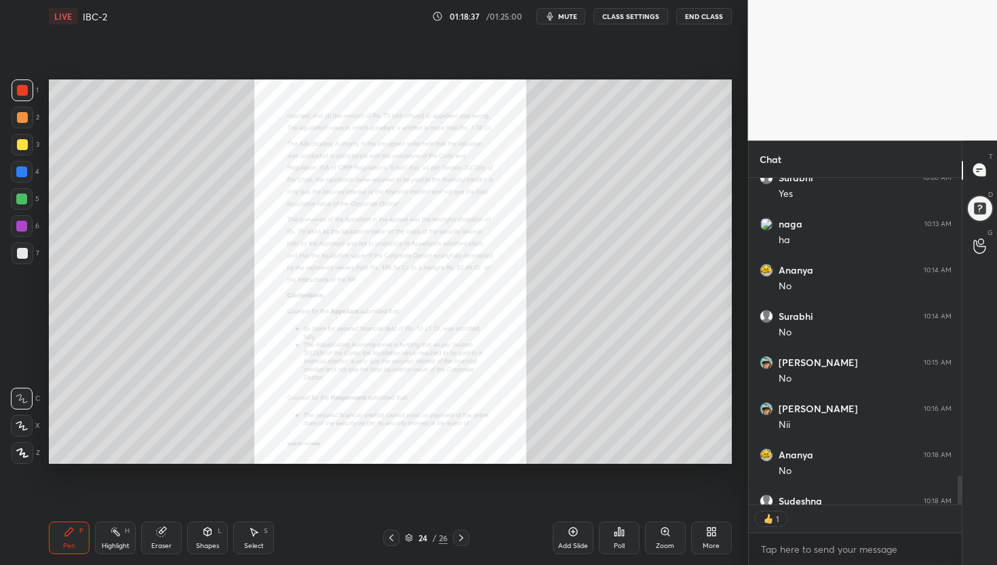
scroll to position [4, 5]
click at [570, 13] on span "mute" at bounding box center [567, 16] width 19 height 9
click at [704, 17] on button "End Class" at bounding box center [704, 16] width 56 height 16
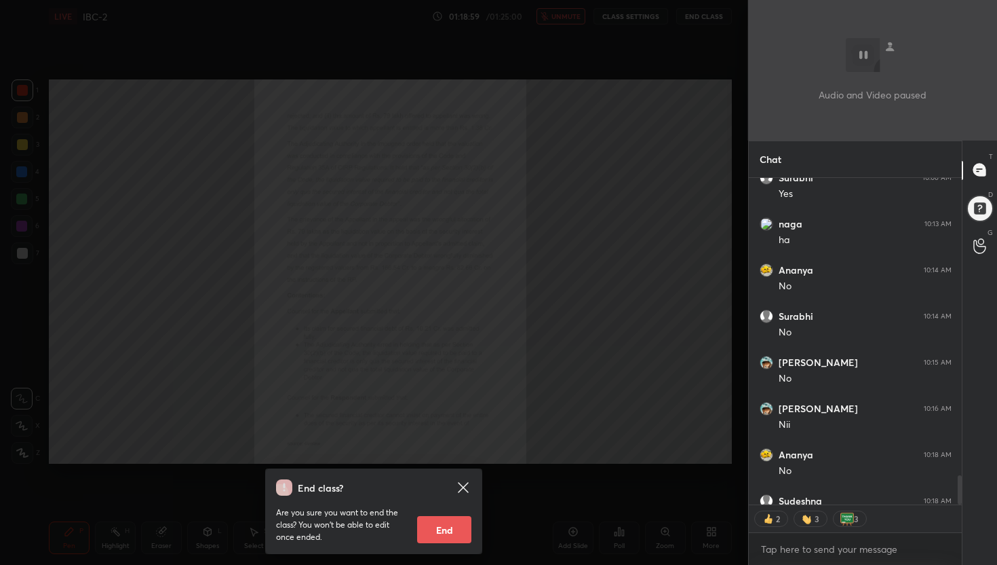
click at [451, 525] on button "End" at bounding box center [444, 529] width 54 height 27
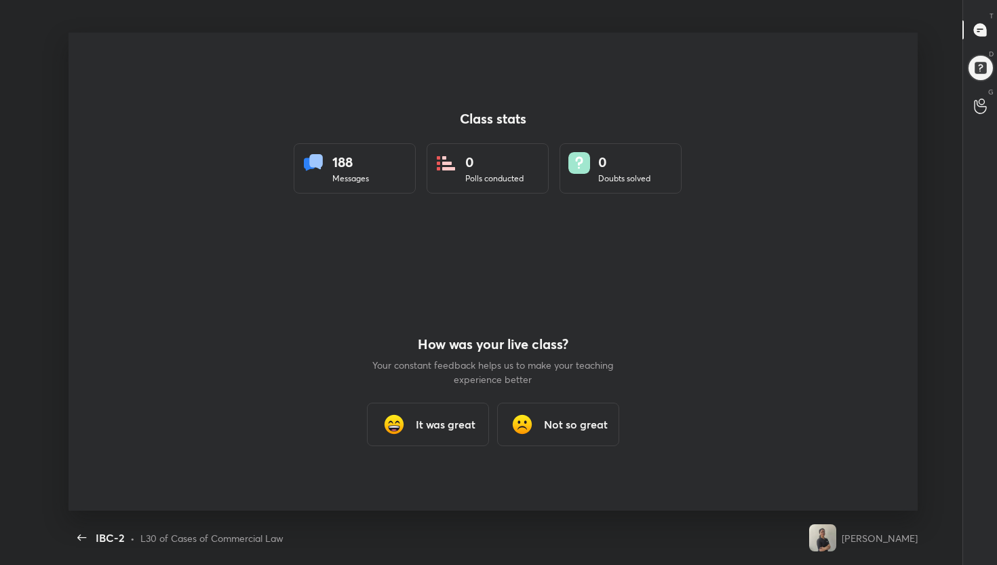
scroll to position [0, 0]
type textarea "x"
